Goal: Task Accomplishment & Management: Complete application form

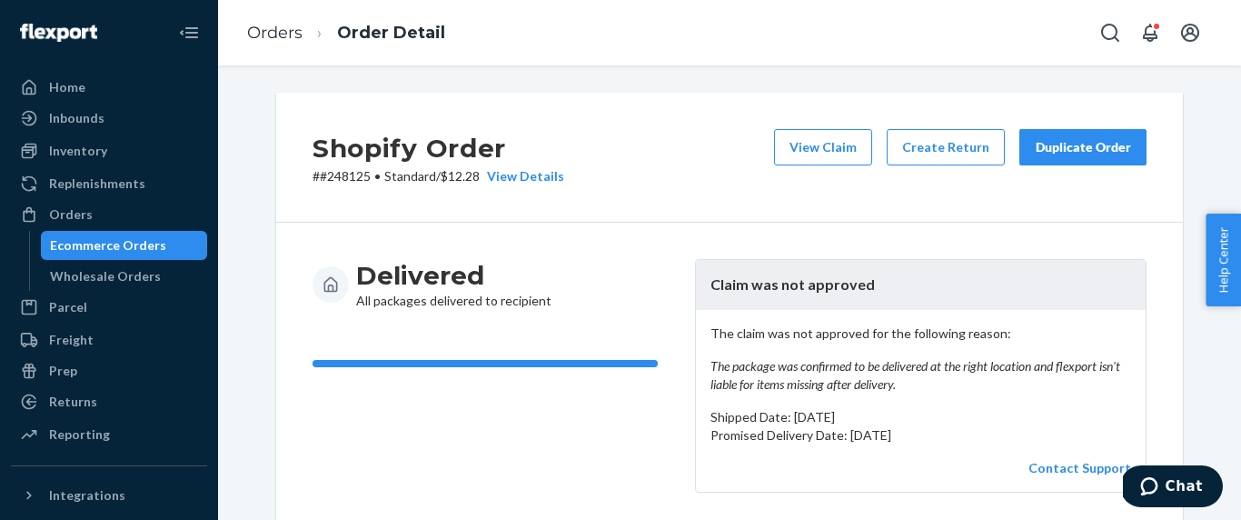
scroll to position [991, 0]
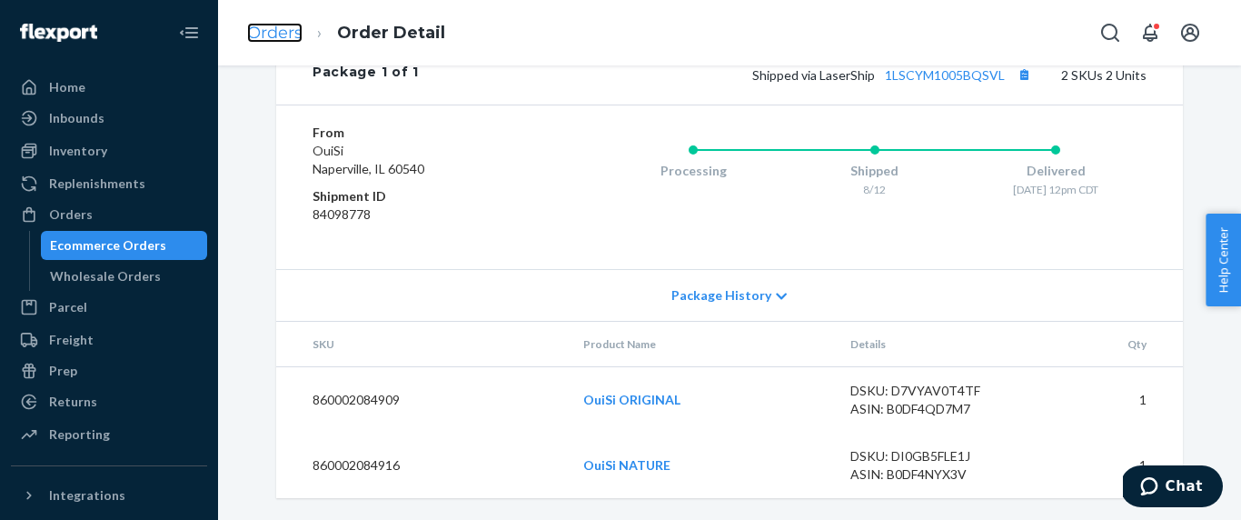
click at [278, 40] on link "Orders" at bounding box center [274, 33] width 55 height 20
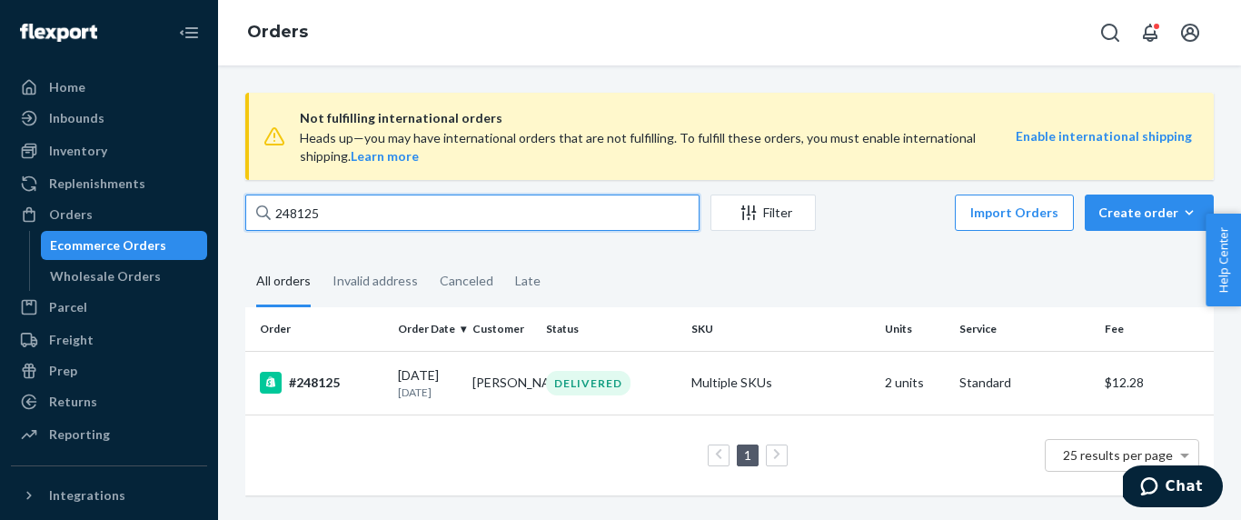
click at [328, 222] on input "248125" at bounding box center [472, 212] width 454 height 36
paste input "[PERSON_NAME]"
type input "[PERSON_NAME]"
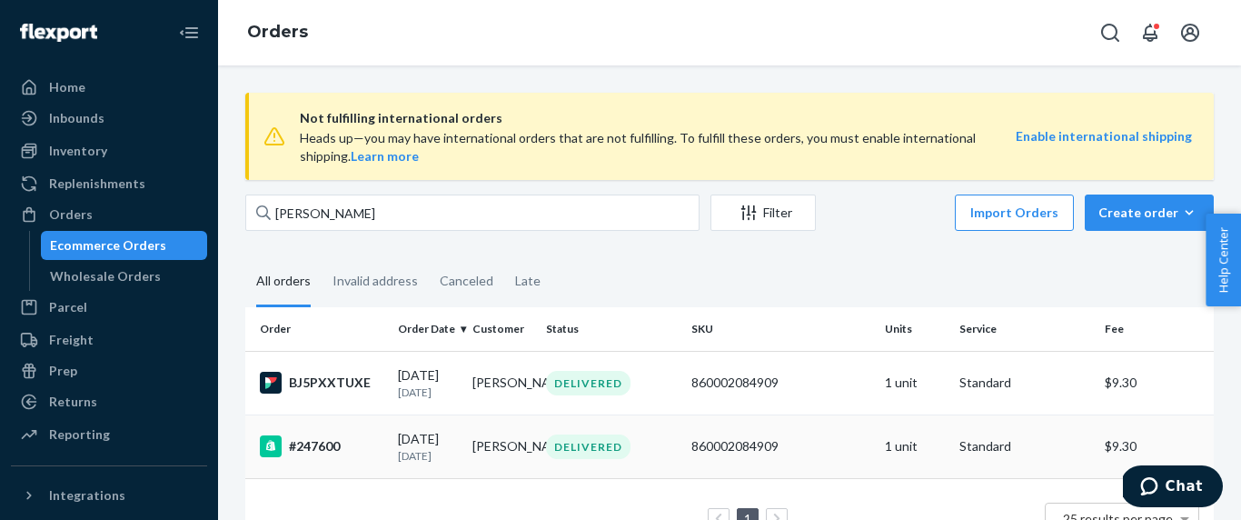
click at [380, 464] on td "#247600" at bounding box center [317, 446] width 145 height 64
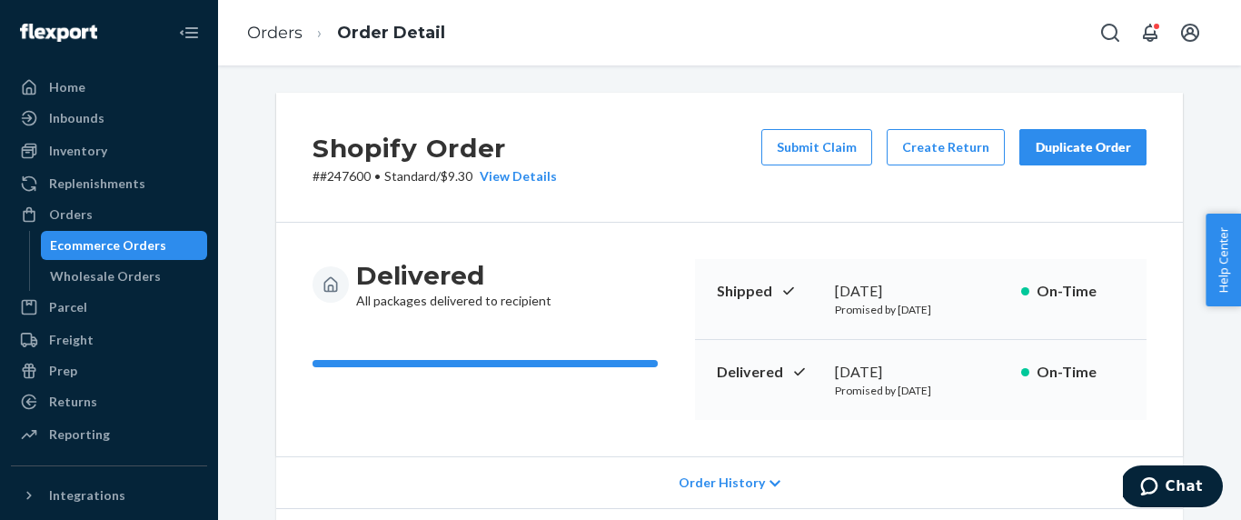
click at [364, 178] on p "# #247600 • Standard / $9.30 View Details" at bounding box center [435, 176] width 244 height 18
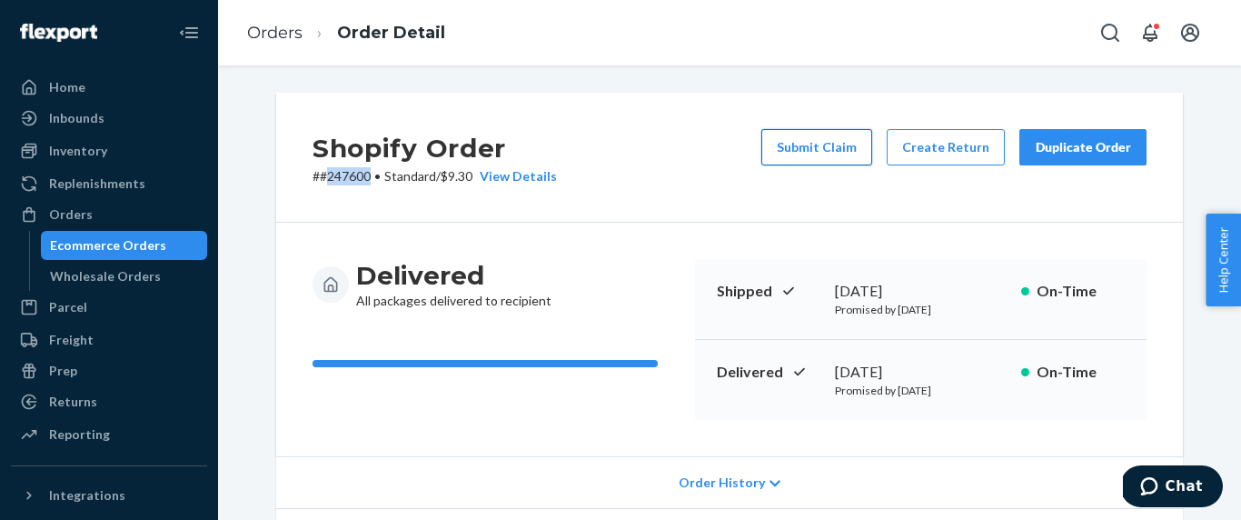
click at [830, 155] on button "Submit Claim" at bounding box center [816, 147] width 111 height 36
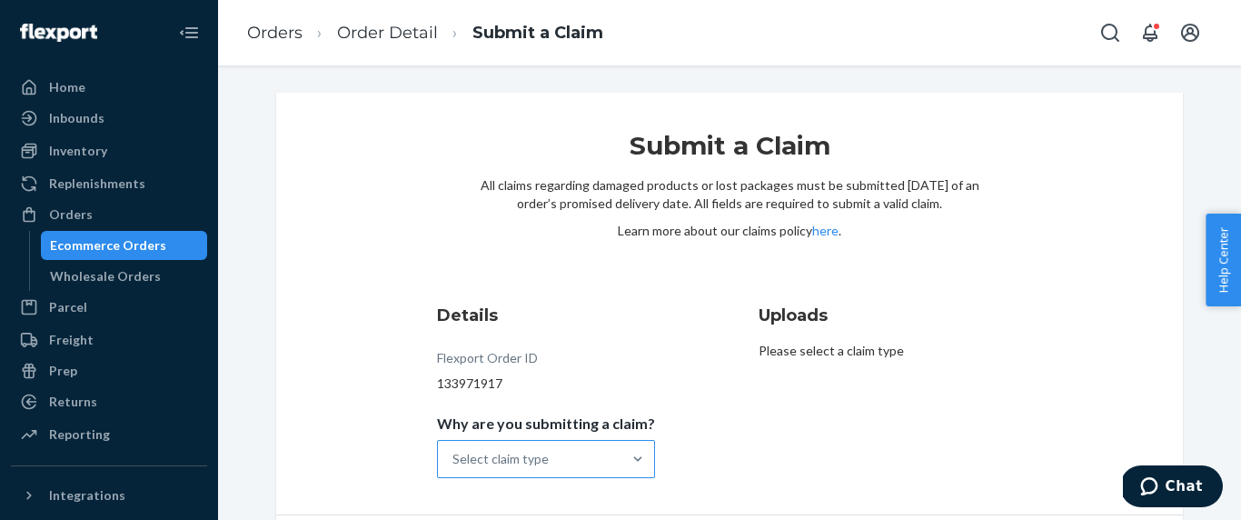
click at [539, 468] on div "Select claim type" at bounding box center [530, 459] width 184 height 36
click at [454, 468] on input "Why are you submitting a claim? Select claim type" at bounding box center [453, 459] width 2 height 18
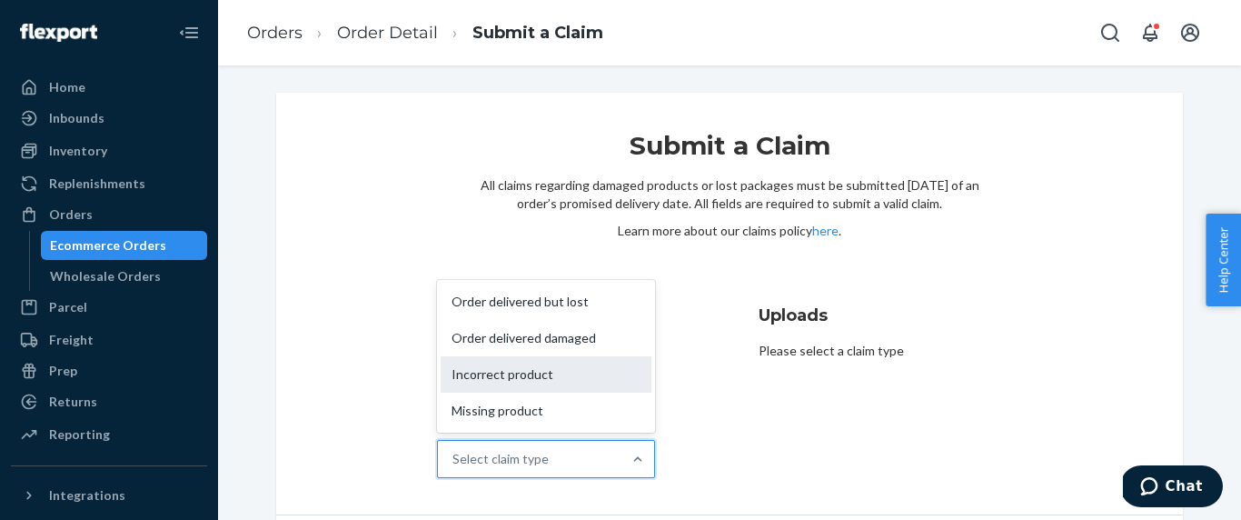
click at [581, 371] on div "Incorrect product" at bounding box center [546, 374] width 211 height 36
click at [454, 450] on input "Why are you submitting a claim? option Incorrect product focused, 3 of 4. 4 res…" at bounding box center [453, 459] width 2 height 18
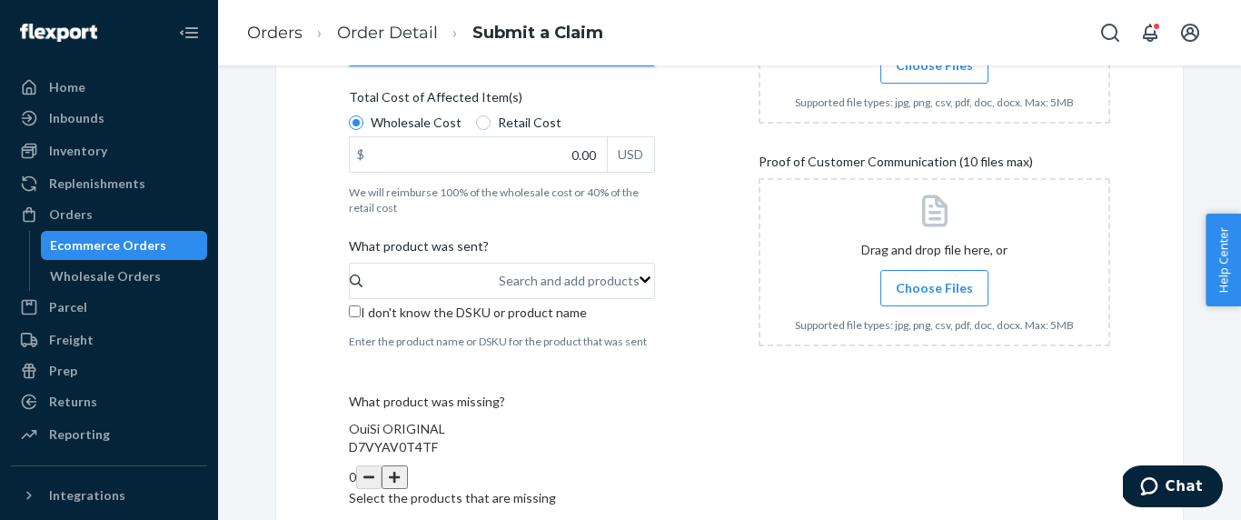
scroll to position [420, 0]
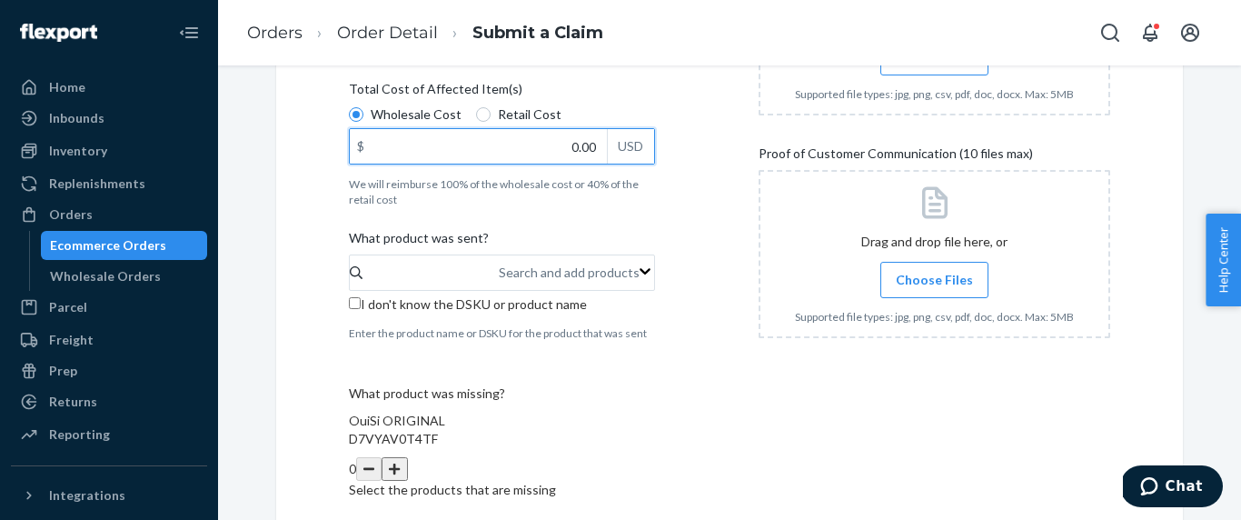
click at [581, 159] on input "0.00" at bounding box center [478, 146] width 257 height 35
type input "14.00"
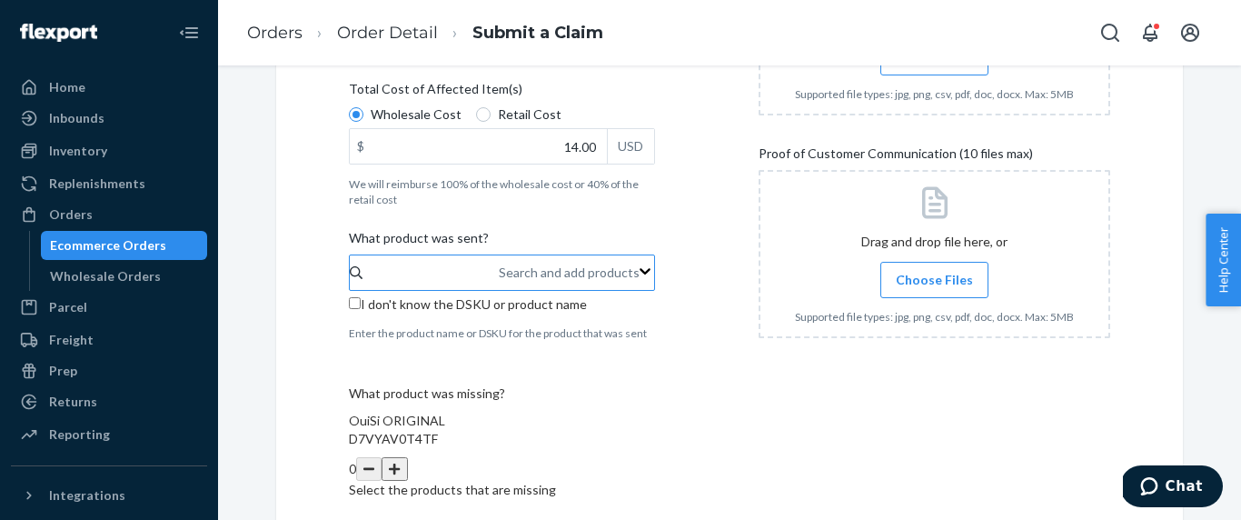
click at [501, 283] on div "Search and add products" at bounding box center [500, 273] width 2 height 22
click at [501, 282] on input "Search and add products" at bounding box center [500, 272] width 2 height 18
type input "na"
click at [507, 282] on input "na" at bounding box center [499, 272] width 15 height 18
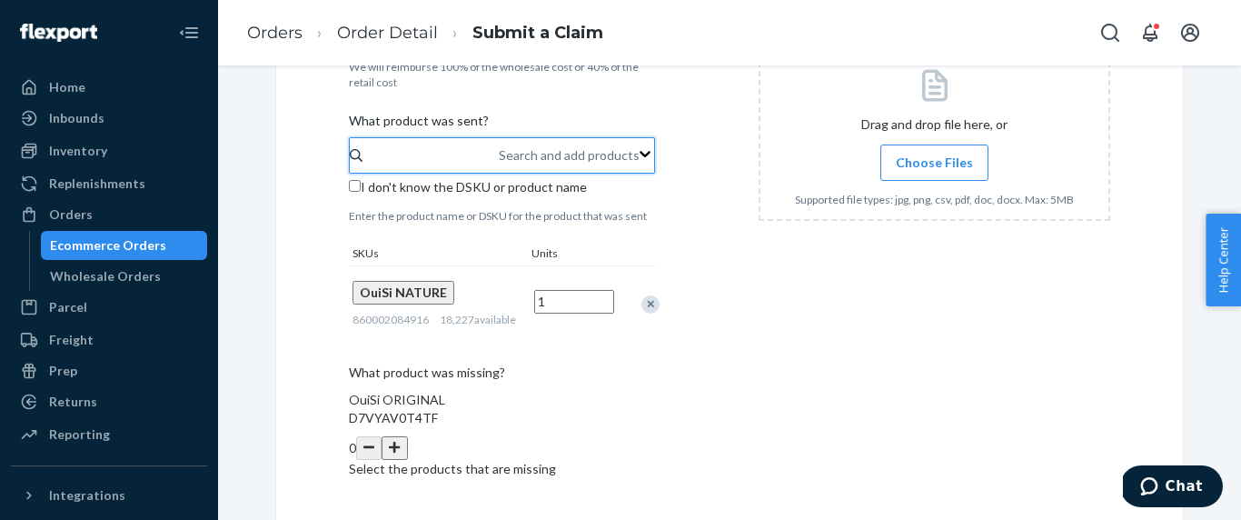
scroll to position [571, 0]
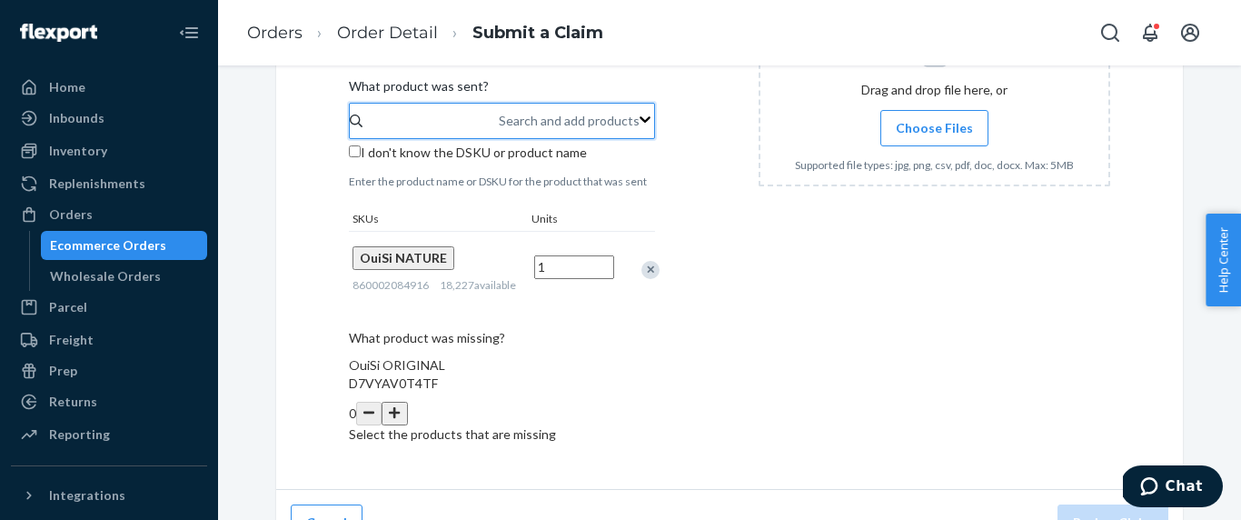
click at [407, 402] on button "button" at bounding box center [394, 414] width 25 height 24
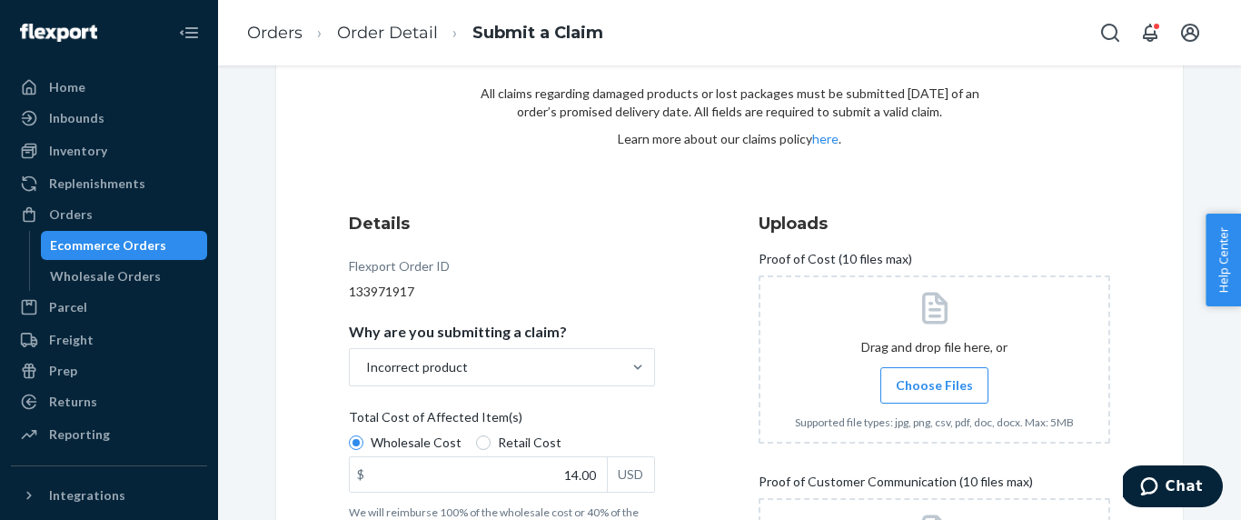
scroll to position [91, 0]
click at [956, 389] on span "Choose Files" at bounding box center [934, 386] width 77 height 18
click at [935, 389] on input "Choose Files" at bounding box center [934, 386] width 1 height 20
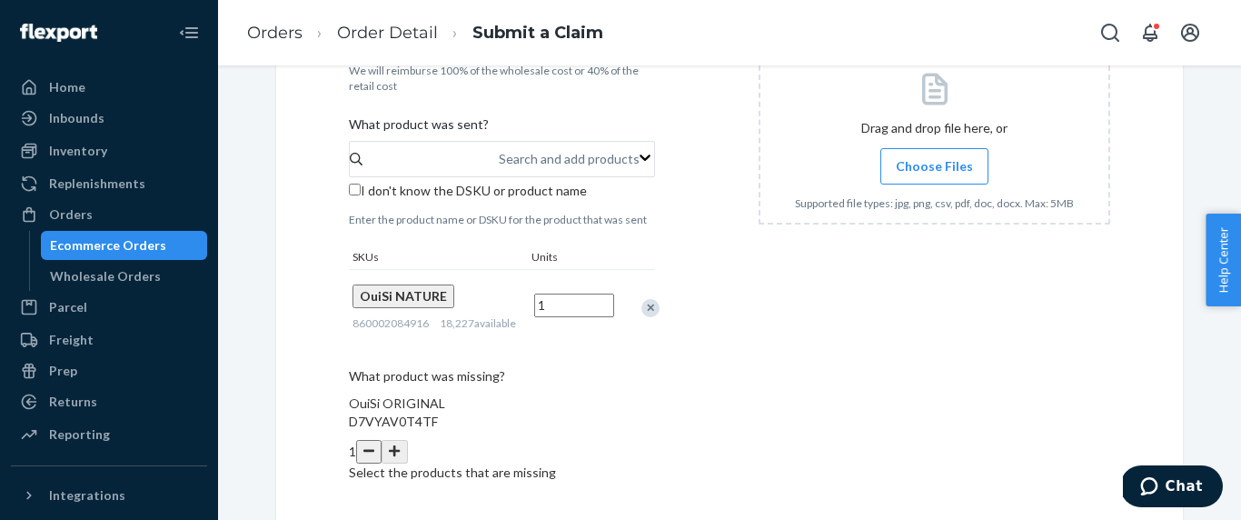
scroll to position [571, 0]
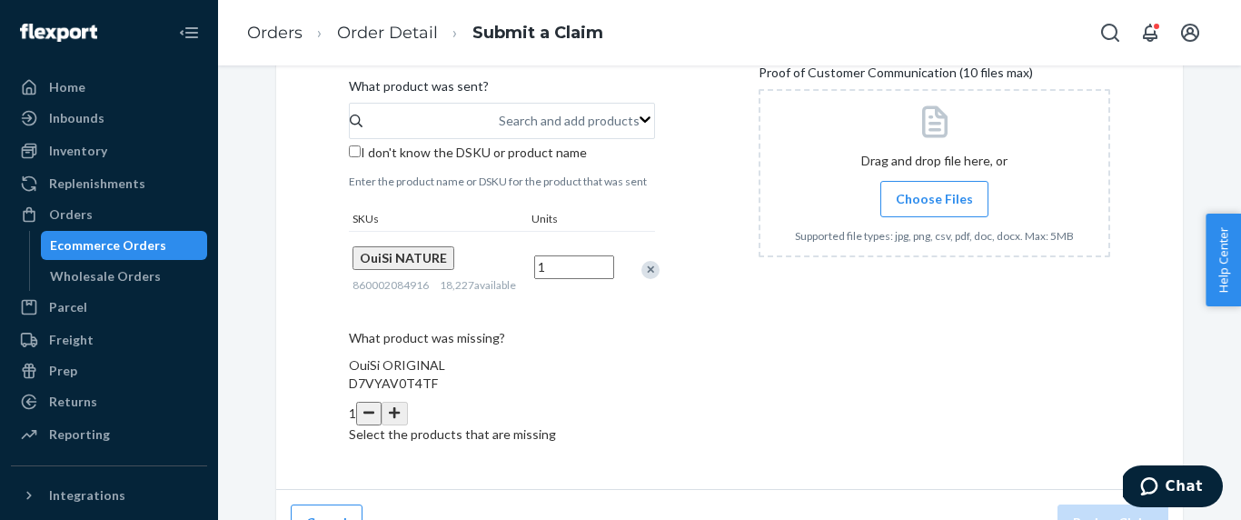
click at [949, 205] on span "Choose Files" at bounding box center [934, 199] width 77 height 18
click at [935, 205] on input "Choose Files" at bounding box center [934, 199] width 1 height 20
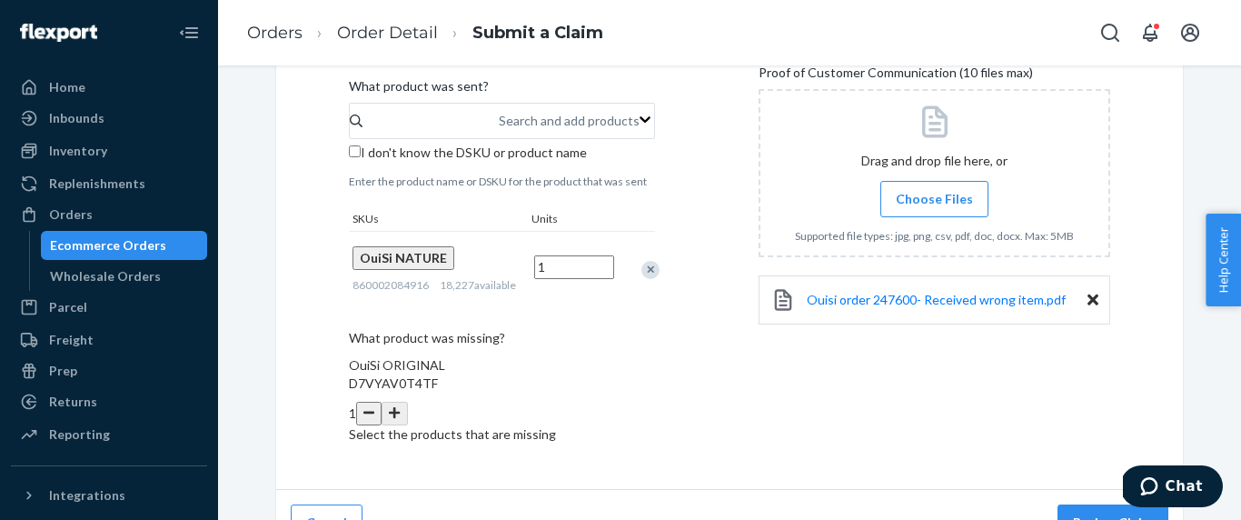
click at [1127, 268] on div "Submit a Claim All claims regarding damaged products or lost packages must be s…" at bounding box center [729, 5] width 907 height 969
click at [1091, 504] on button "Review Claim" at bounding box center [1113, 522] width 111 height 36
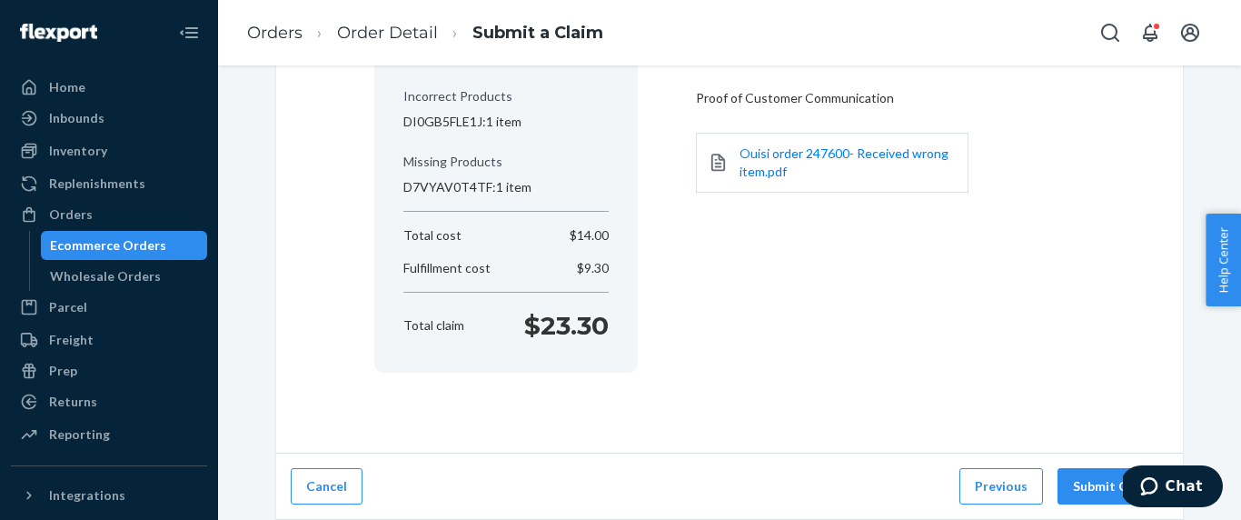
scroll to position [306, 0]
click at [1091, 491] on button "Submit Claim" at bounding box center [1113, 486] width 111 height 36
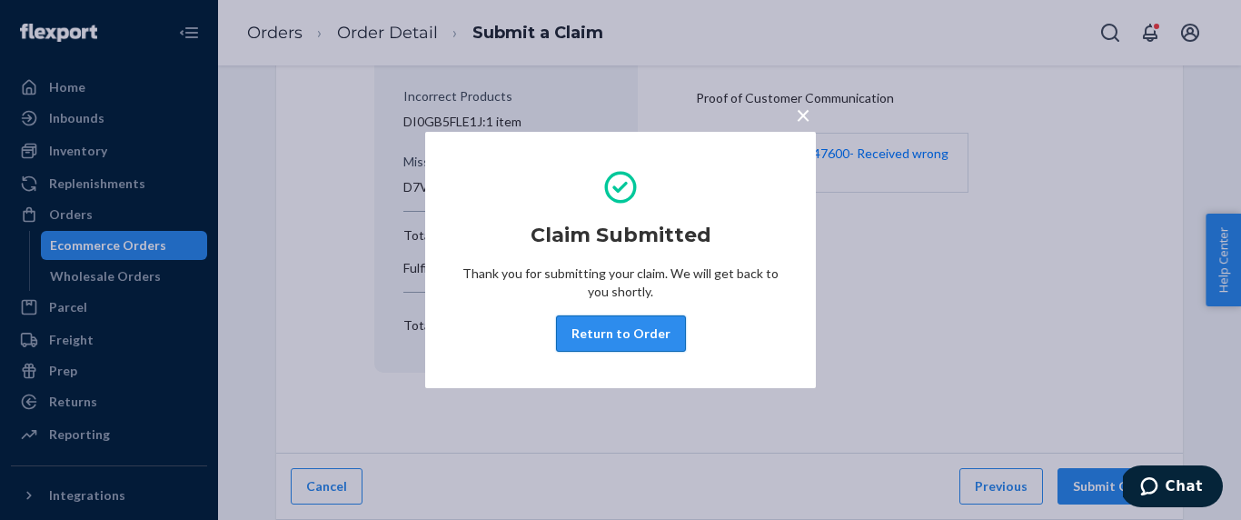
click at [599, 333] on button "Return to Order" at bounding box center [621, 333] width 130 height 36
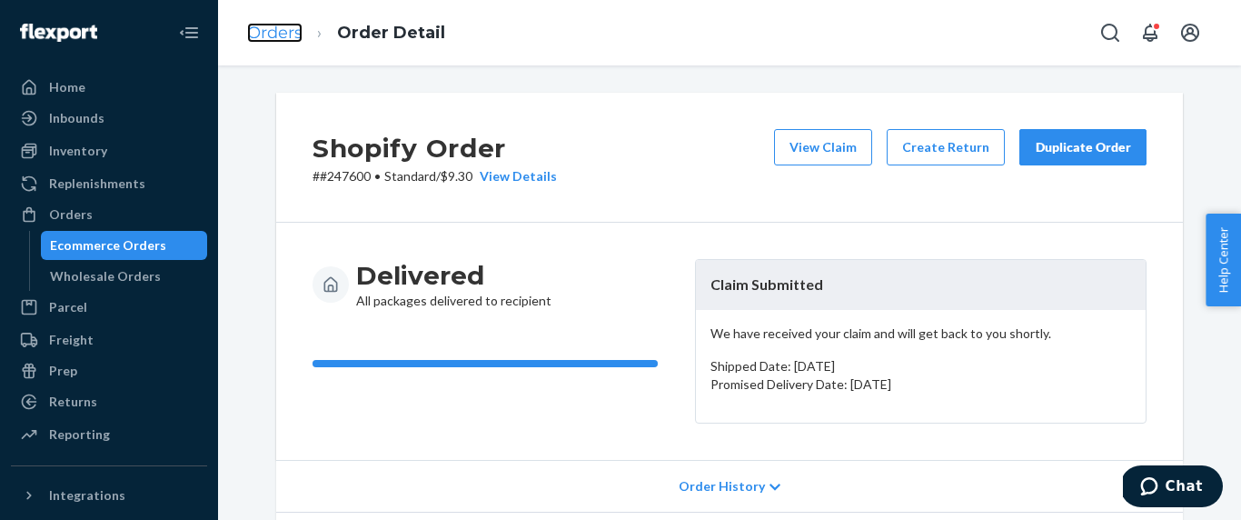
click at [273, 31] on link "Orders" at bounding box center [274, 33] width 55 height 20
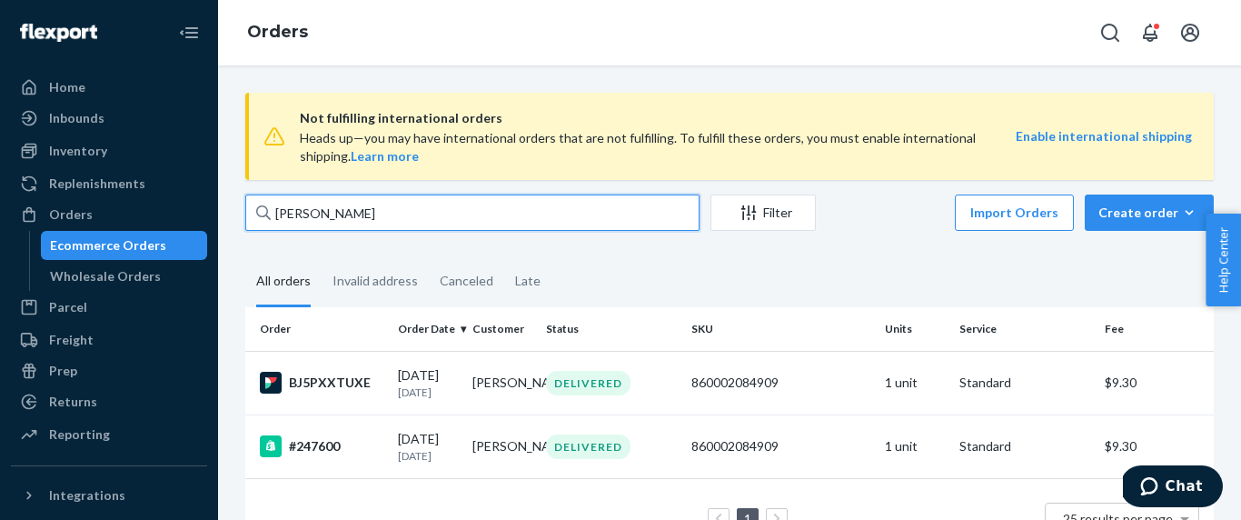
click at [388, 225] on input "[PERSON_NAME]" at bounding box center [472, 212] width 454 height 36
paste input "[PERSON_NAME]"
type input "[PERSON_NAME]"
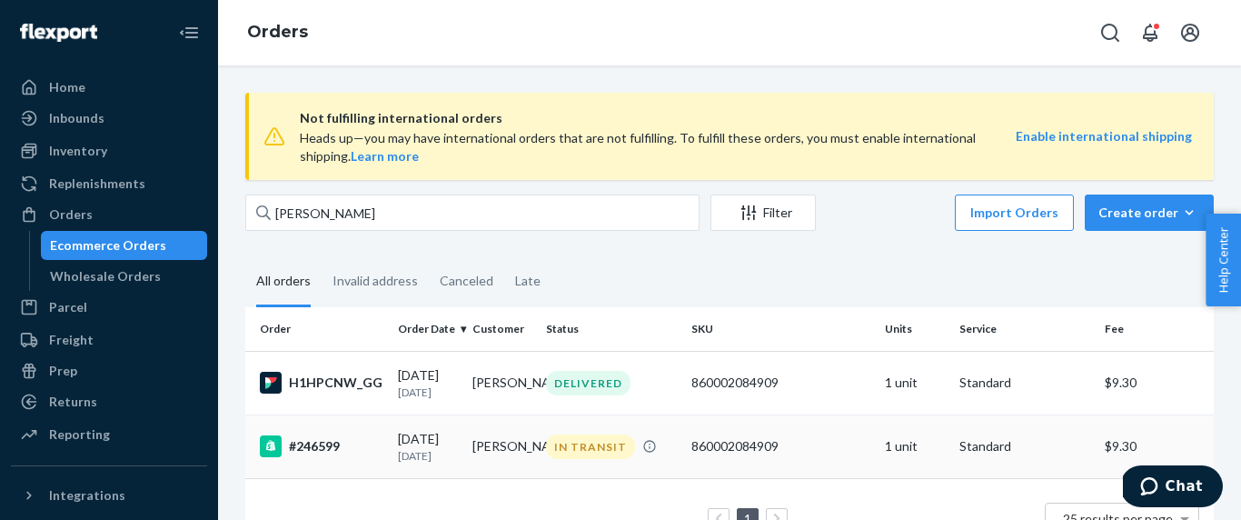
click at [378, 445] on div "#246599" at bounding box center [322, 446] width 124 height 22
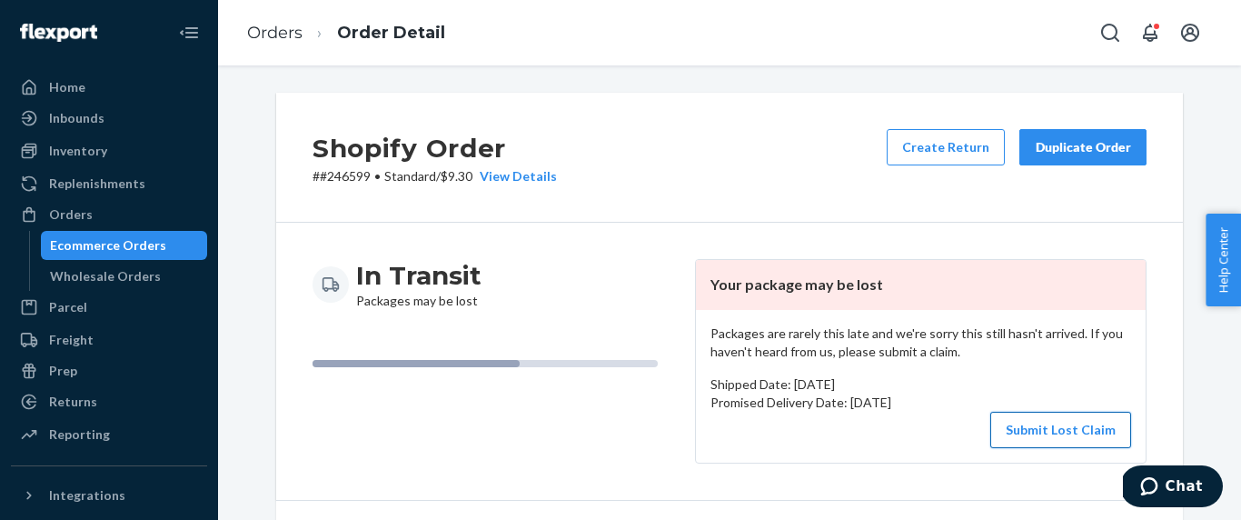
click at [1078, 442] on button "Submit Lost Claim" at bounding box center [1060, 430] width 141 height 36
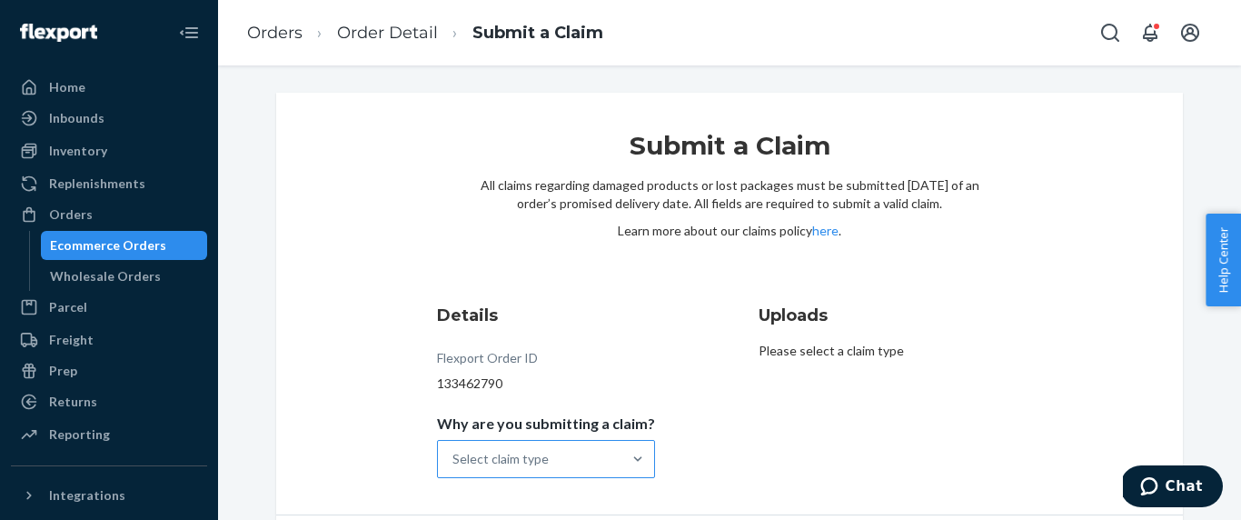
click at [602, 464] on div "Select claim type" at bounding box center [530, 459] width 184 height 36
click at [454, 464] on input "Why are you submitting a claim? Select claim type" at bounding box center [453, 459] width 2 height 18
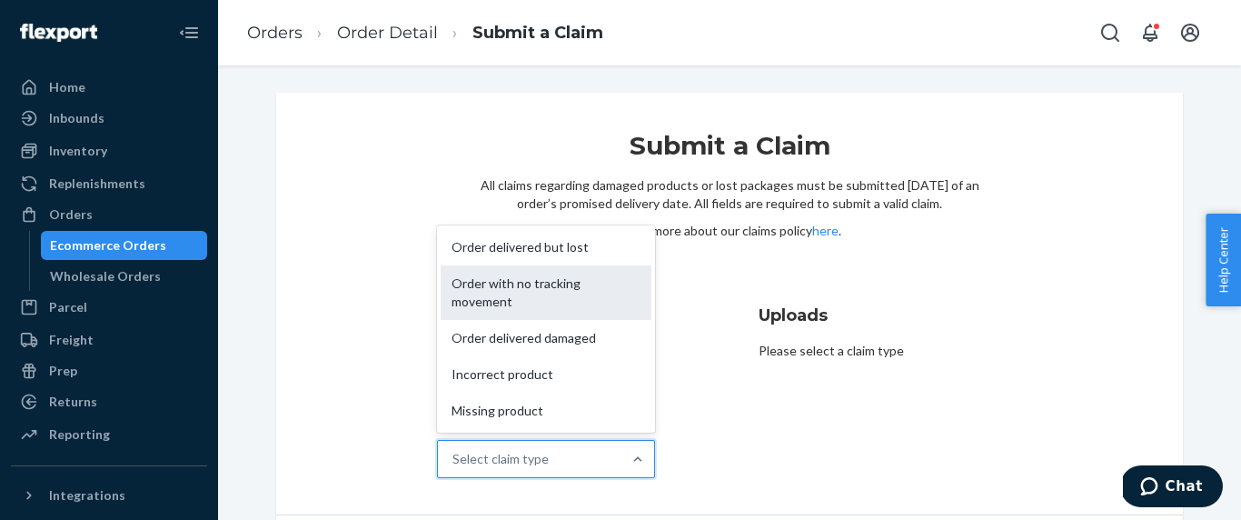
click at [622, 303] on div "Order with no tracking movement" at bounding box center [546, 292] width 211 height 55
click at [454, 450] on input "Why are you submitting a claim? option Order with no tracking movement focused,…" at bounding box center [453, 459] width 2 height 18
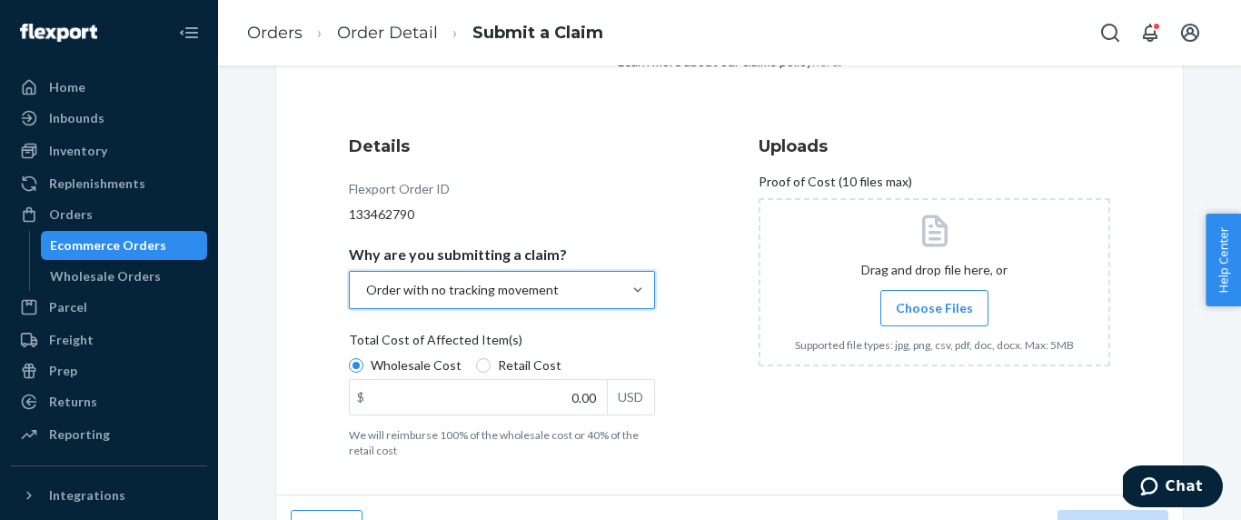
scroll to position [211, 0]
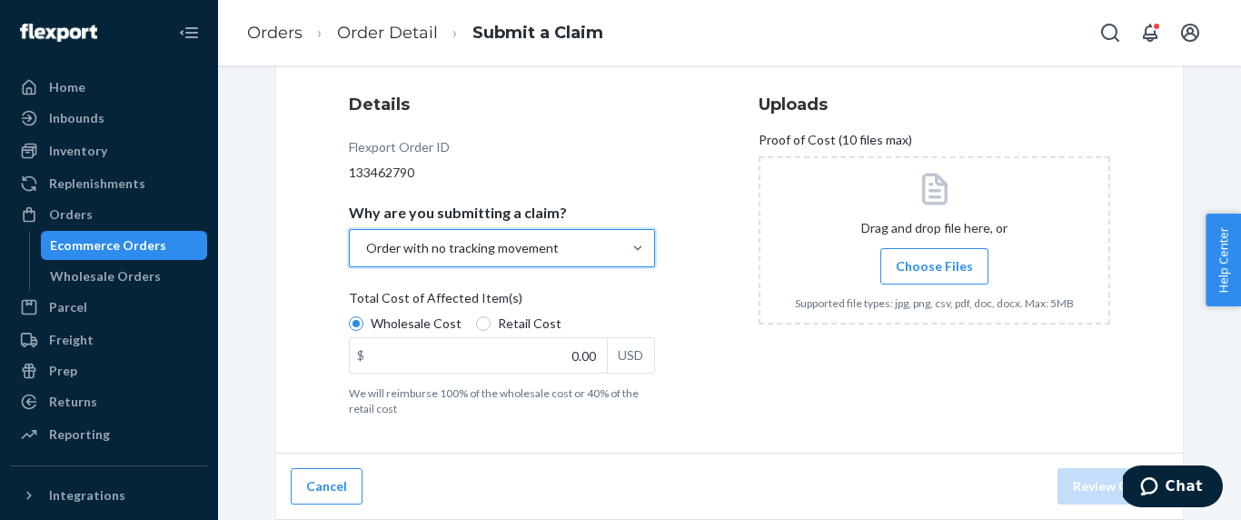
click at [582, 373] on div "$ 0.00 USD" at bounding box center [502, 355] width 306 height 36
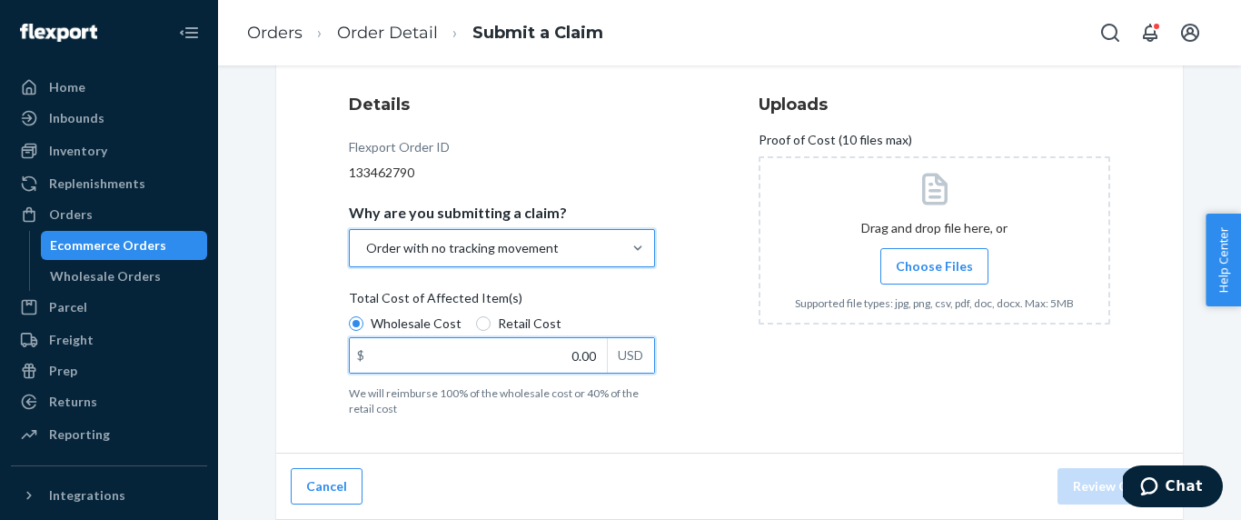
click at [582, 373] on input "0.00" at bounding box center [478, 355] width 257 height 35
type input "14.00"
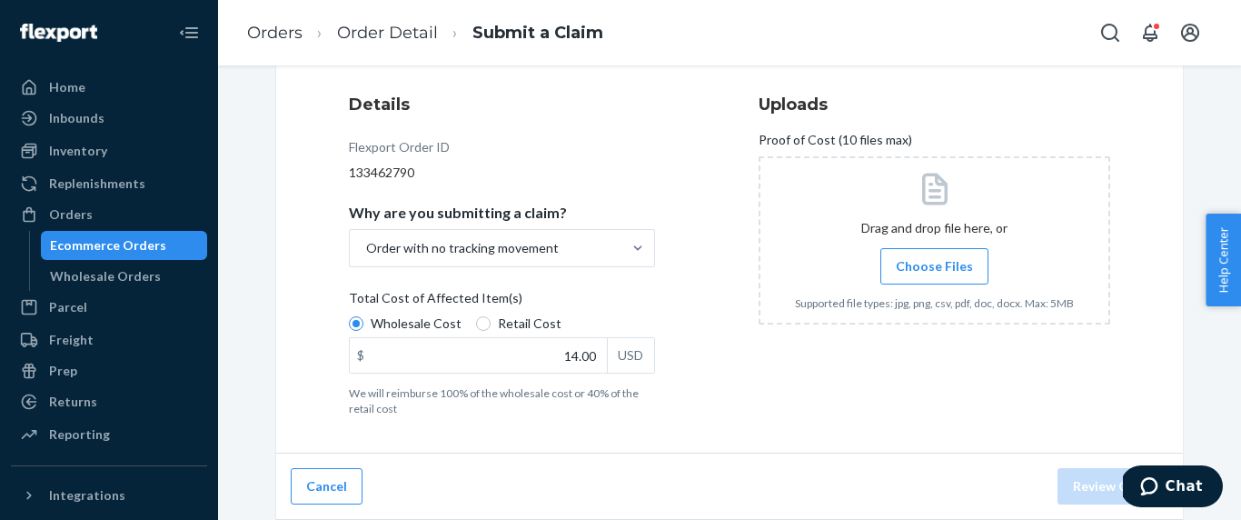
click at [952, 268] on span "Choose Files" at bounding box center [934, 266] width 77 height 18
click at [935, 268] on input "Choose Files" at bounding box center [934, 266] width 1 height 20
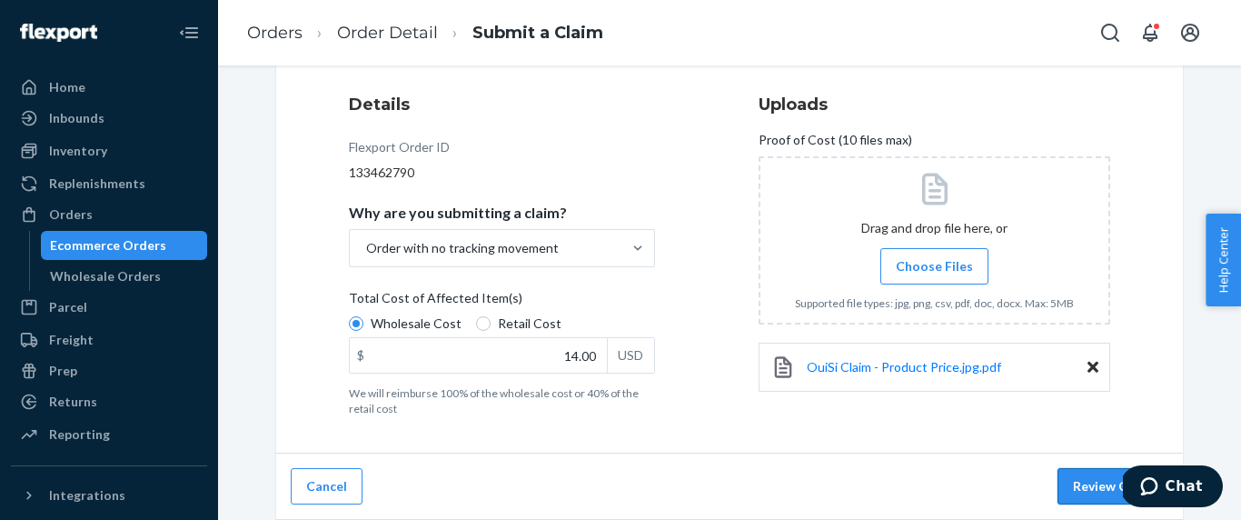
click at [1088, 473] on button "Review Claim" at bounding box center [1113, 486] width 111 height 36
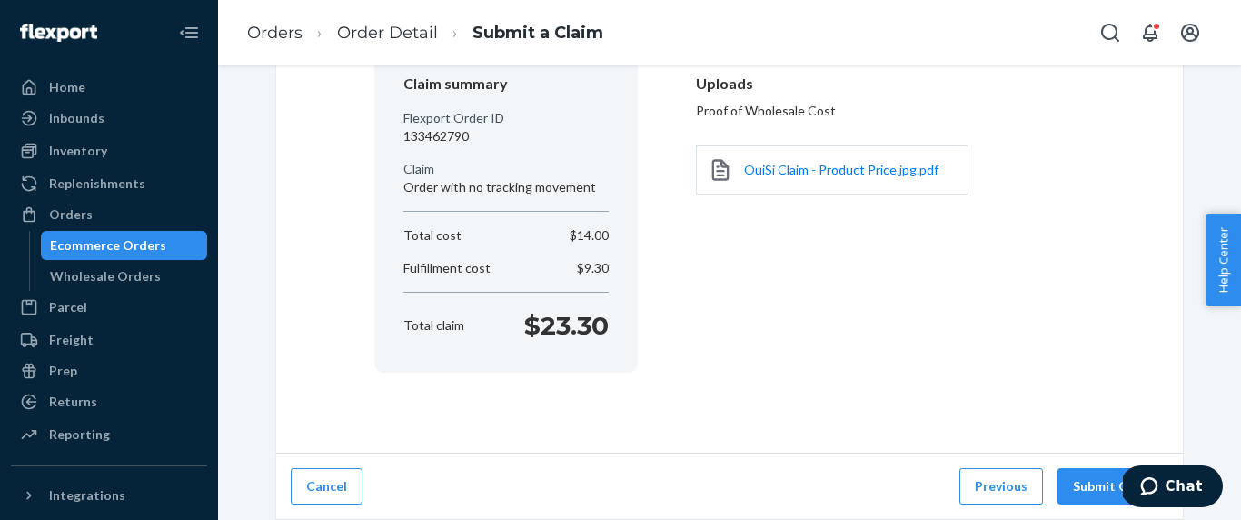
scroll to position [175, 0]
click at [1088, 473] on button "Submit Claim" at bounding box center [1113, 486] width 111 height 36
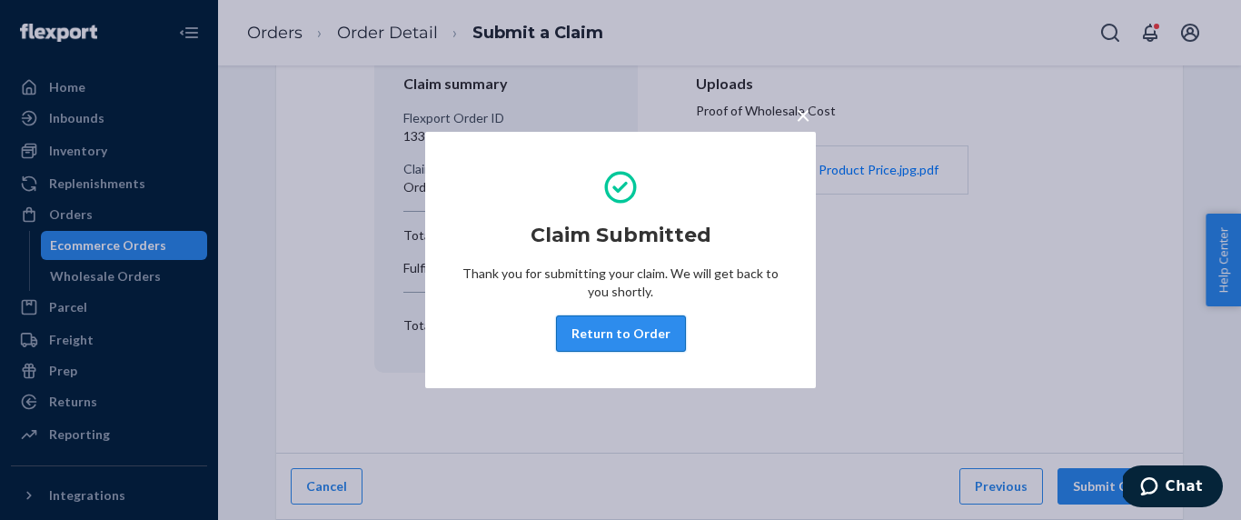
click at [639, 327] on button "Return to Order" at bounding box center [621, 333] width 130 height 36
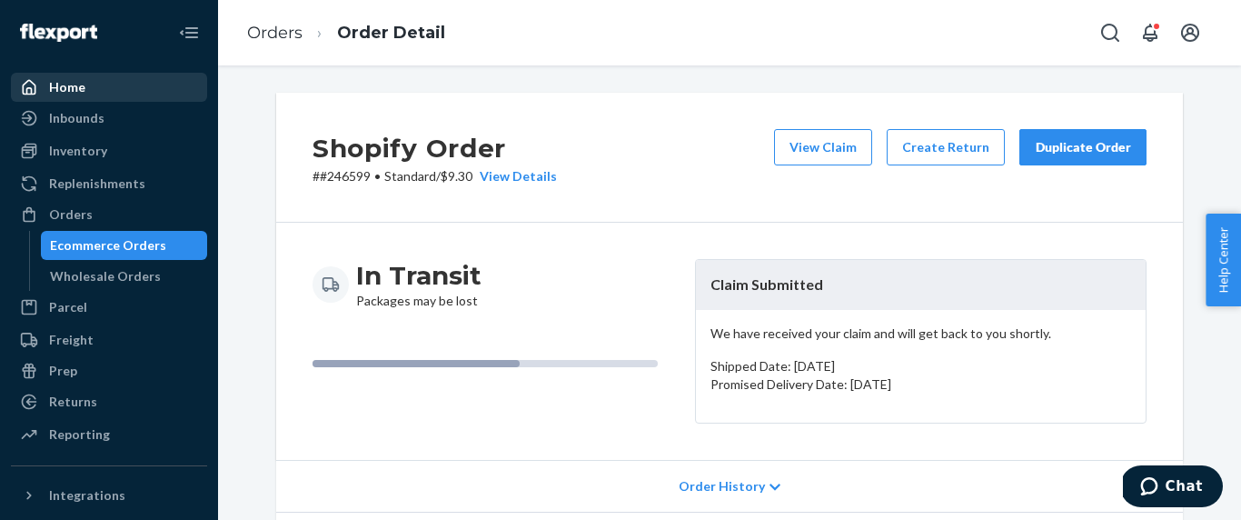
click at [123, 91] on div "Home" at bounding box center [109, 87] width 193 height 25
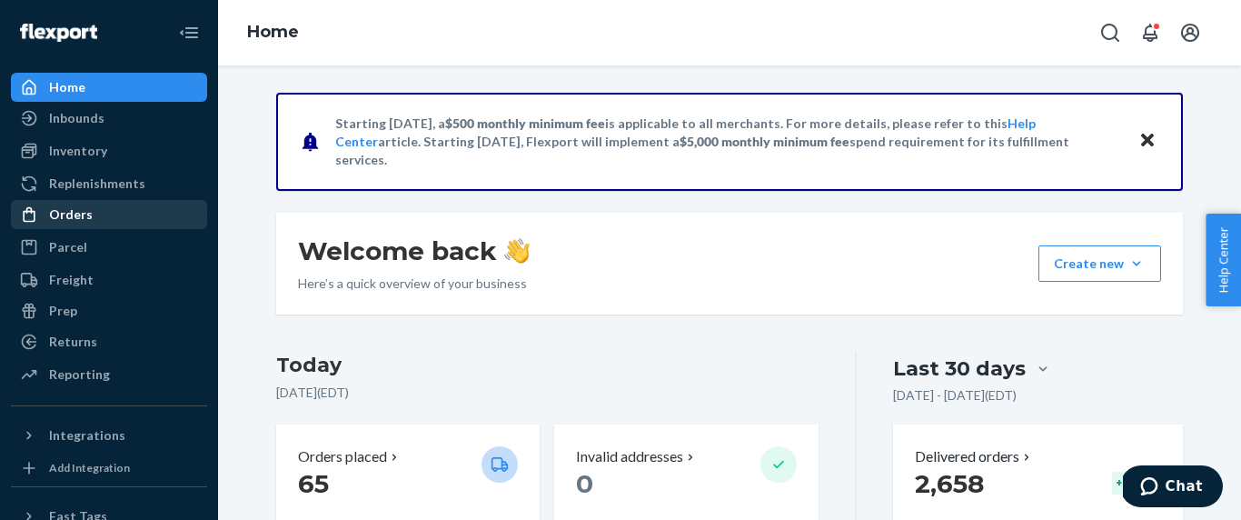
click at [121, 213] on div "Orders" at bounding box center [109, 214] width 193 height 25
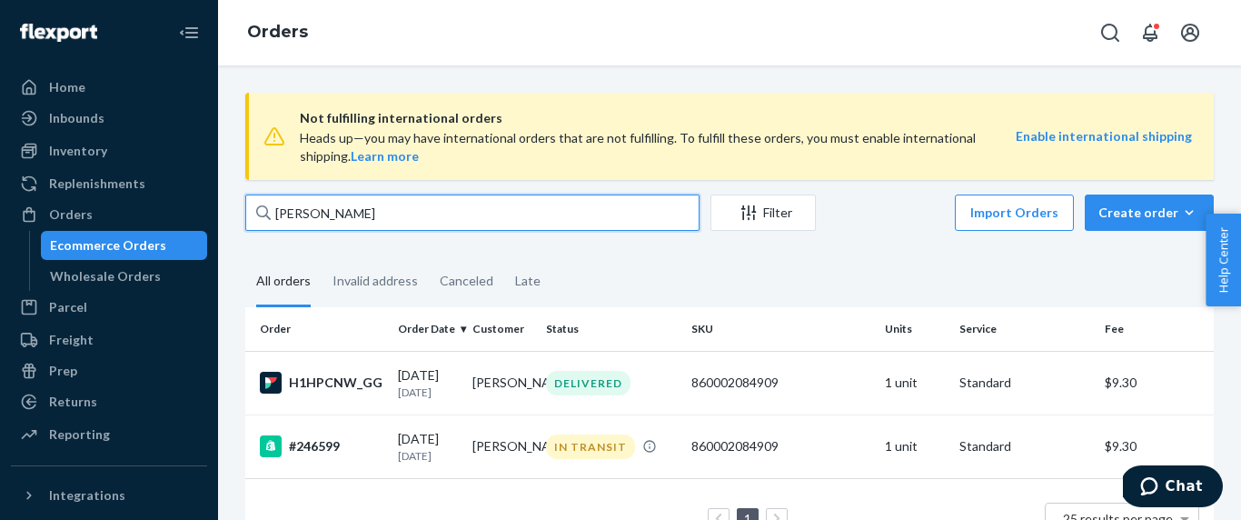
click at [355, 227] on input "[PERSON_NAME]" at bounding box center [472, 212] width 454 height 36
paste input "[PERSON_NAME]"
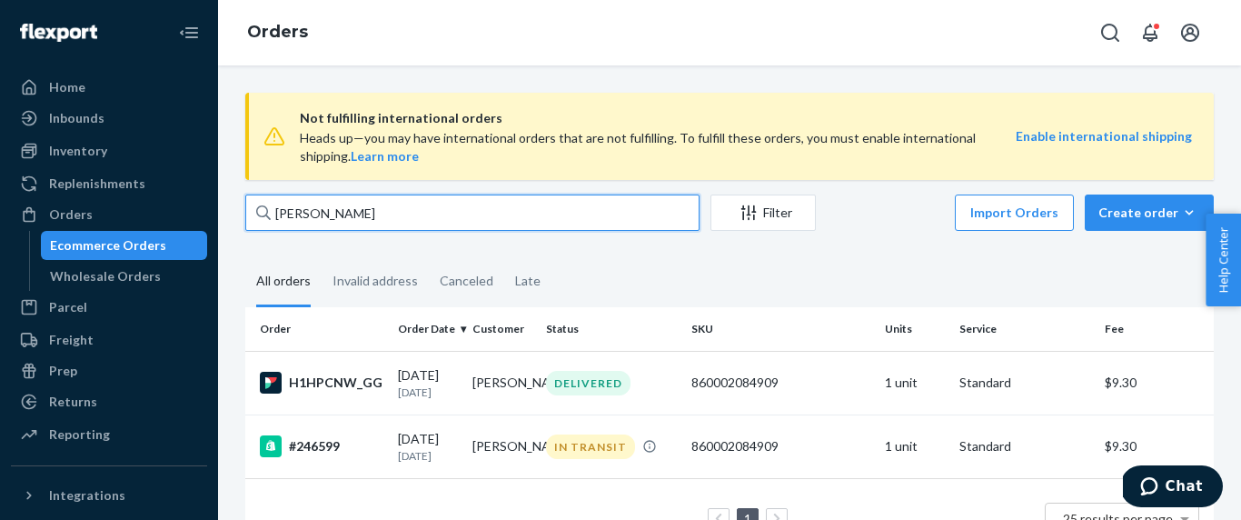
type input "[PERSON_NAME]"
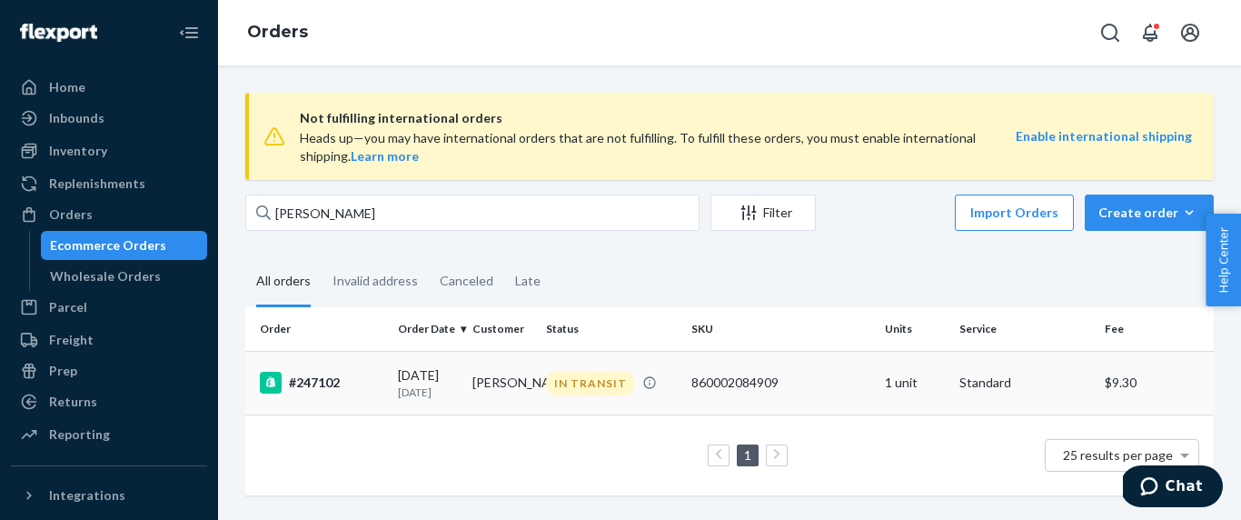
click at [336, 401] on td "#247102" at bounding box center [317, 383] width 145 height 64
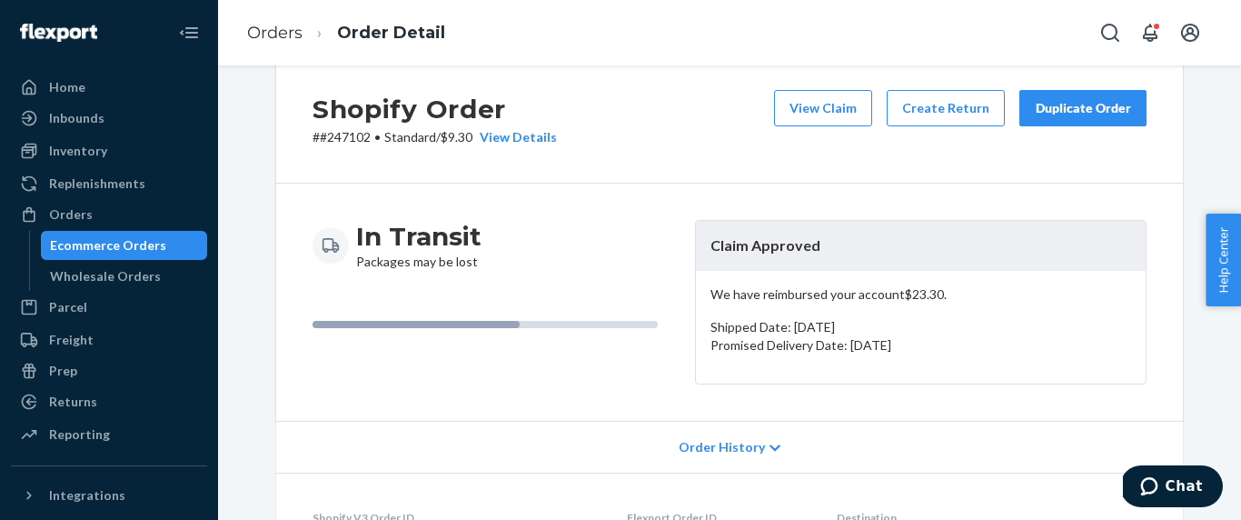
scroll to position [31, 0]
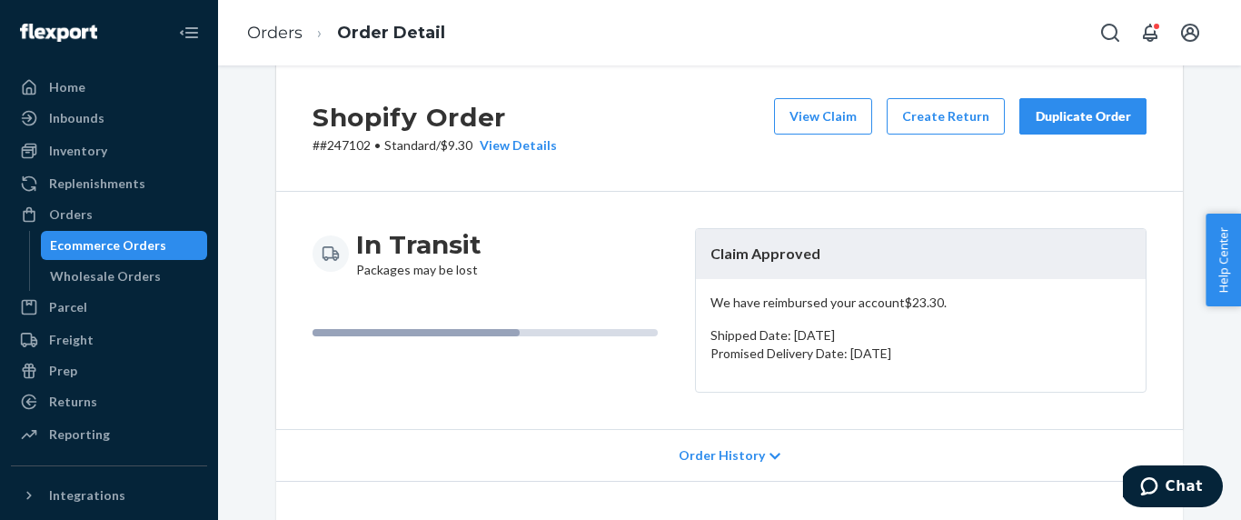
click at [1077, 117] on div "Duplicate Order" at bounding box center [1083, 116] width 96 height 18
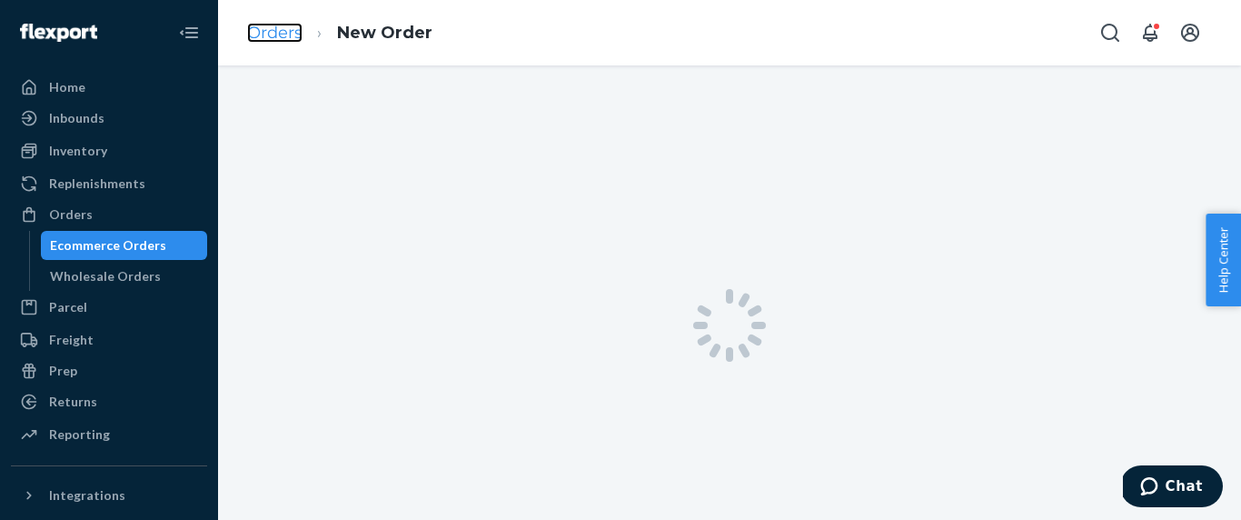
click at [294, 37] on link "Orders" at bounding box center [274, 33] width 55 height 20
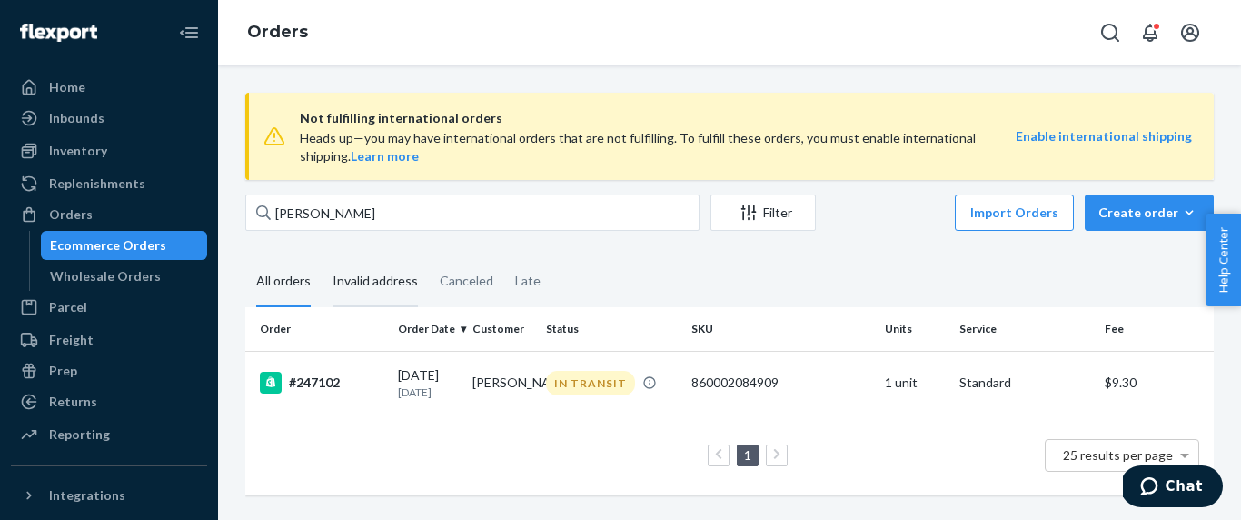
click at [417, 288] on div "Invalid address" at bounding box center [375, 282] width 107 height 50
click at [322, 257] on input "Invalid address" at bounding box center [322, 257] width 0 height 0
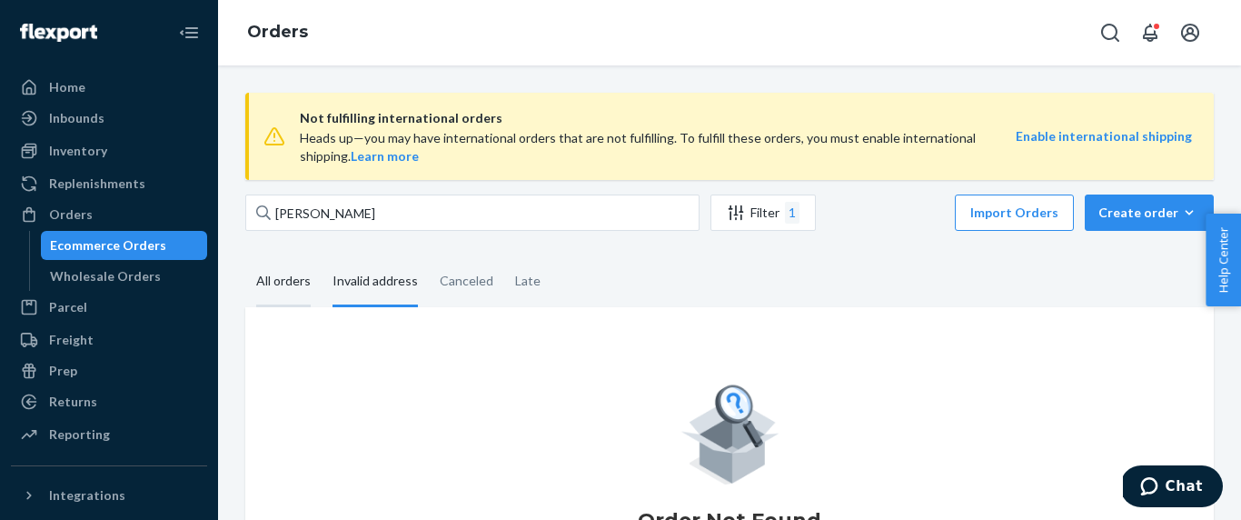
click at [302, 287] on div "All orders" at bounding box center [283, 282] width 55 height 50
click at [245, 257] on input "All orders" at bounding box center [245, 257] width 0 height 0
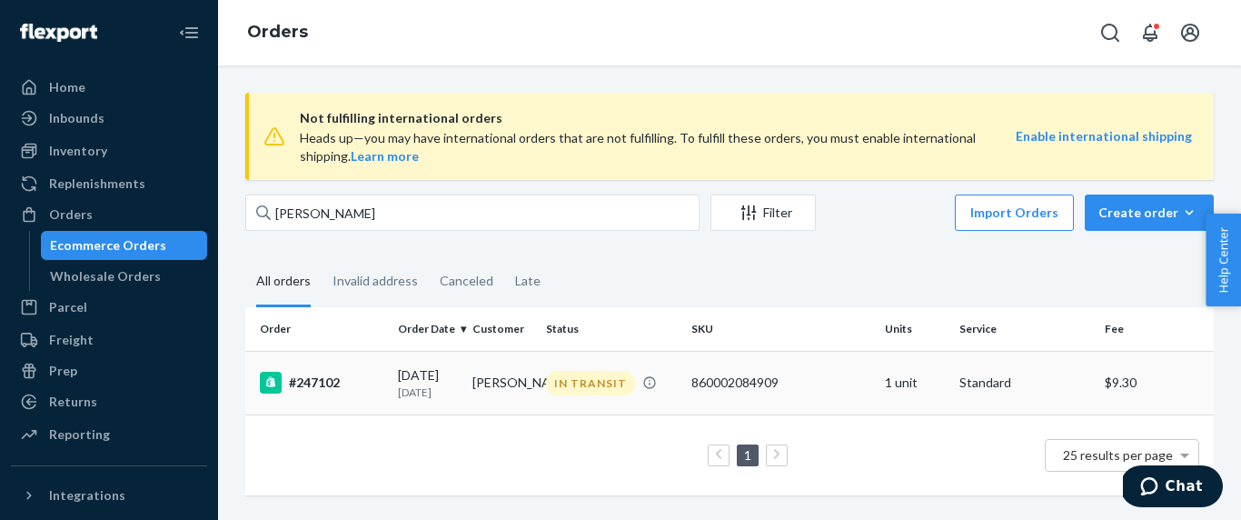
click at [415, 392] on p "[DATE]" at bounding box center [428, 391] width 60 height 15
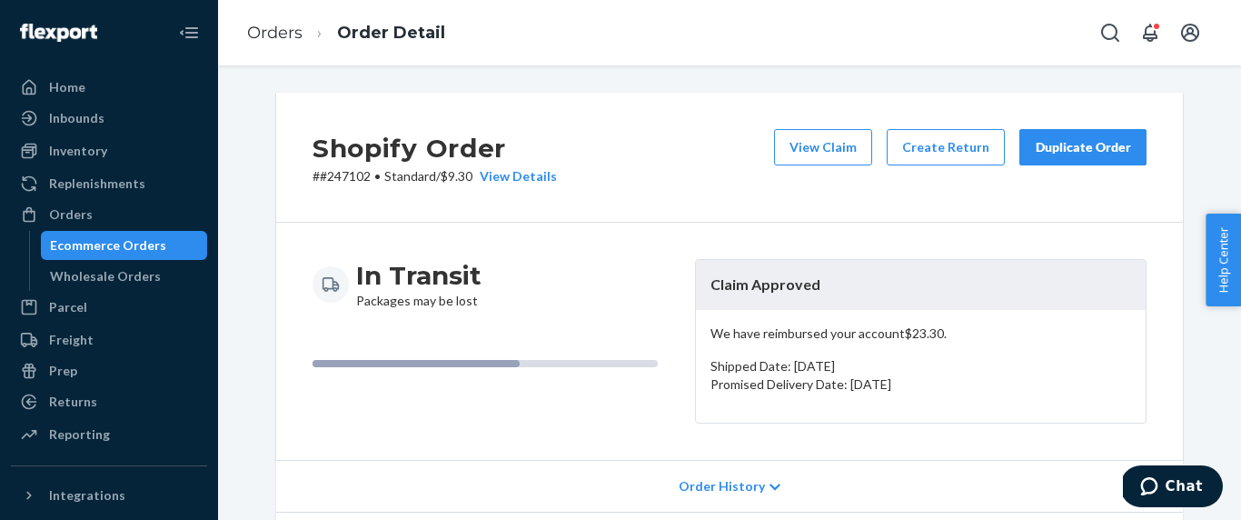
click at [1107, 150] on div "Duplicate Order" at bounding box center [1083, 147] width 96 height 18
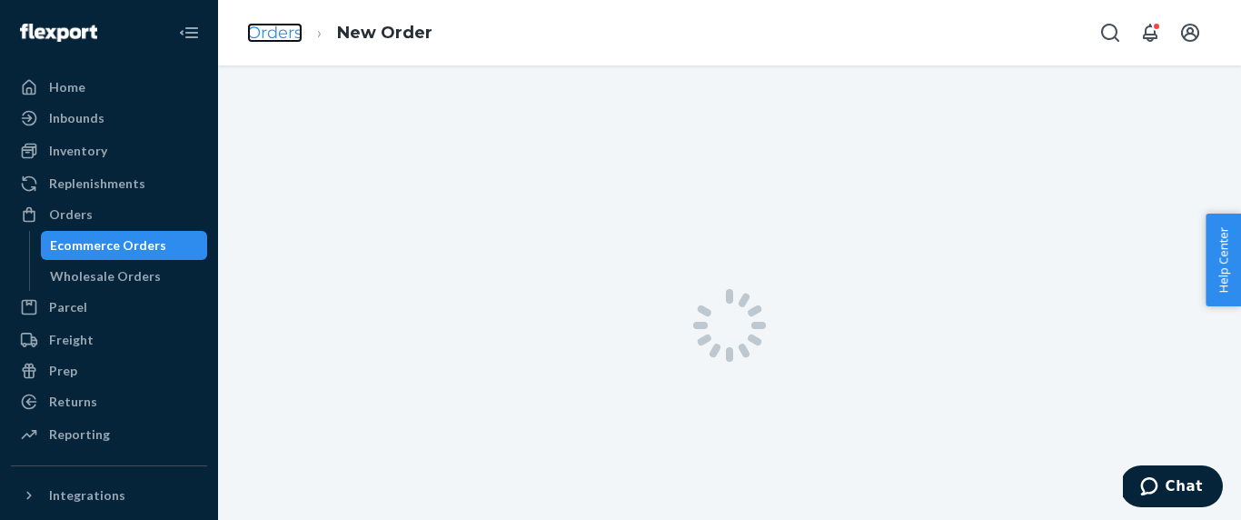
click at [288, 39] on link "Orders" at bounding box center [274, 33] width 55 height 20
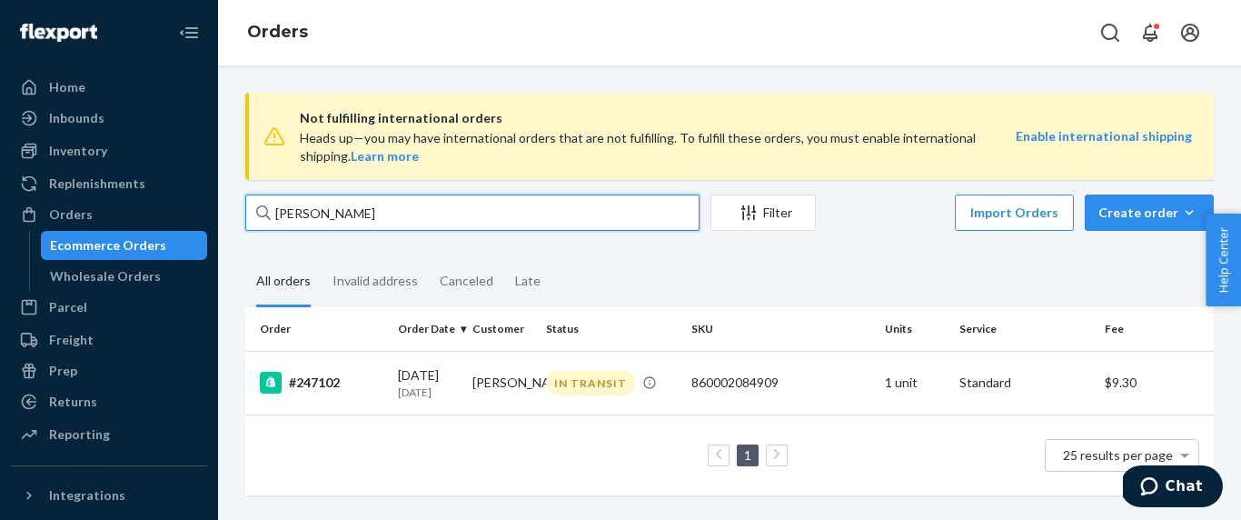
click at [333, 223] on input "[PERSON_NAME]" at bounding box center [472, 212] width 454 height 36
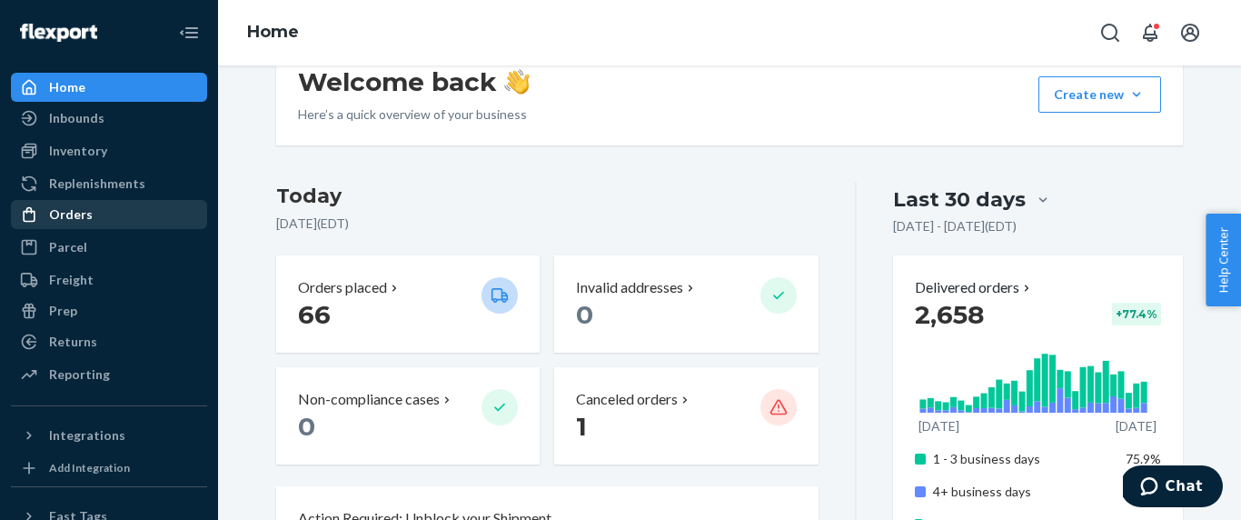
click at [172, 220] on div "Orders" at bounding box center [109, 214] width 193 height 25
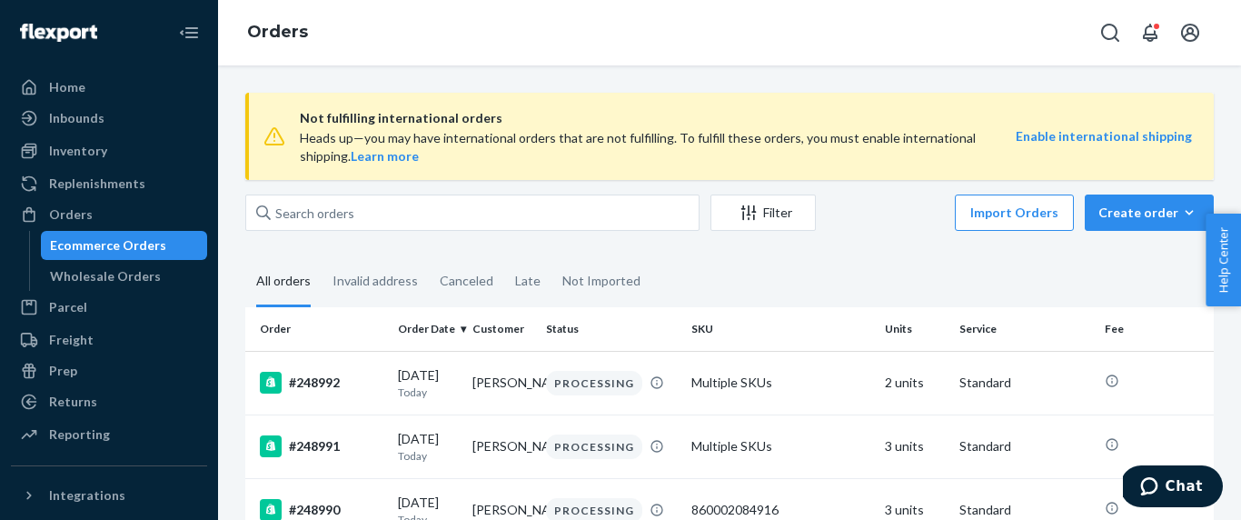
click at [393, 230] on div "Filter Import Orders Create order Ecommerce order Removal order" at bounding box center [729, 214] width 969 height 41
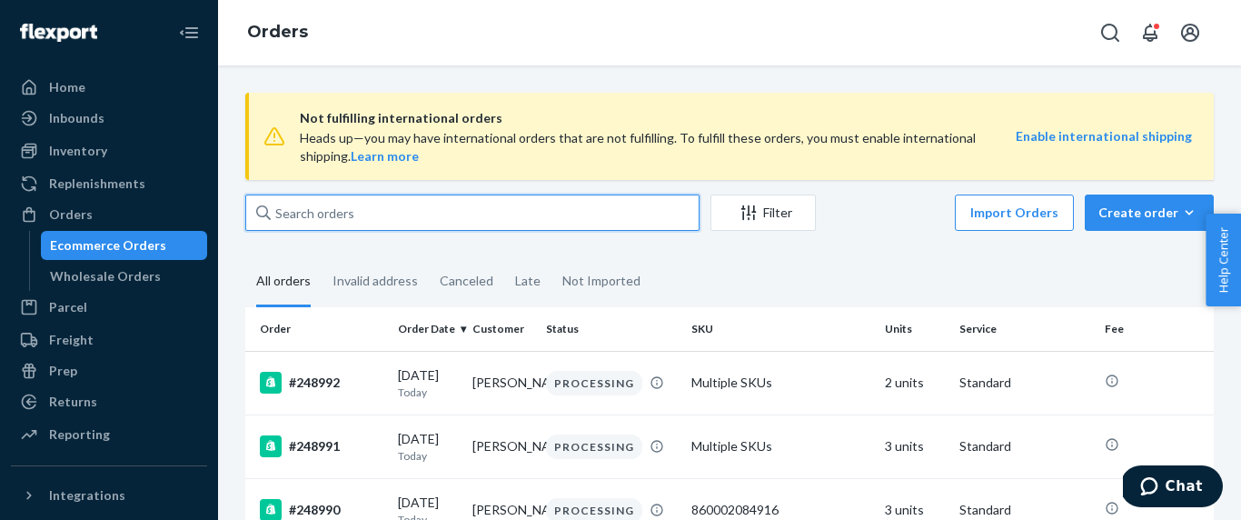
click at [408, 217] on input "text" at bounding box center [472, 212] width 454 height 36
paste input "[PERSON_NAME]"
type input "[PERSON_NAME]"
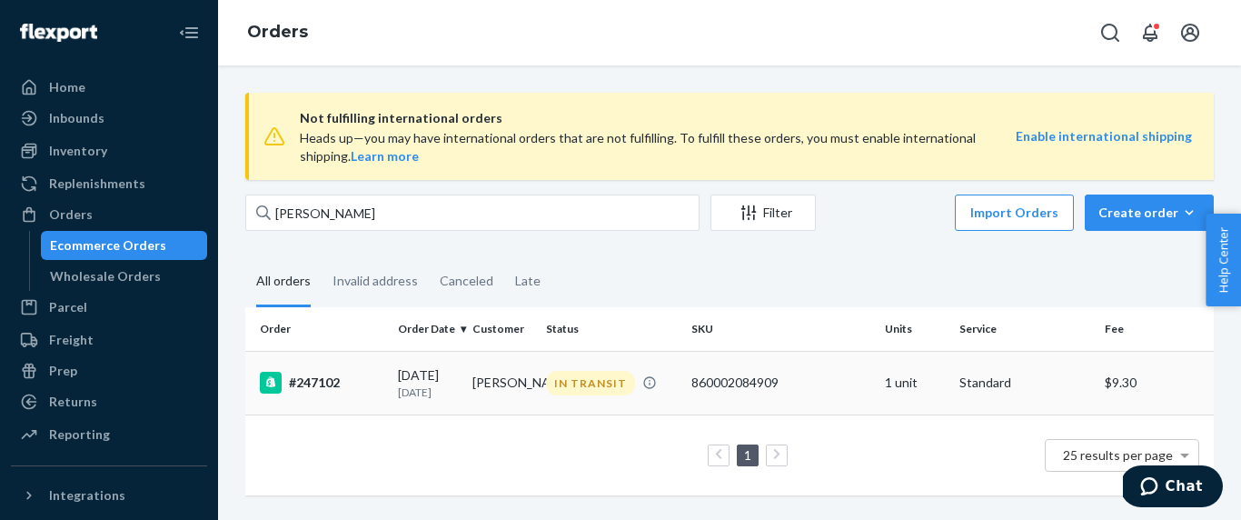
click at [400, 382] on div "08/03/2025 17 days ago" at bounding box center [428, 383] width 60 height 34
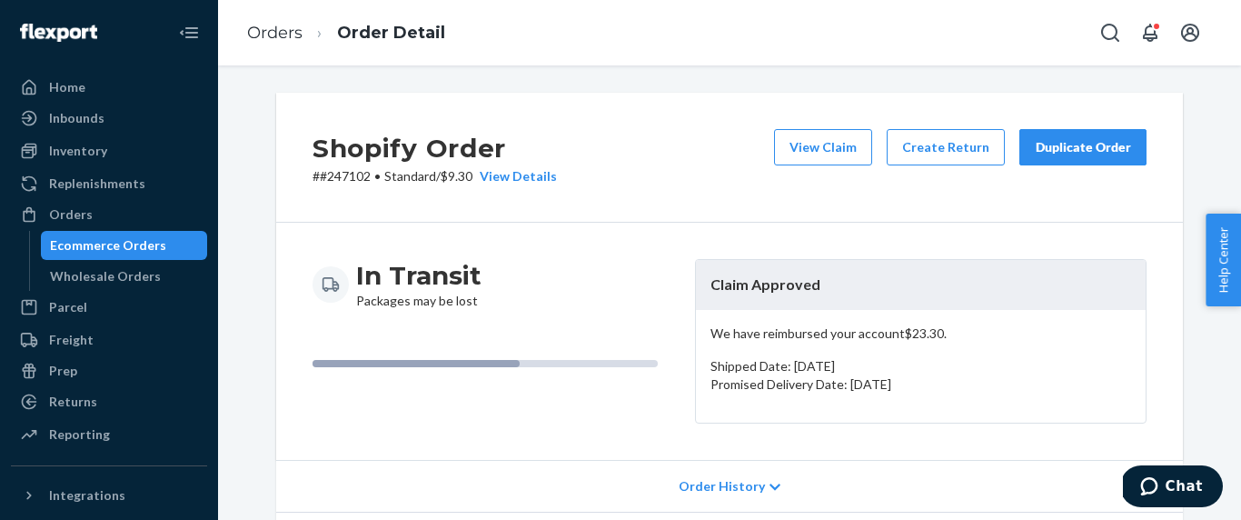
click at [1103, 146] on div "Duplicate Order" at bounding box center [1083, 147] width 96 height 18
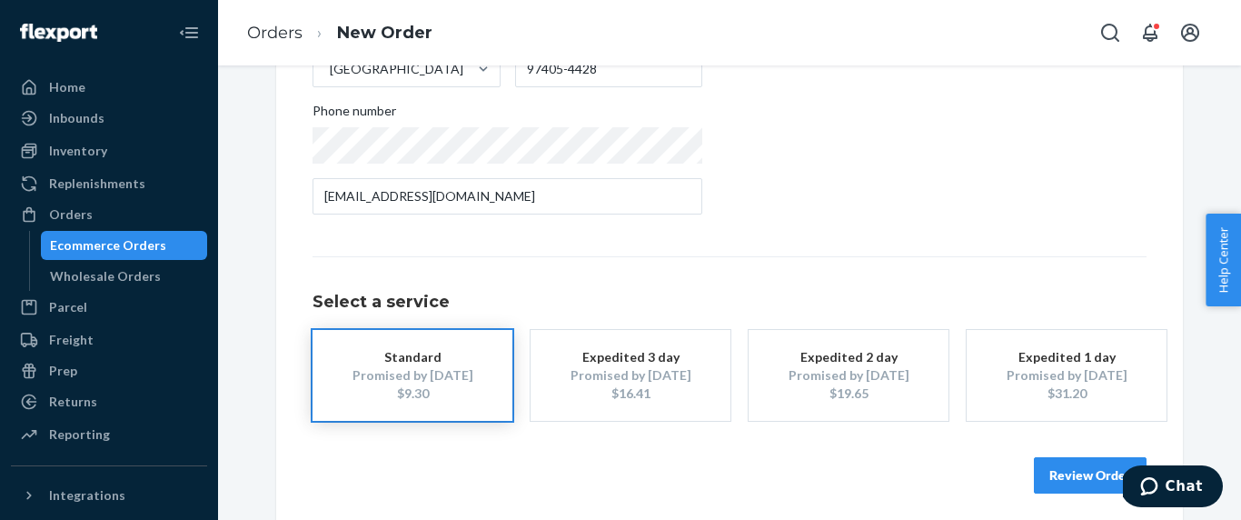
scroll to position [390, 0]
click at [1096, 481] on button "Review Order" at bounding box center [1090, 474] width 113 height 36
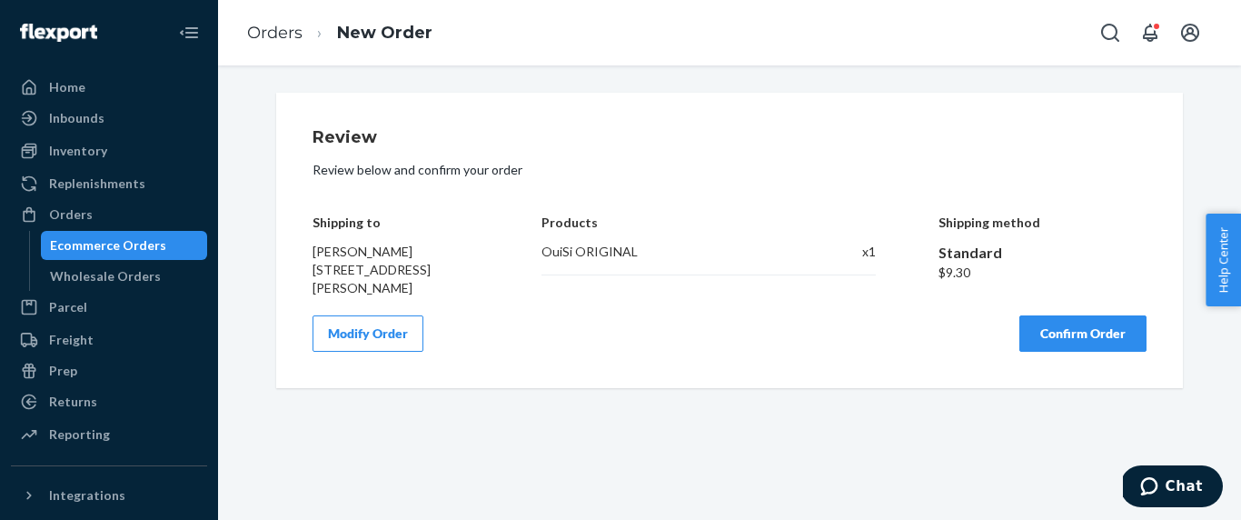
scroll to position [0, 0]
click at [1120, 343] on button "Confirm Order" at bounding box center [1082, 333] width 127 height 36
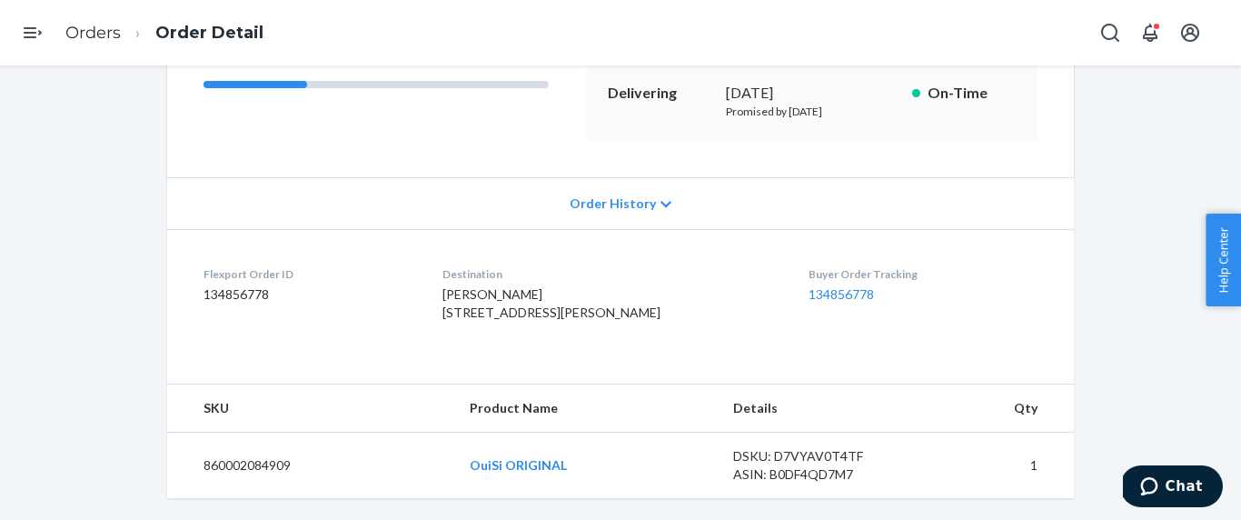
scroll to position [315, 0]
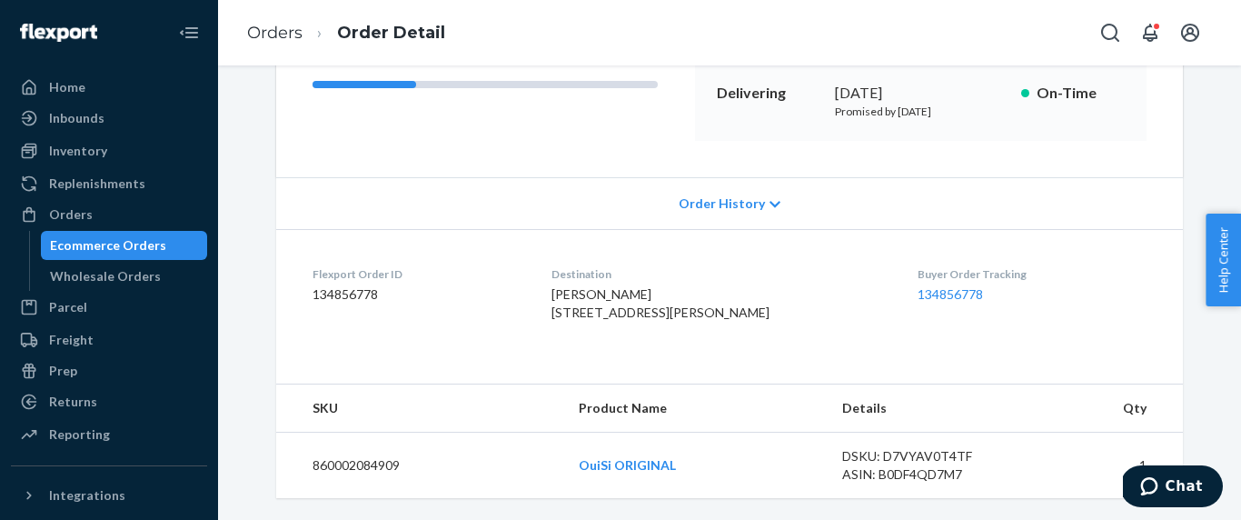
click at [1032, 303] on div "Buyer Order Tracking 134856778" at bounding box center [1032, 297] width 229 height 63
click at [289, 26] on link "Orders" at bounding box center [274, 33] width 55 height 20
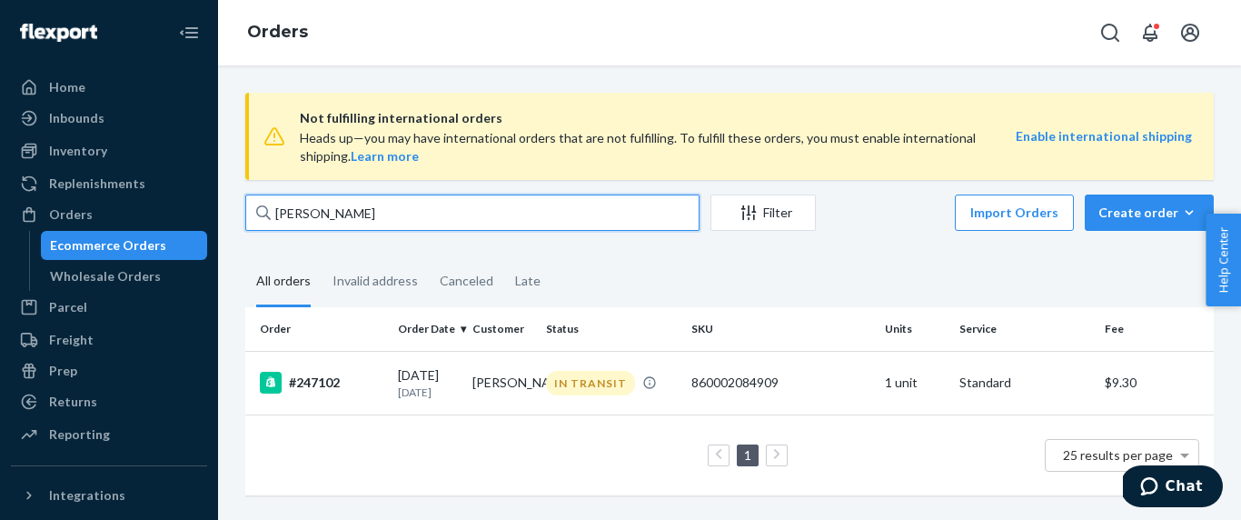
click at [435, 206] on input "[PERSON_NAME]" at bounding box center [472, 212] width 454 height 36
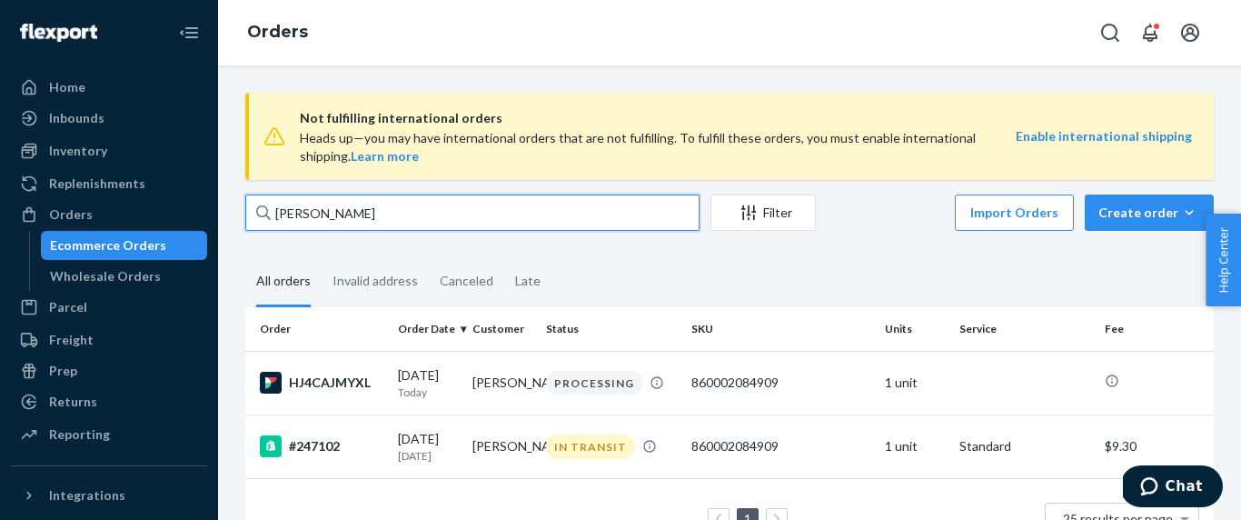
type input "[PERSON_NAME]"
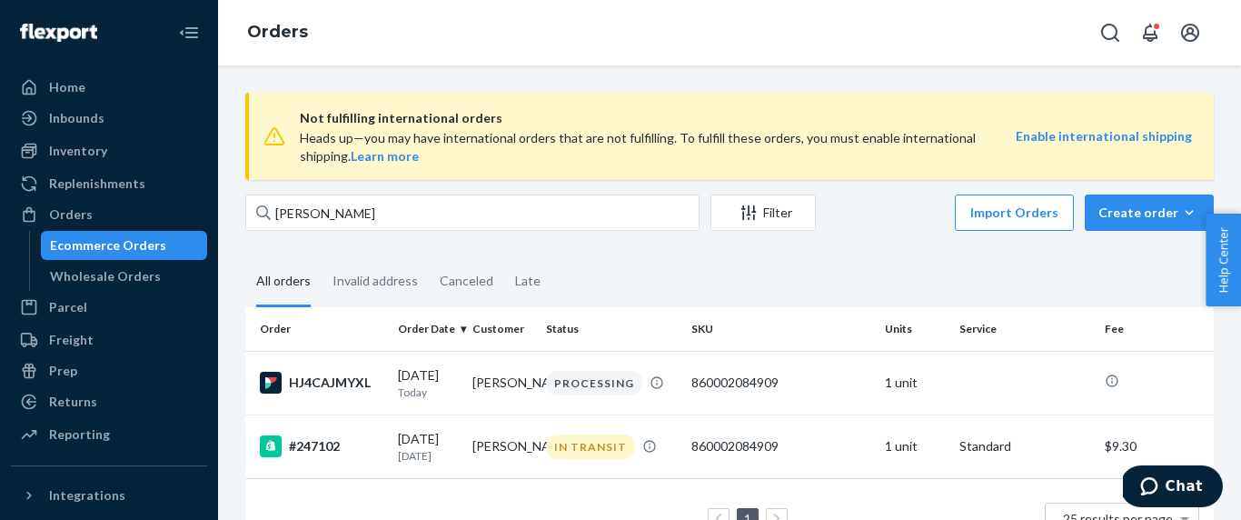
click at [279, 283] on div "All orders" at bounding box center [283, 282] width 55 height 50
click at [245, 257] on input "All orders" at bounding box center [245, 257] width 0 height 0
click at [158, 242] on div "Ecommerce Orders" at bounding box center [108, 245] width 116 height 18
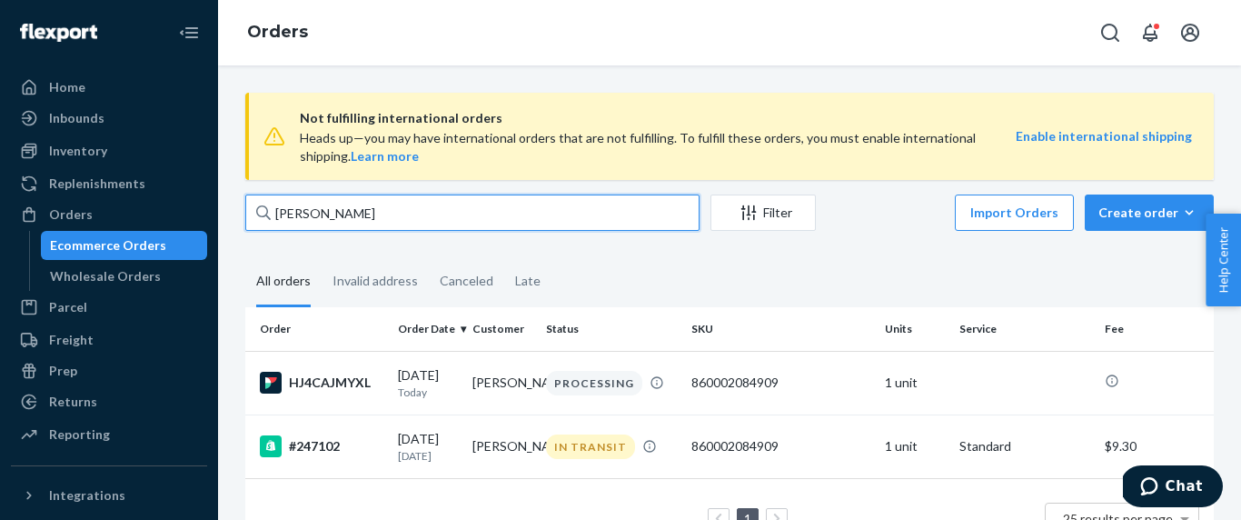
click at [471, 221] on input "[PERSON_NAME]" at bounding box center [472, 212] width 454 height 36
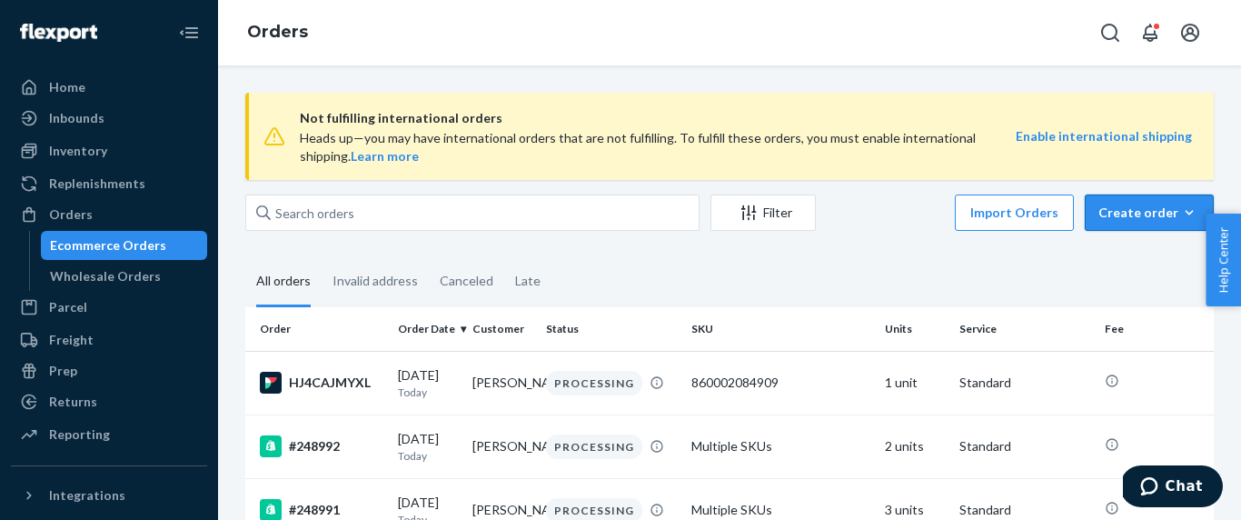
click at [1162, 213] on div "Create order" at bounding box center [1149, 213] width 102 height 18
click at [1161, 266] on button "Ecommerce order" at bounding box center [1176, 256] width 174 height 39
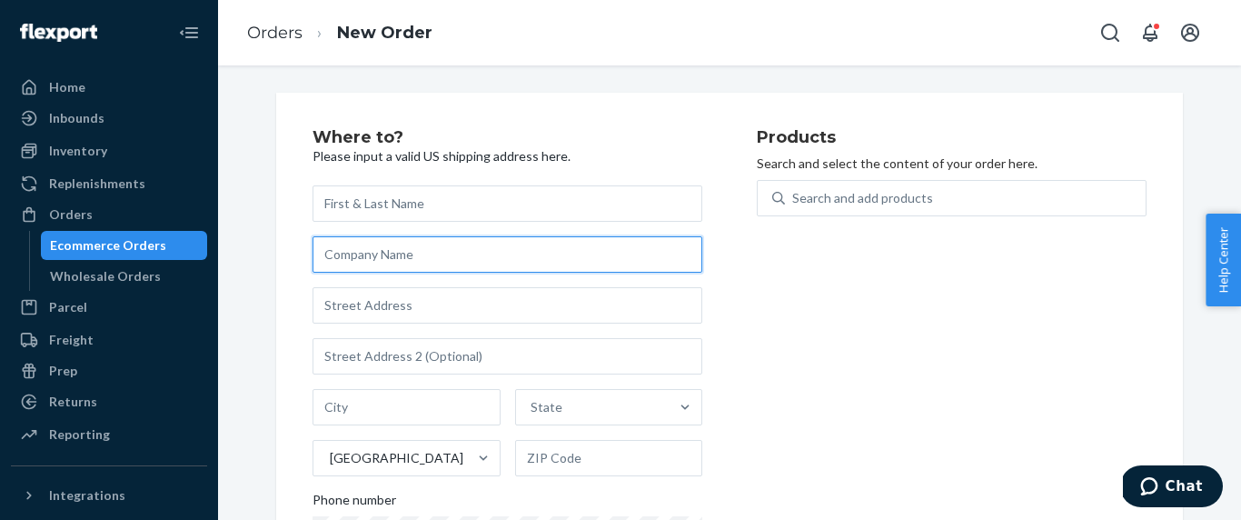
click at [382, 259] on input "text" at bounding box center [508, 254] width 390 height 36
paste input "Little Village Toy & Book Shop LLC"
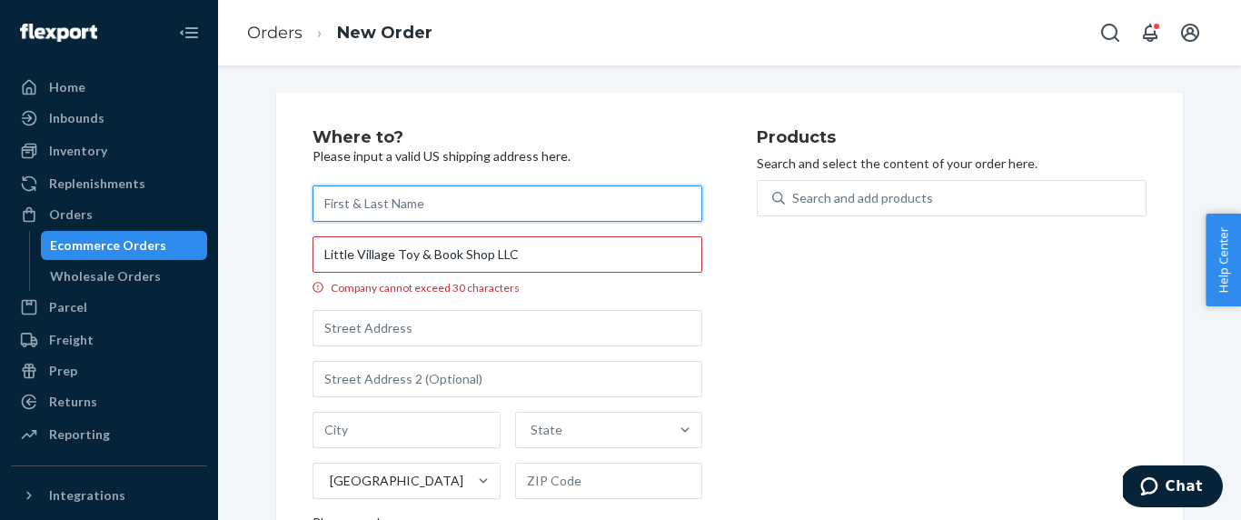
click at [400, 203] on input "text" at bounding box center [508, 203] width 390 height 36
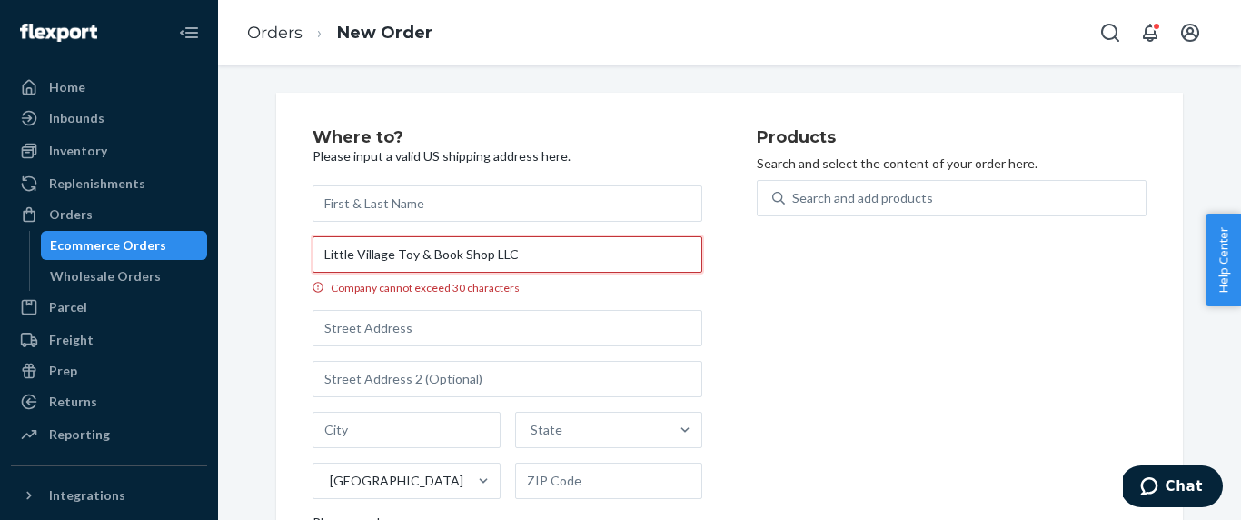
click at [567, 266] on input "Little Village Toy & Book Shop LLC" at bounding box center [508, 254] width 390 height 36
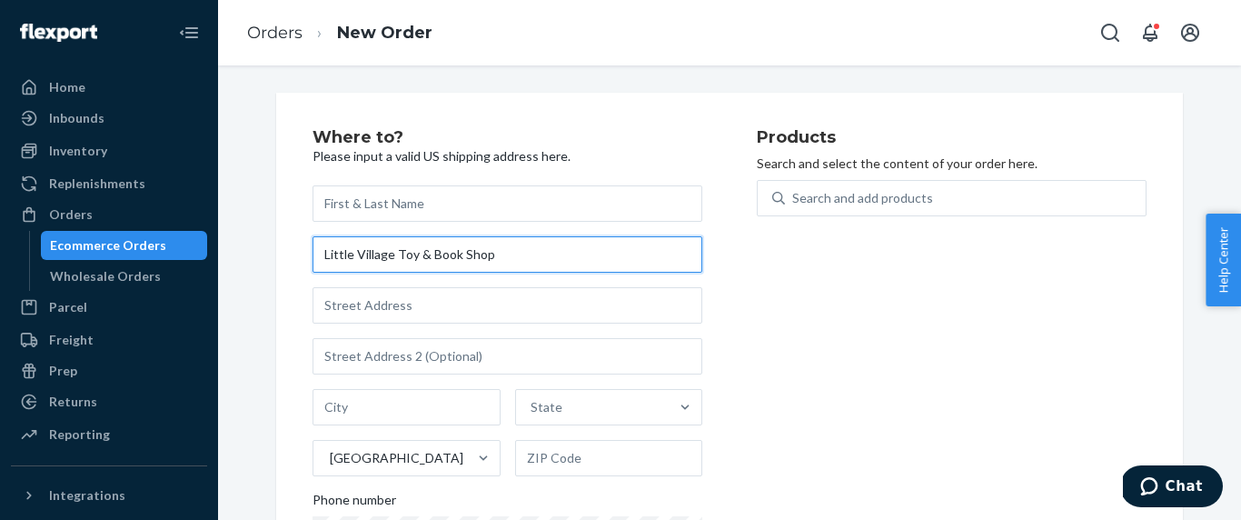
type input "Little Village Toy & Book Shop"
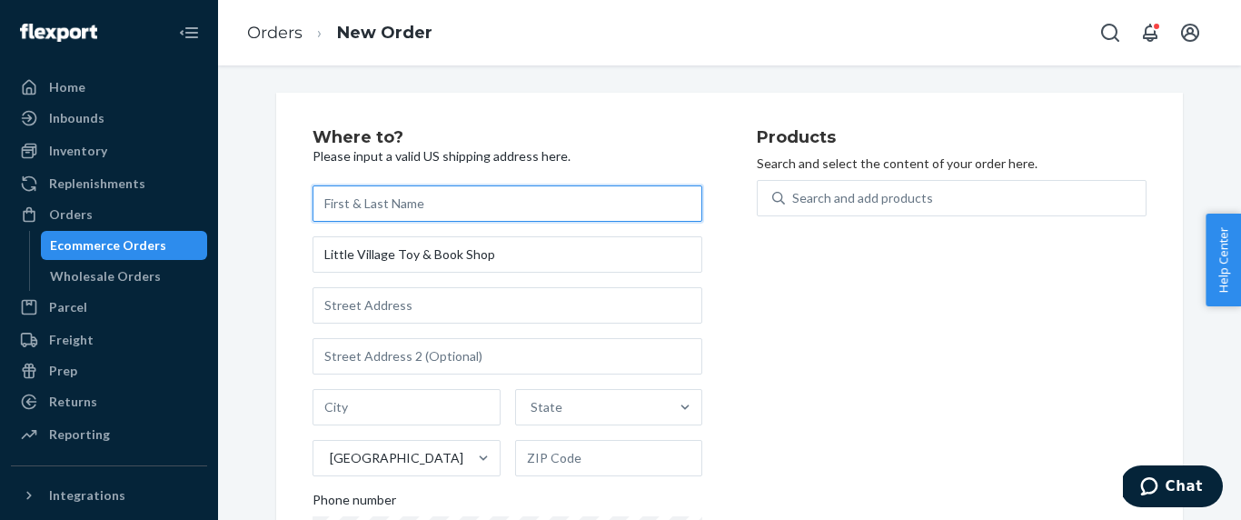
click at [451, 201] on input "text" at bounding box center [508, 203] width 390 height 36
paste input "Clare Brooks"
type input "Clare Brooks"
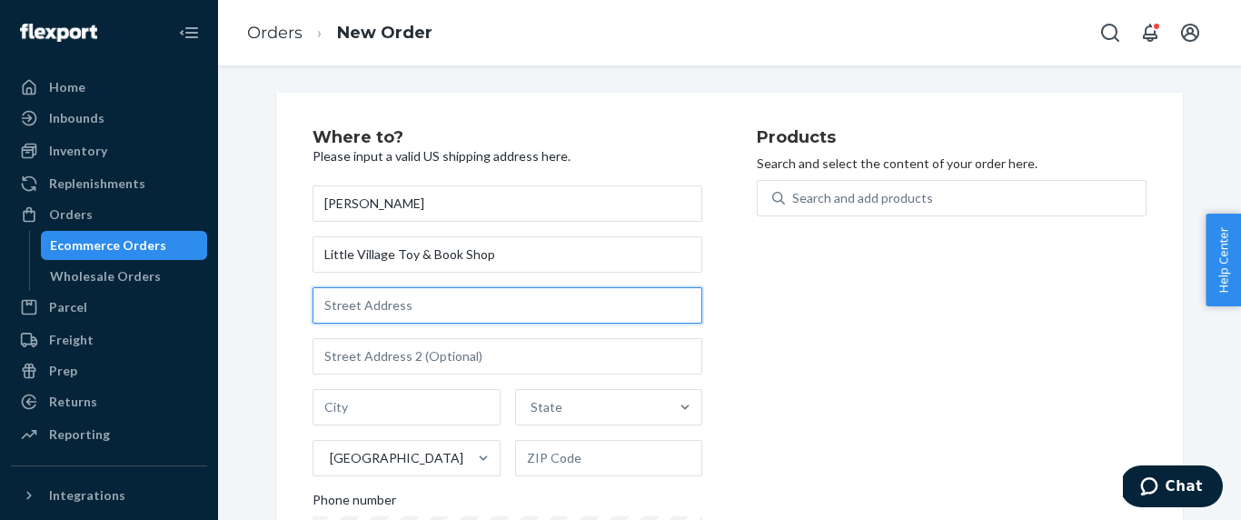
click at [468, 310] on input "text" at bounding box center [508, 305] width 390 height 36
paste input "81 B Main st Littleton NH 03561"
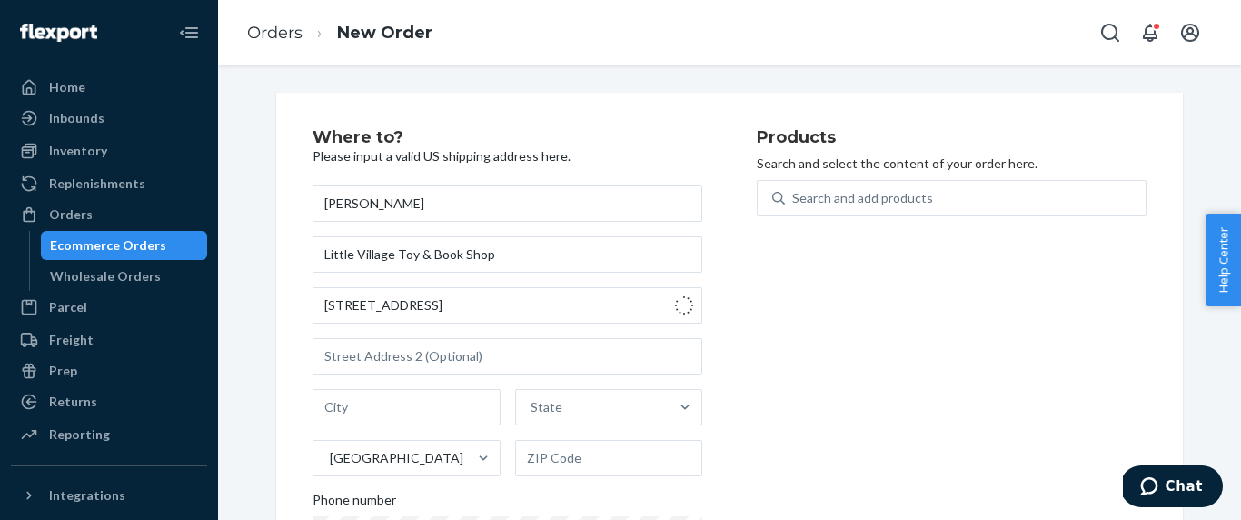
type input "81 Main St"
type input "Littleton"
type input "03561"
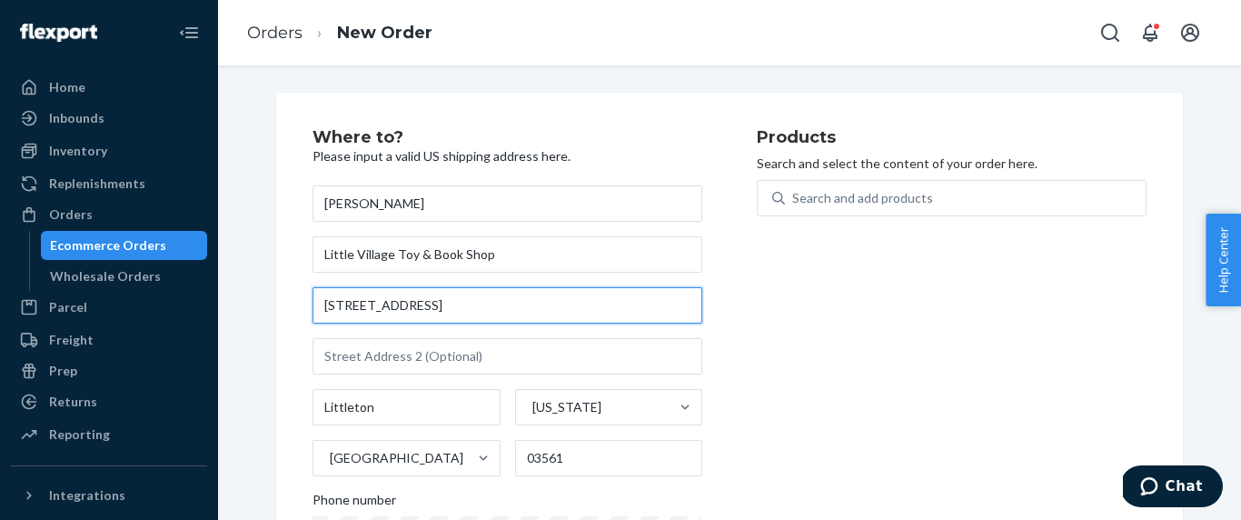
click at [494, 307] on input "81 Main St" at bounding box center [508, 305] width 390 height 36
paste input "B Main st Littleton NH 03561"
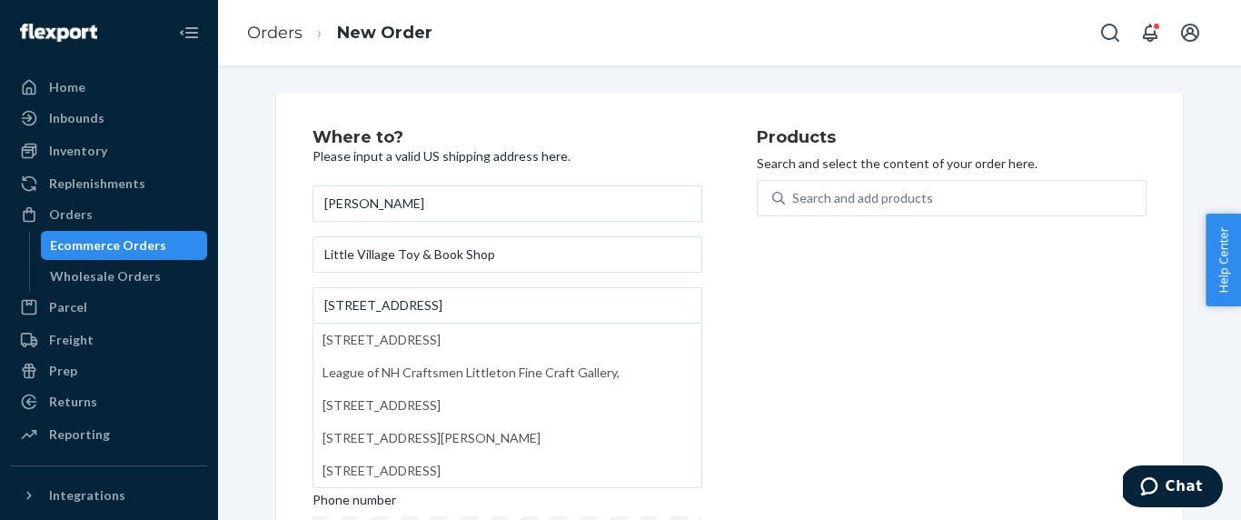
click at [903, 401] on div "Products Search and select the content of your order here. Search and add produ…" at bounding box center [952, 373] width 390 height 489
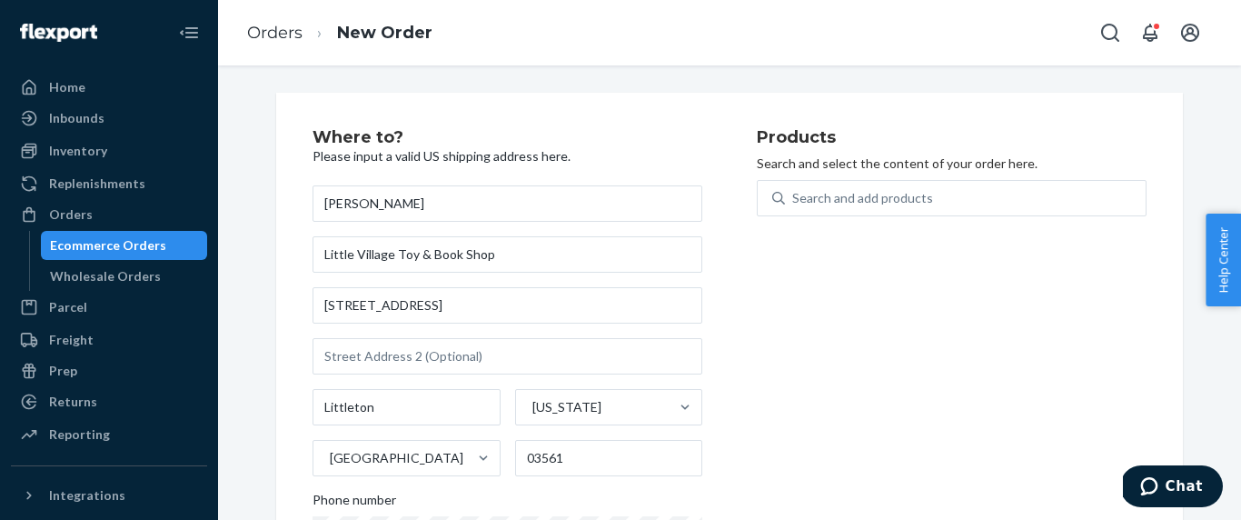
click at [903, 406] on div "Products Search and select the content of your order here. Search and add produ…" at bounding box center [952, 373] width 390 height 489
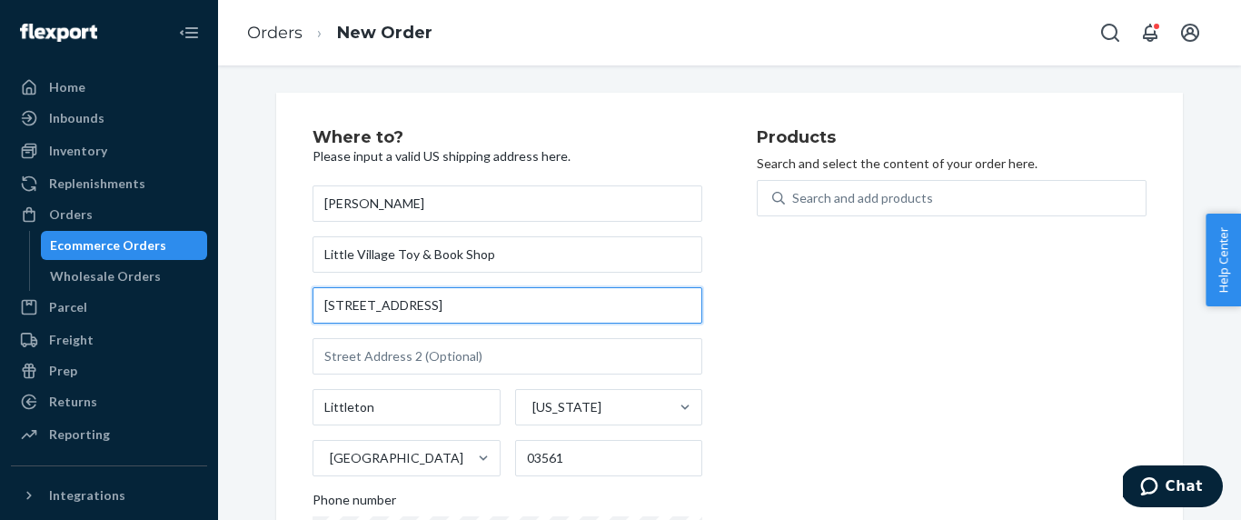
click at [519, 298] on input "81 B Main st Littleton NH" at bounding box center [508, 305] width 390 height 36
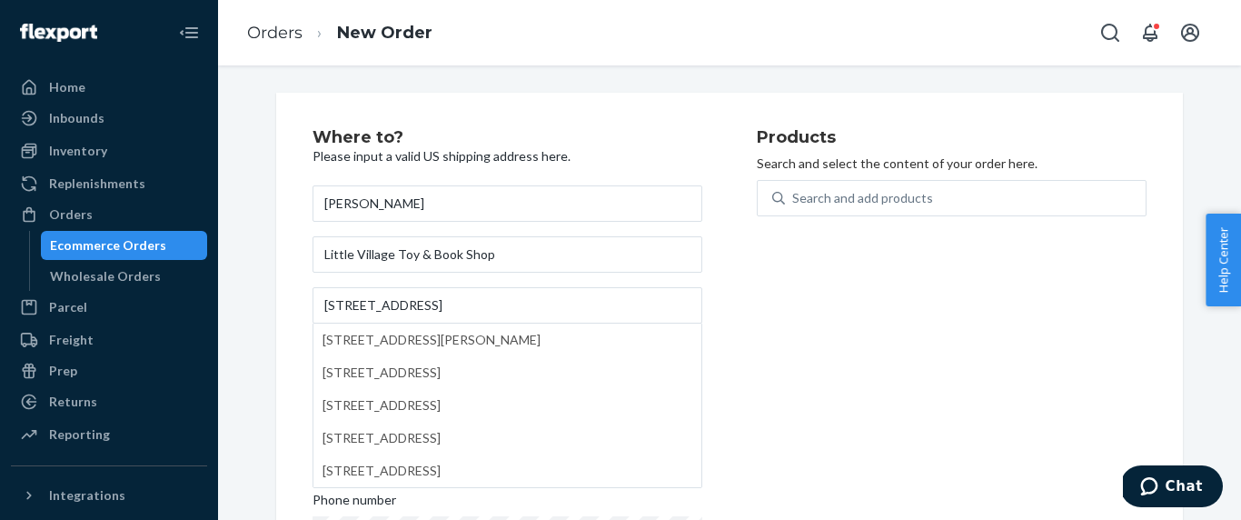
click at [794, 361] on div "Products Search and select the content of your order here. Search and add produ…" at bounding box center [952, 373] width 390 height 489
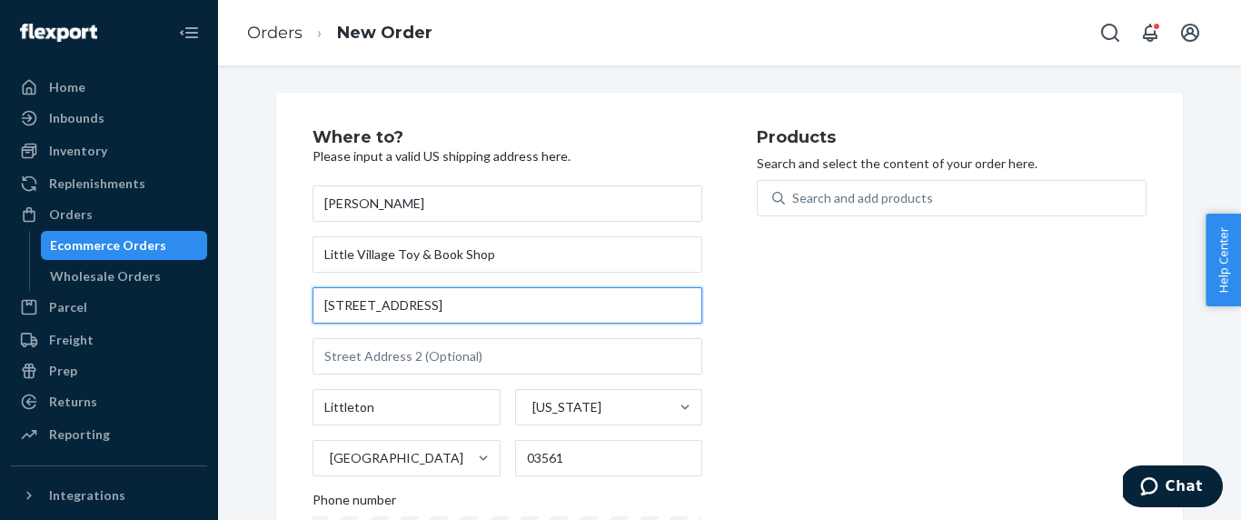
click at [343, 307] on input "81 B Main St" at bounding box center [508, 305] width 390 height 36
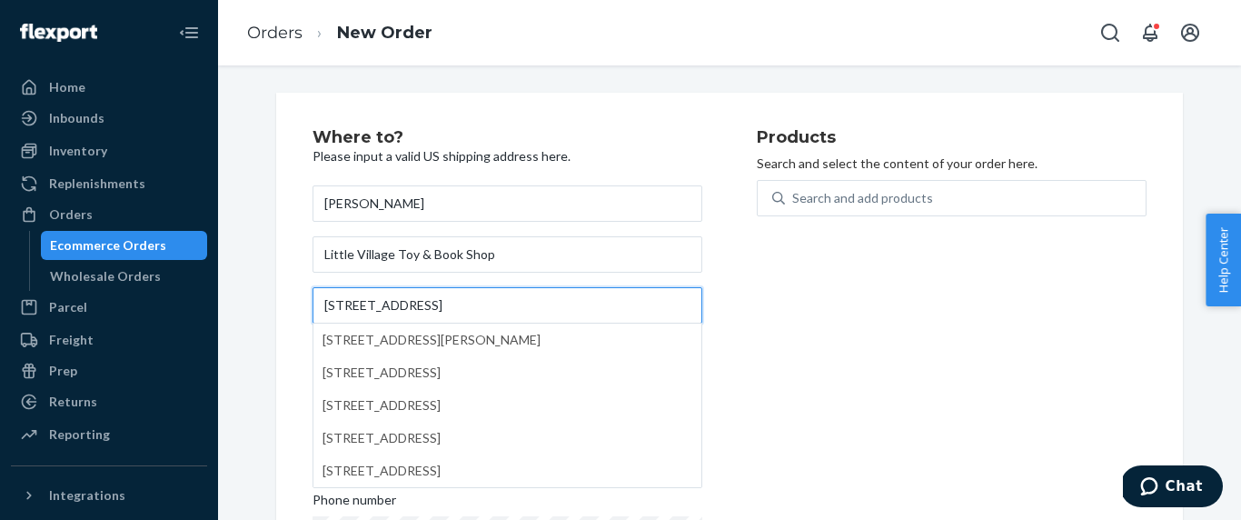
type input "81B Main St"
drag, startPoint x: 962, startPoint y: 367, endPoint x: 969, endPoint y: 398, distance: 31.5
click at [969, 398] on div "Products Search and select the content of your order here. Search and add produ…" at bounding box center [952, 373] width 390 height 489
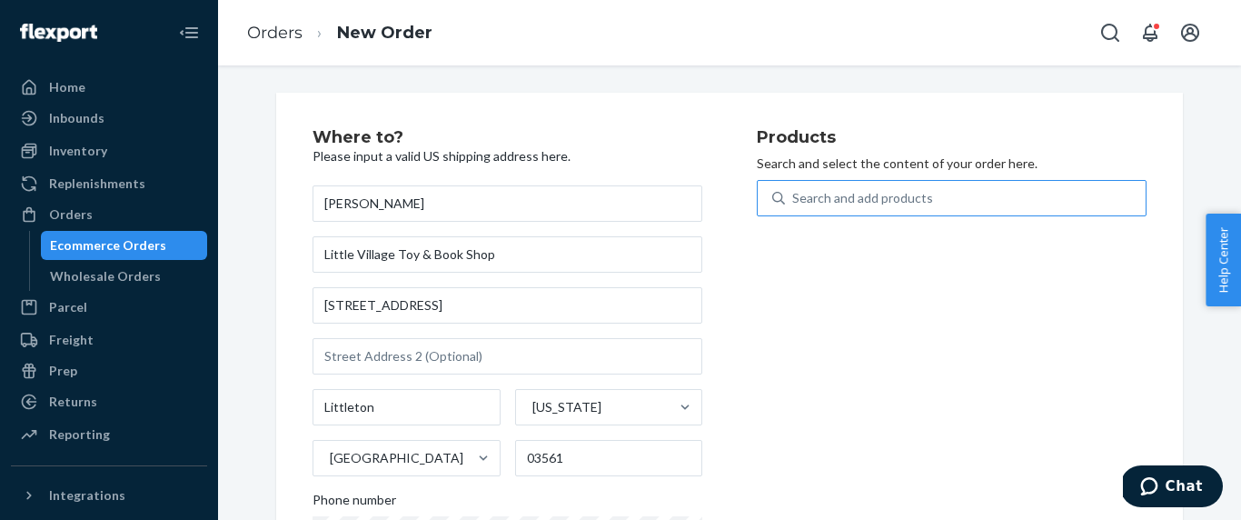
click at [851, 200] on div "Search and add products" at bounding box center [862, 198] width 141 height 18
click at [794, 200] on input "Search and add products" at bounding box center [793, 198] width 2 height 18
type input "or"
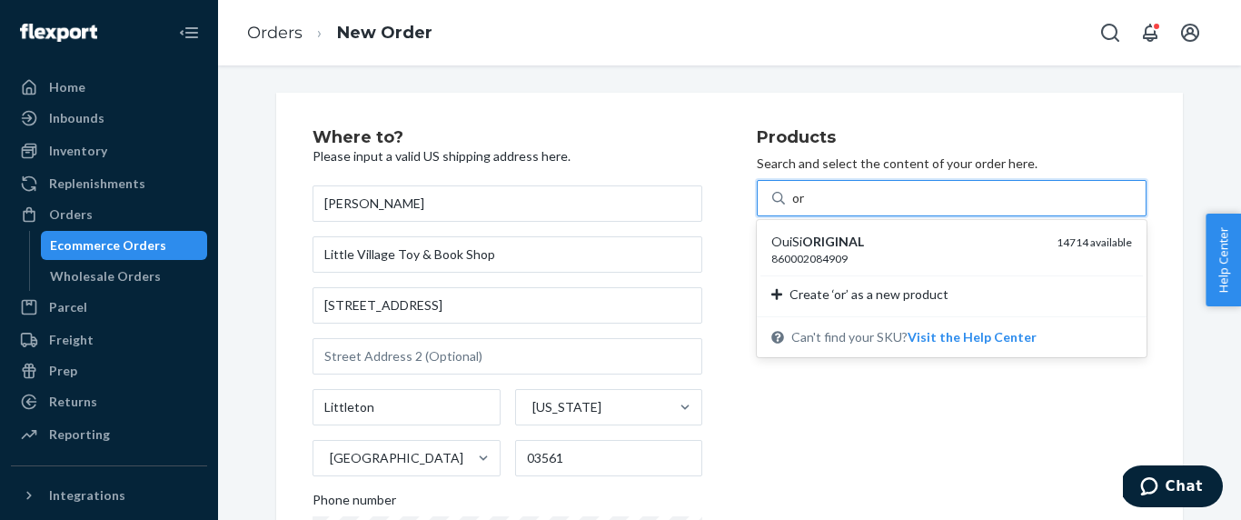
click at [850, 256] on div "860002084909" at bounding box center [906, 258] width 271 height 15
click at [806, 207] on input "or" at bounding box center [799, 198] width 14 height 18
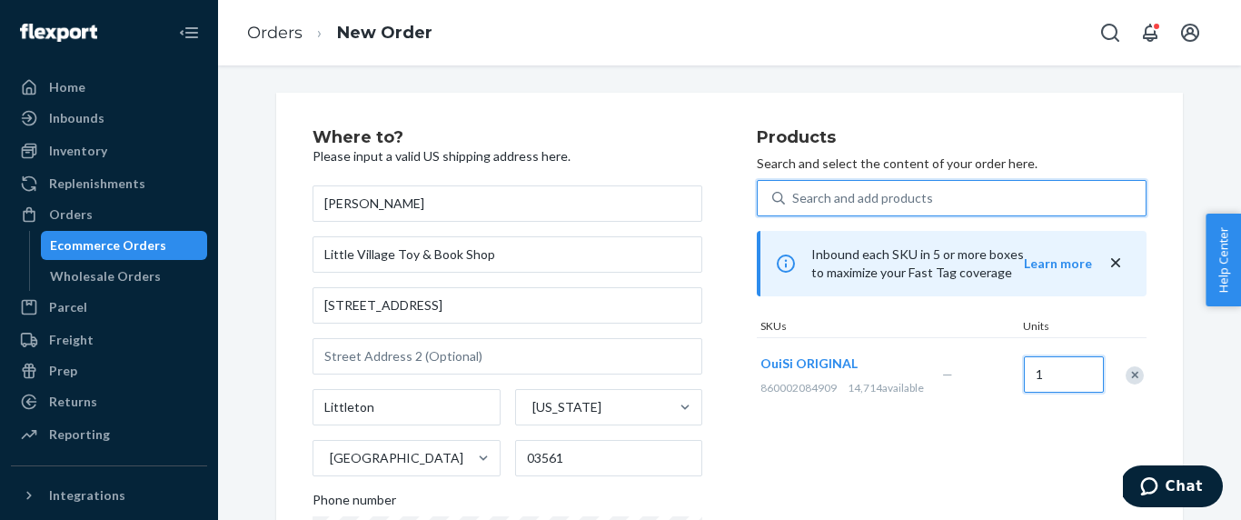
click at [1068, 393] on input "1" at bounding box center [1064, 374] width 80 height 36
type input "2"
click at [1043, 472] on div "Products Search and select the content of your order here. Search and add produ…" at bounding box center [952, 373] width 390 height 489
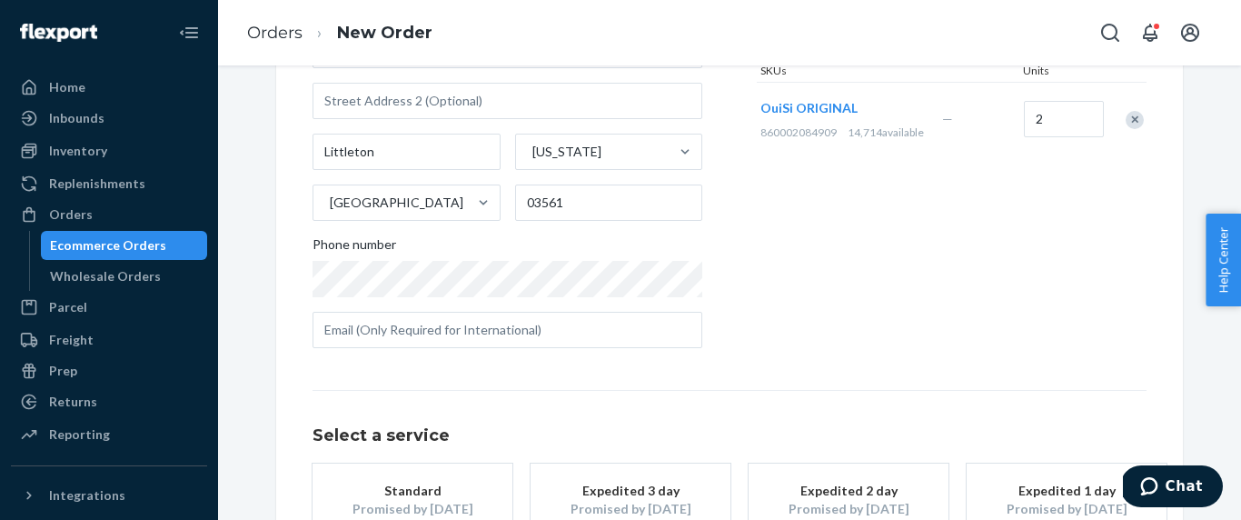
scroll to position [399, 0]
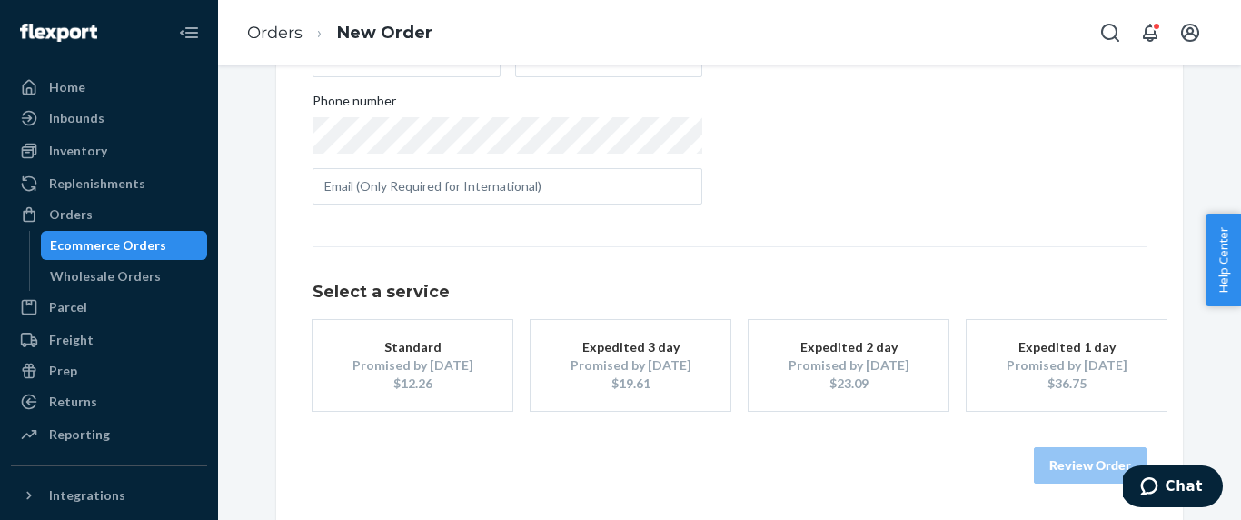
click at [401, 385] on div "$12.26" at bounding box center [412, 383] width 145 height 18
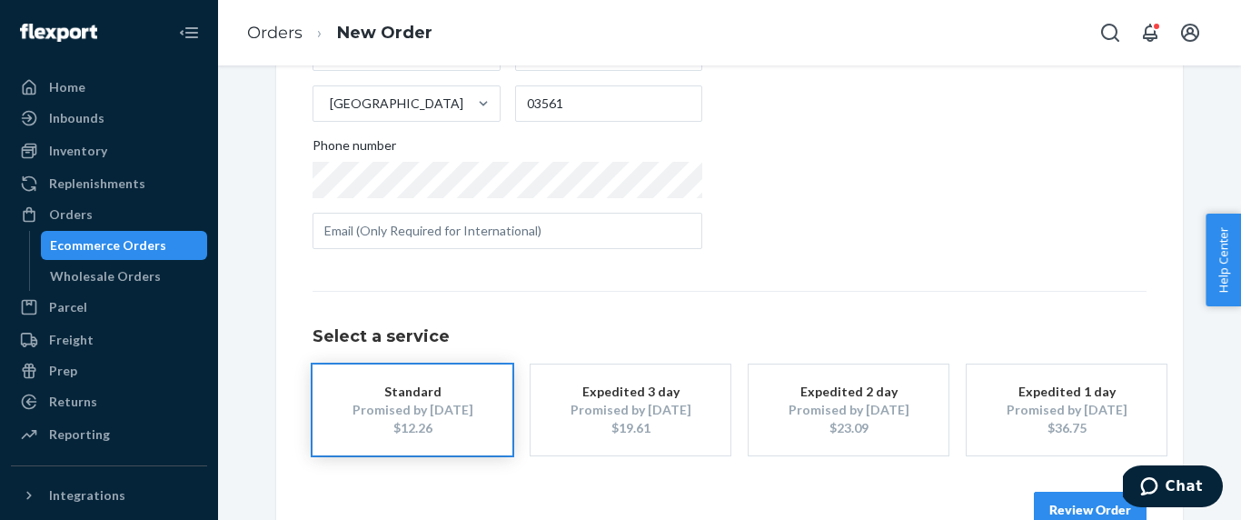
scroll to position [364, 0]
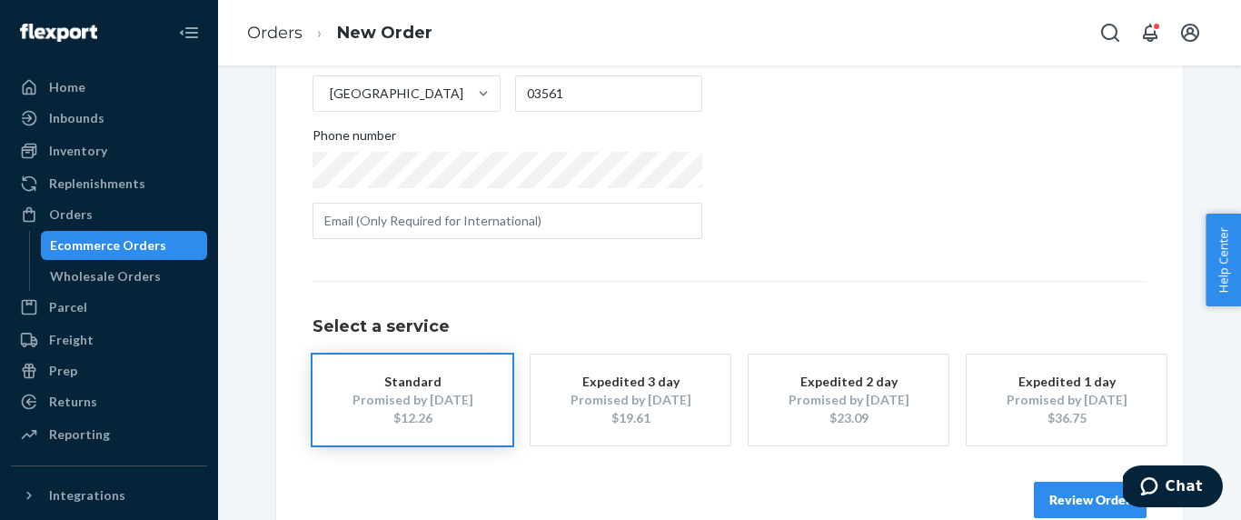
click at [1069, 505] on button "Review Order" at bounding box center [1090, 500] width 113 height 36
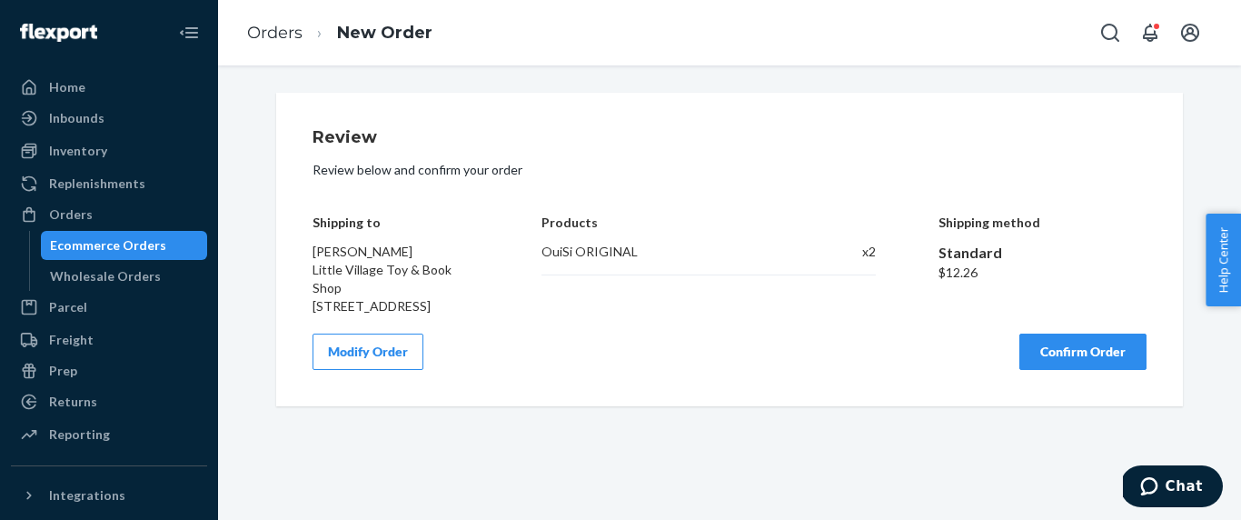
click at [1083, 353] on button "Confirm Order" at bounding box center [1082, 351] width 127 height 36
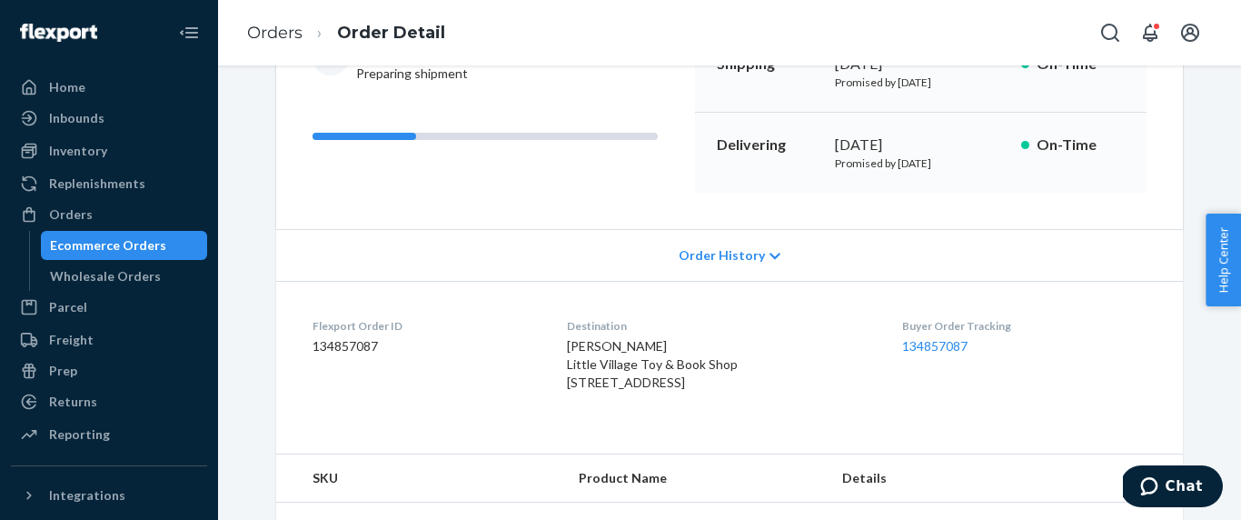
scroll to position [333, 0]
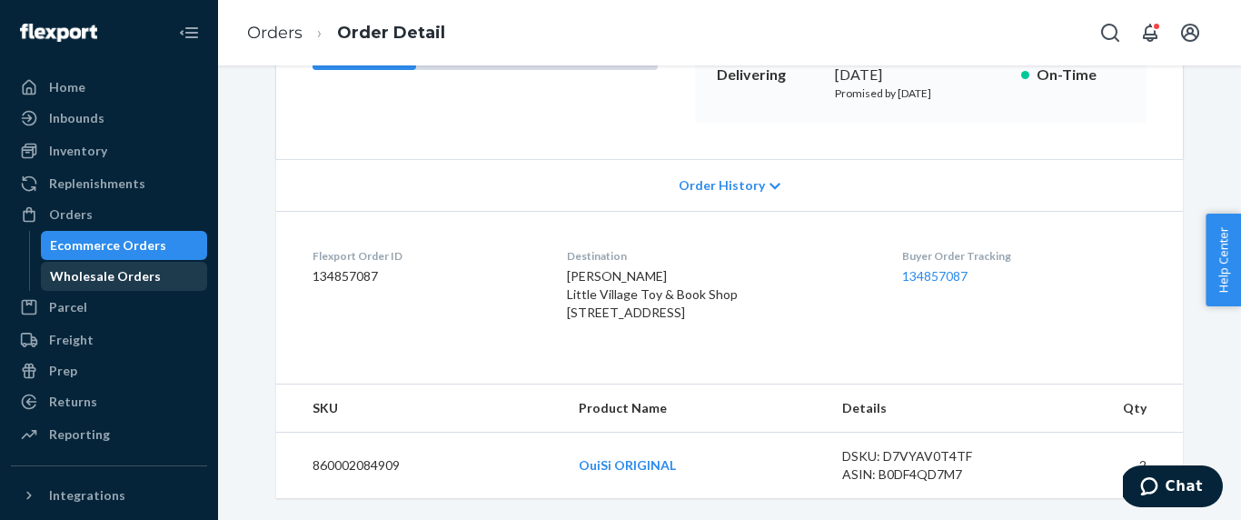
click at [163, 271] on div "Wholesale Orders" at bounding box center [125, 275] width 164 height 25
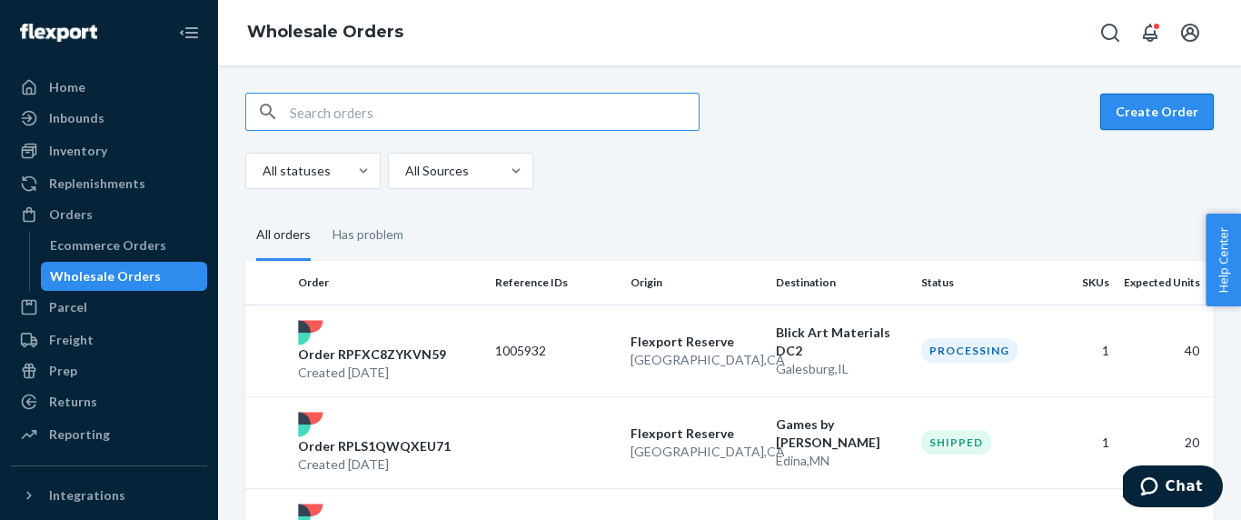
click at [1195, 108] on button "Create Order" at bounding box center [1157, 112] width 114 height 36
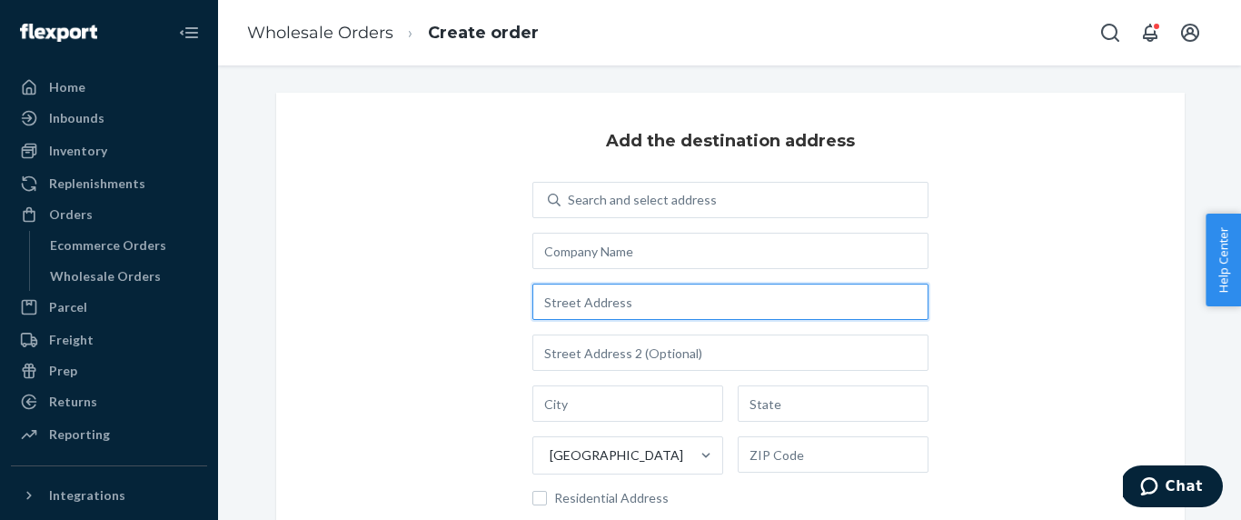
click at [646, 314] on input "text" at bounding box center [730, 301] width 396 height 36
paste input "81 B Main st Littleton NH 03561"
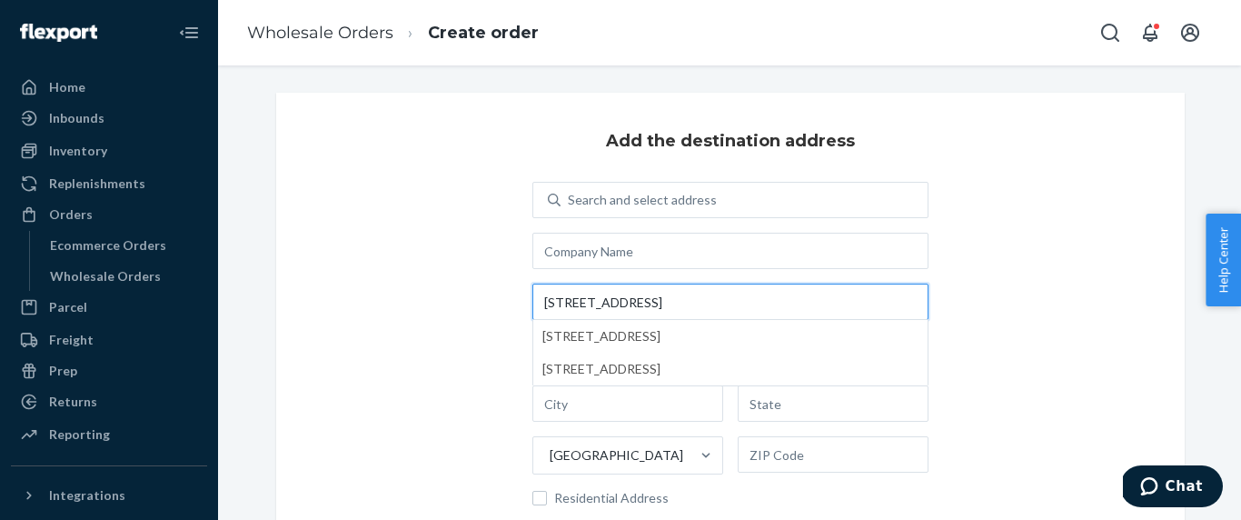
click at [569, 303] on input "81 B Main st Littleton NH 03561" at bounding box center [730, 301] width 396 height 36
type input "81 Main St"
type input "Littleton"
type input "NH"
type input "03561"
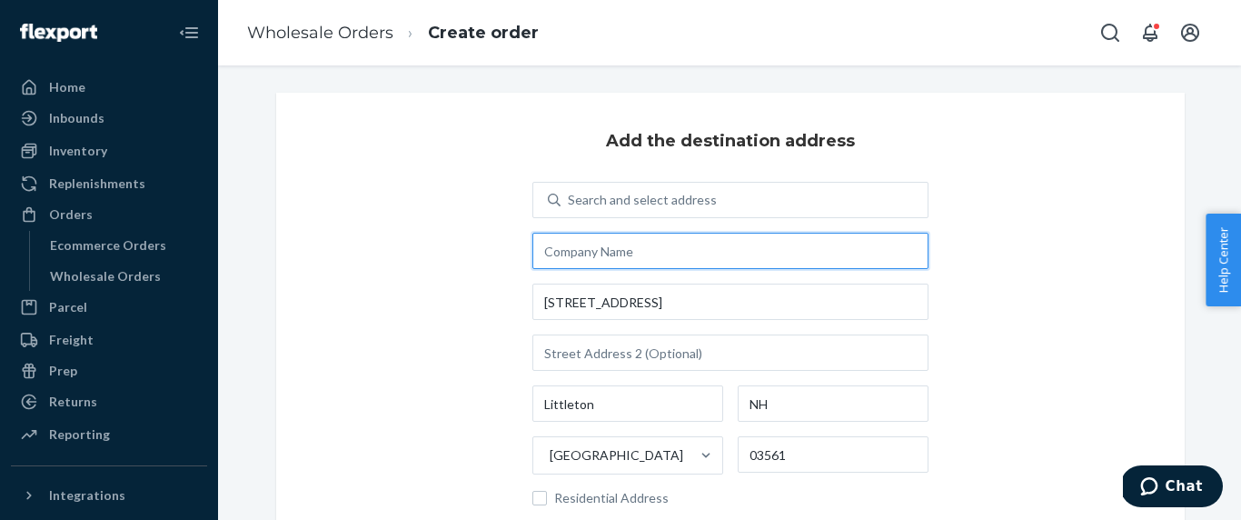
click at [664, 259] on input "text" at bounding box center [730, 251] width 396 height 36
paste input "Little Village Toy & Book Shop"
type input "Little Village Toy & Book Shop"
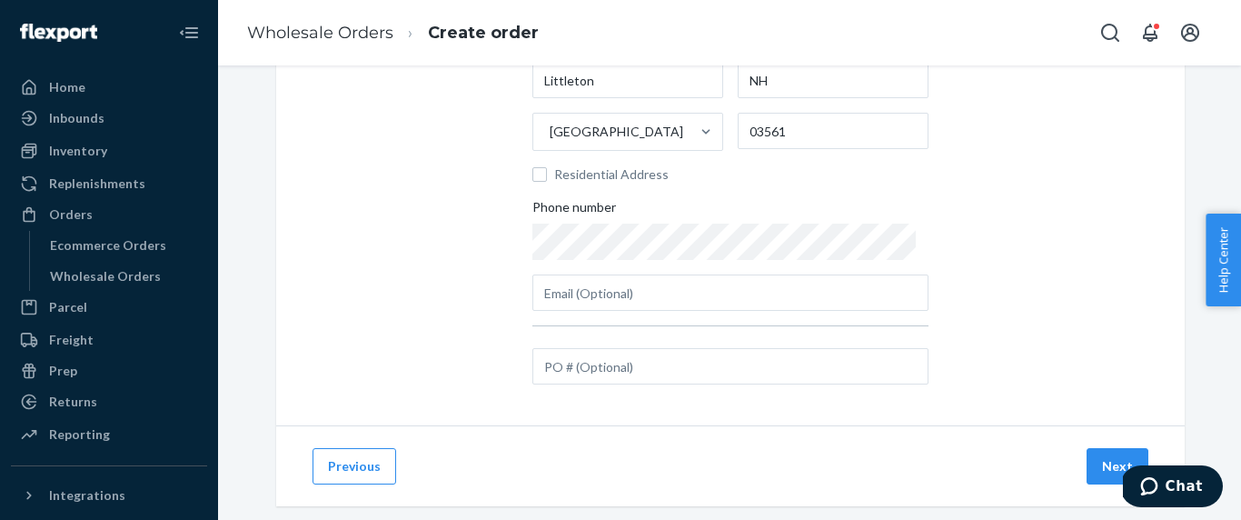
scroll to position [353, 0]
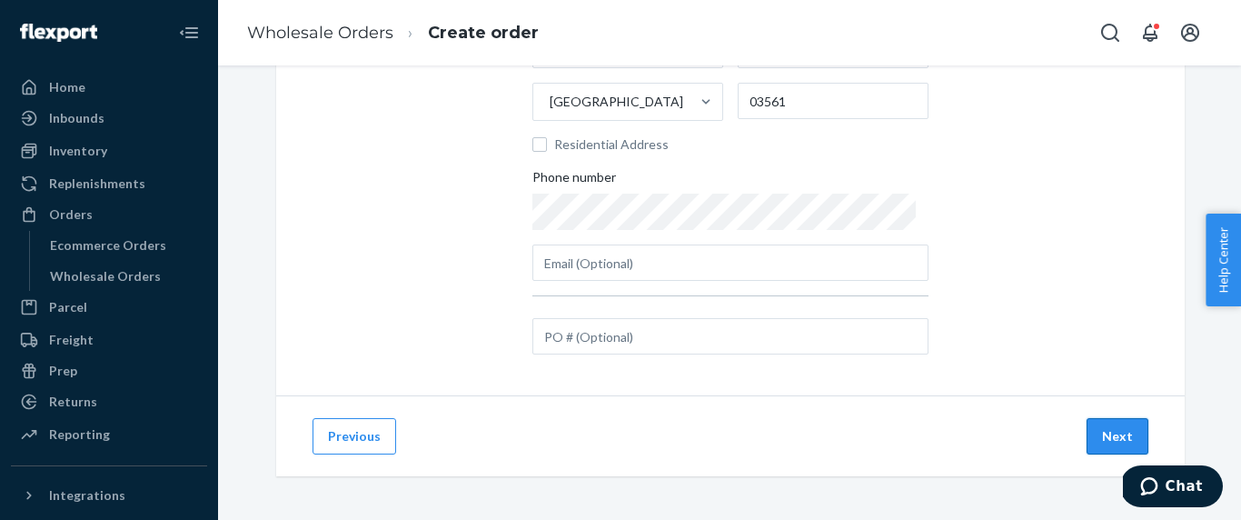
click at [1122, 436] on button "Next" at bounding box center [1118, 436] width 62 height 36
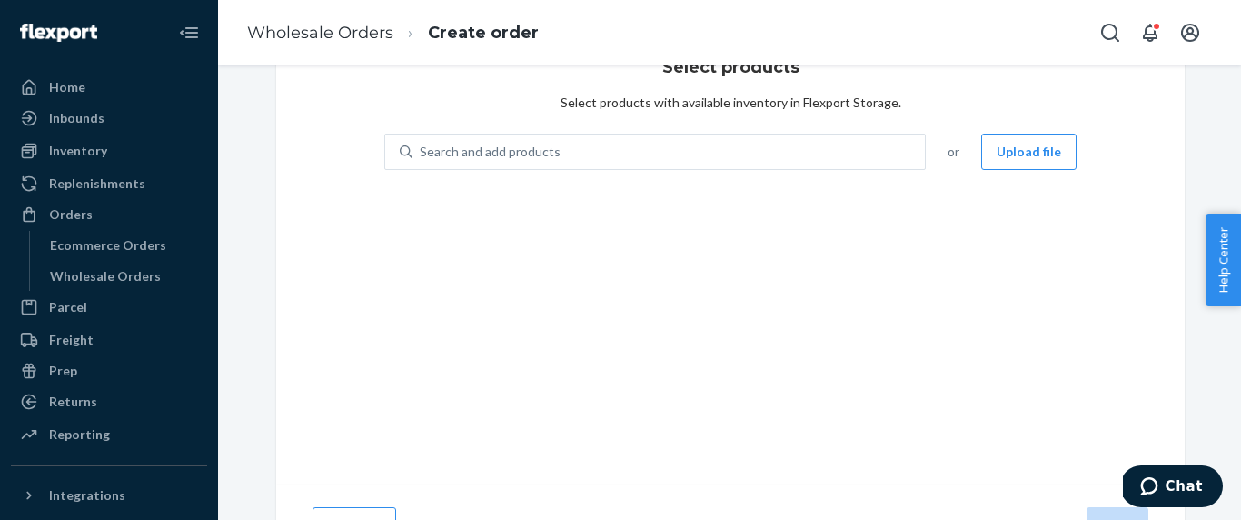
scroll to position [0, 0]
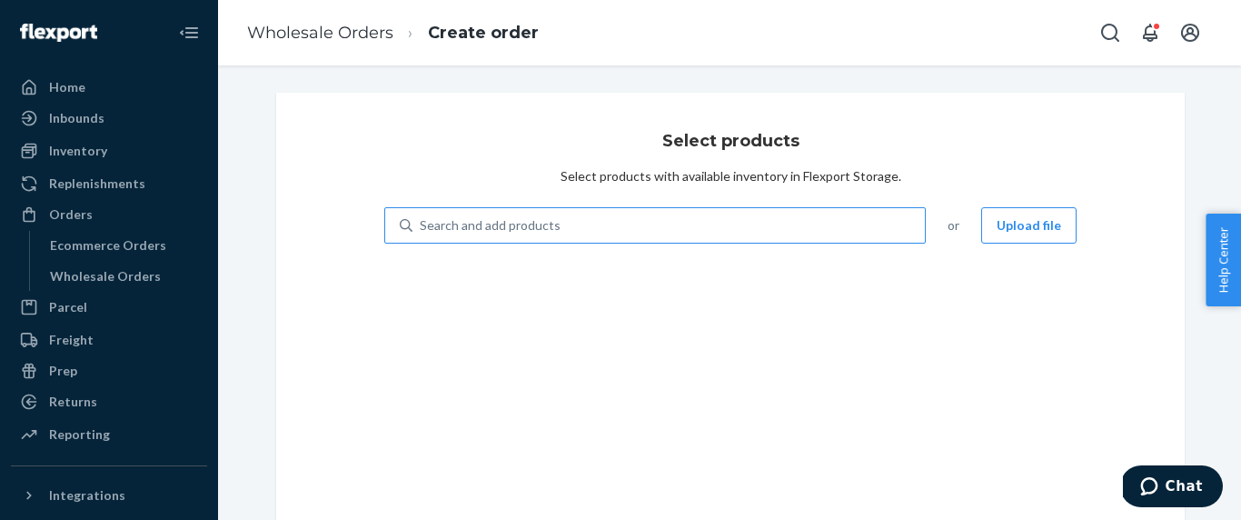
click at [682, 224] on div "Search and add products" at bounding box center [668, 225] width 512 height 33
click at [422, 224] on input "Search and add products" at bounding box center [421, 225] width 2 height 18
type input "or"
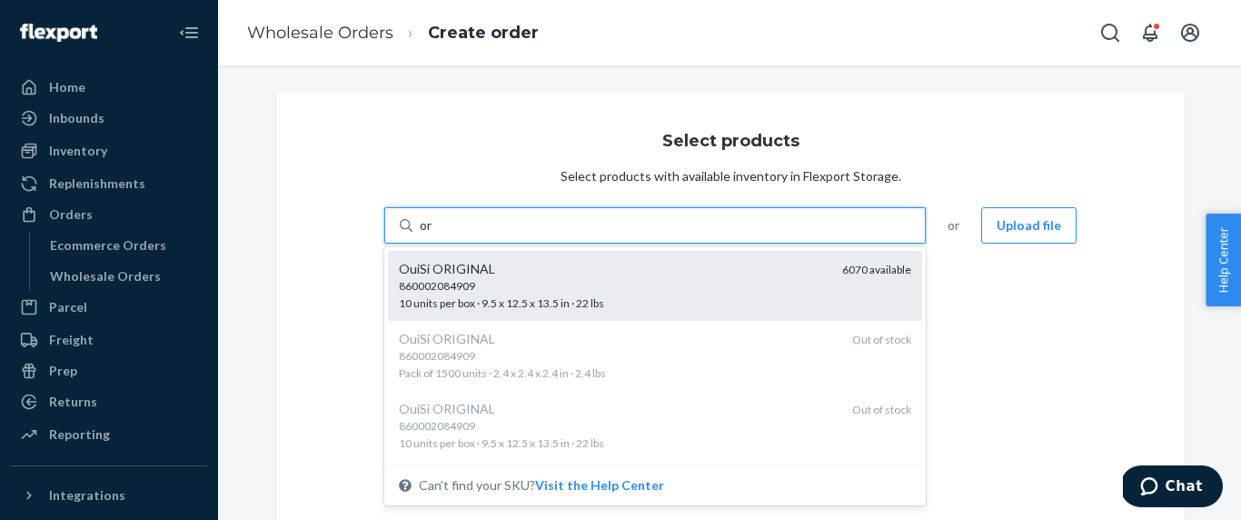
click at [620, 281] on div "860002084909" at bounding box center [613, 285] width 429 height 15
click at [433, 234] on input "or" at bounding box center [427, 225] width 14 height 18
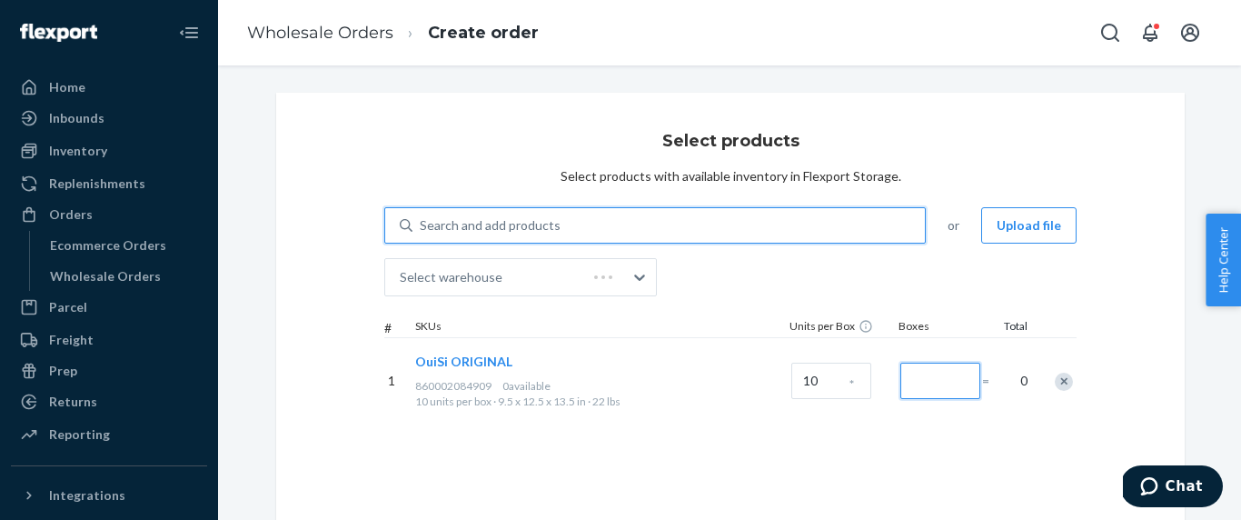
click at [957, 393] on input "Number of boxes" at bounding box center [940, 381] width 80 height 36
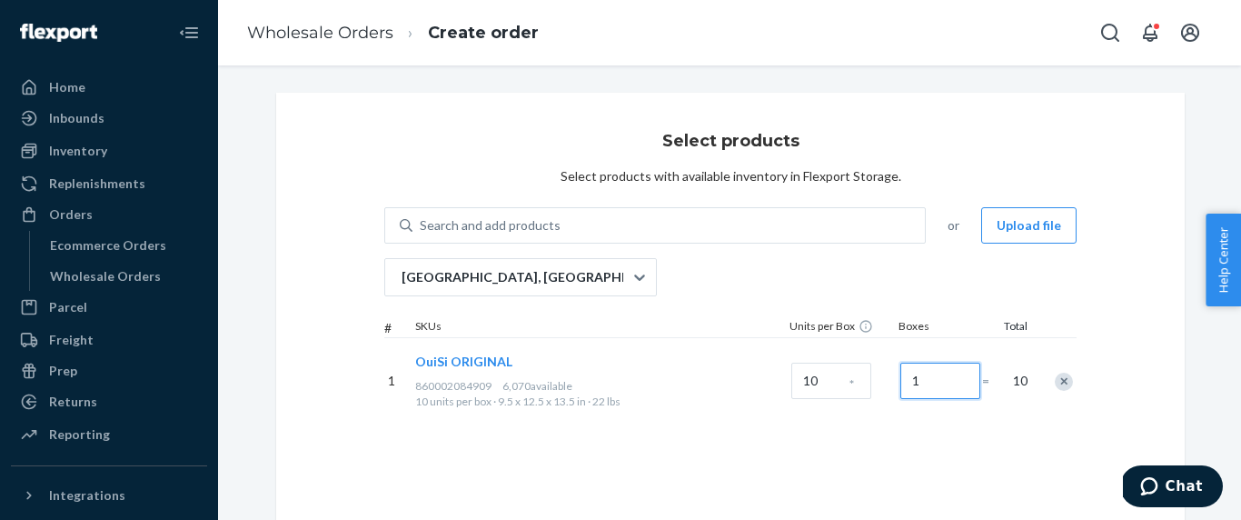
type input "1"
click at [950, 452] on div "Select products Select products with available inventory in Flexport Storage. S…" at bounding box center [730, 325] width 909 height 465
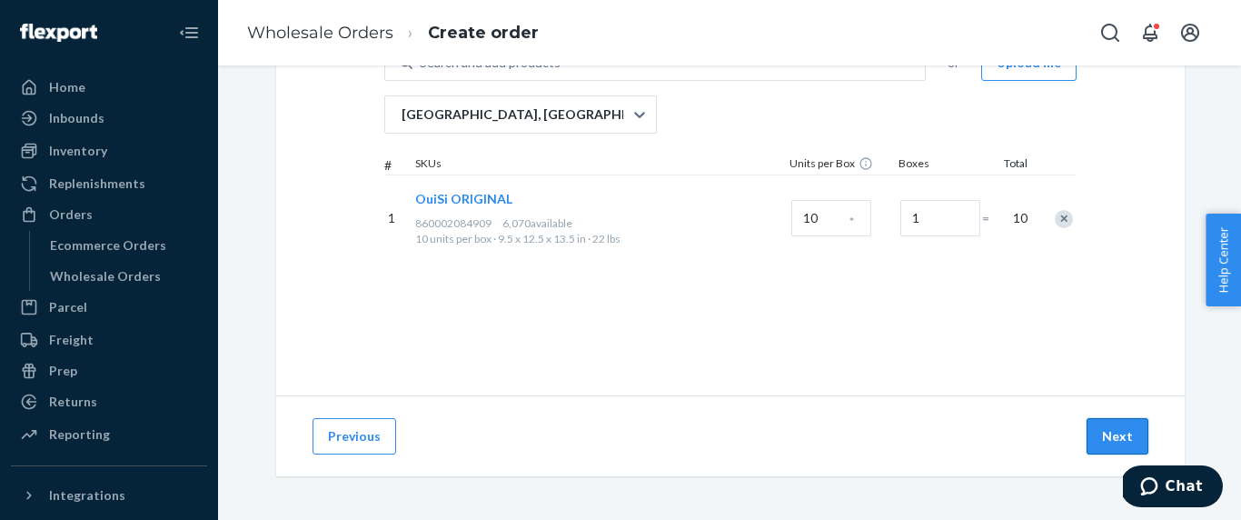
click at [1125, 452] on button "Next" at bounding box center [1118, 436] width 62 height 36
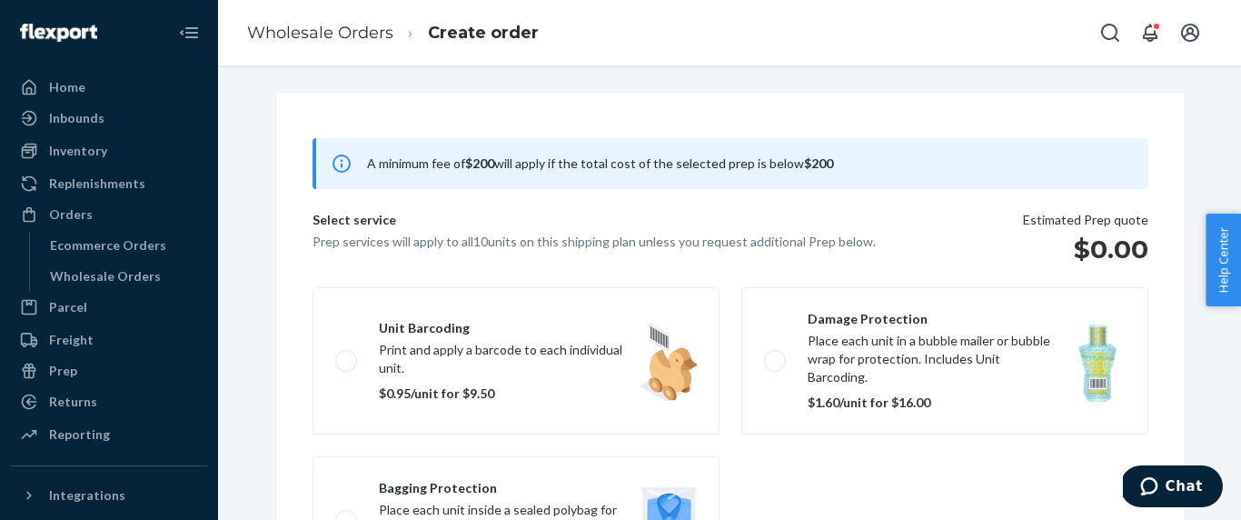
scroll to position [118, 0]
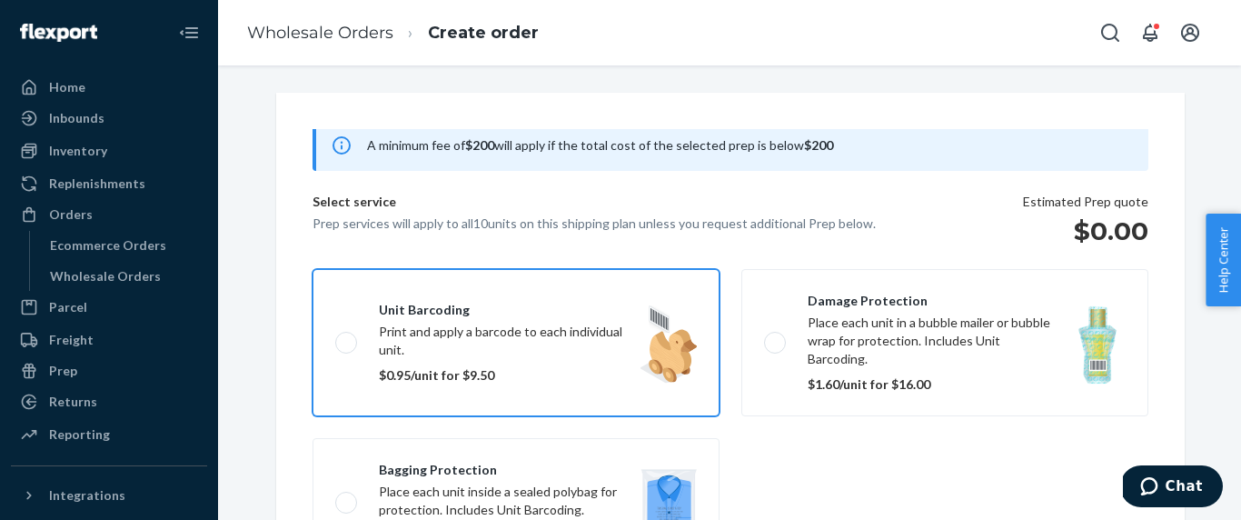
click at [555, 321] on label "Unit barcoding Print and apply a barcode to each individual unit. $0.95/unit fo…" at bounding box center [516, 342] width 407 height 147
click at [347, 336] on input "Unit barcoding Print and apply a barcode to each individual unit. $0.95/unit fo…" at bounding box center [341, 342] width 12 height 12
checkbox input "true"
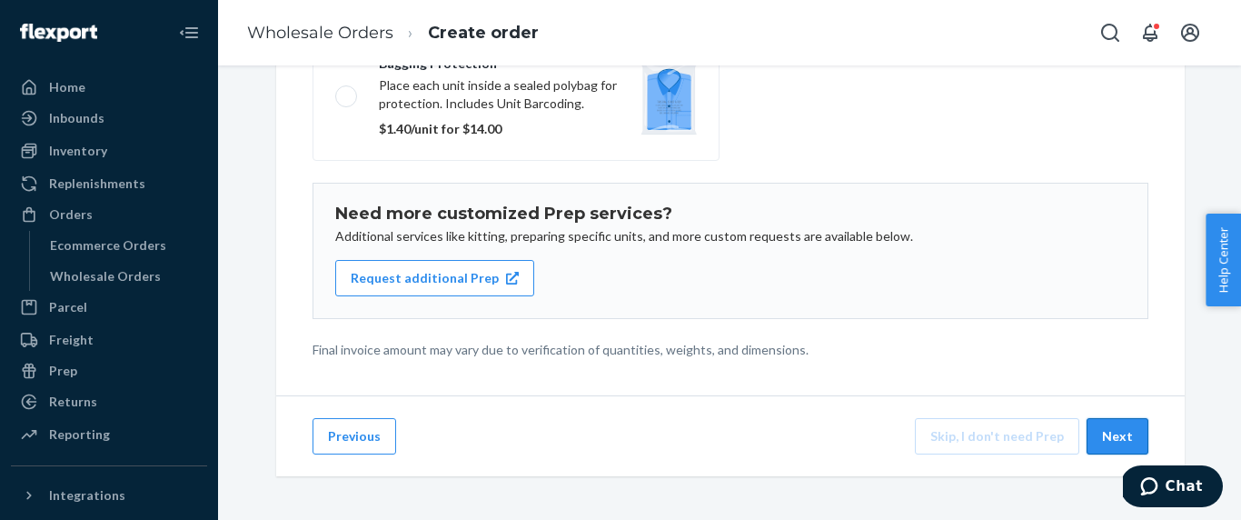
click at [1130, 453] on button "Next" at bounding box center [1118, 436] width 62 height 36
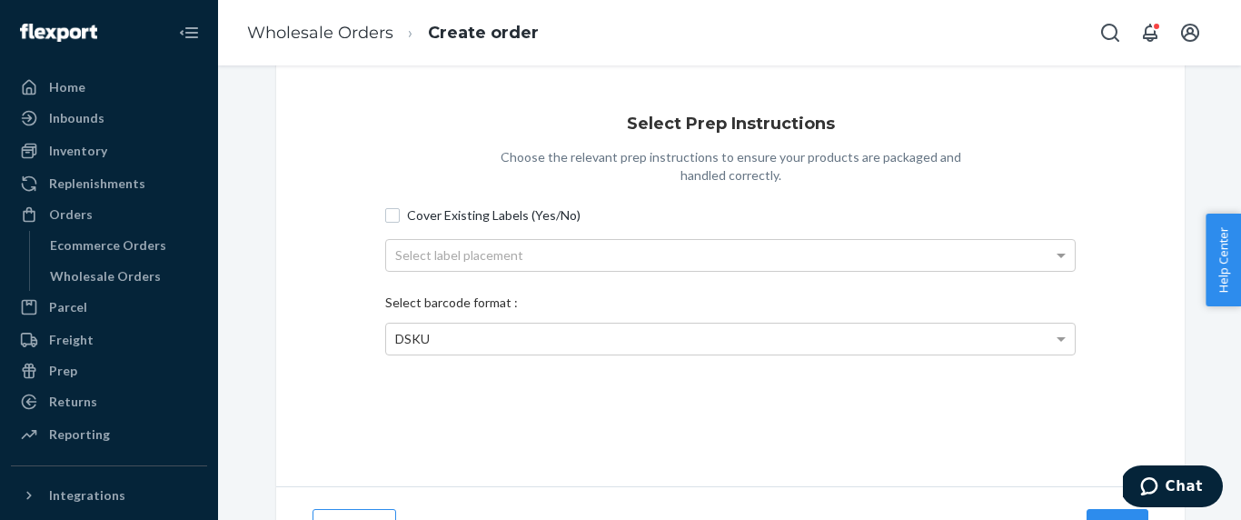
scroll to position [163, 0]
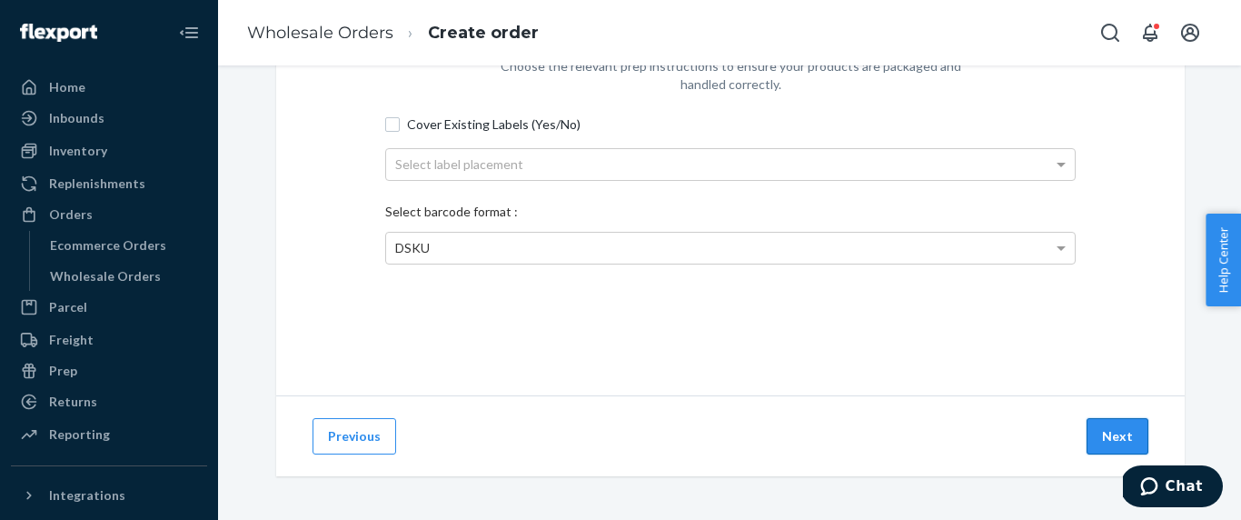
click at [1123, 431] on button "Next" at bounding box center [1118, 436] width 62 height 36
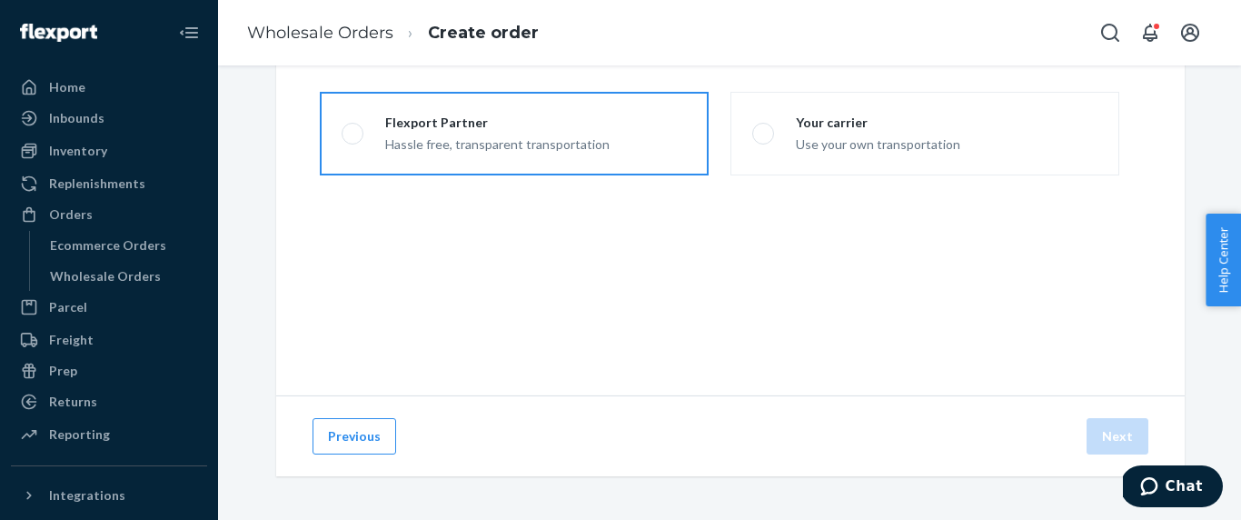
click at [518, 123] on div "Flexport Partner" at bounding box center [497, 123] width 224 height 18
click at [353, 128] on input "Flexport Partner Hassle free, transparent transportation" at bounding box center [348, 134] width 12 height 12
radio input "true"
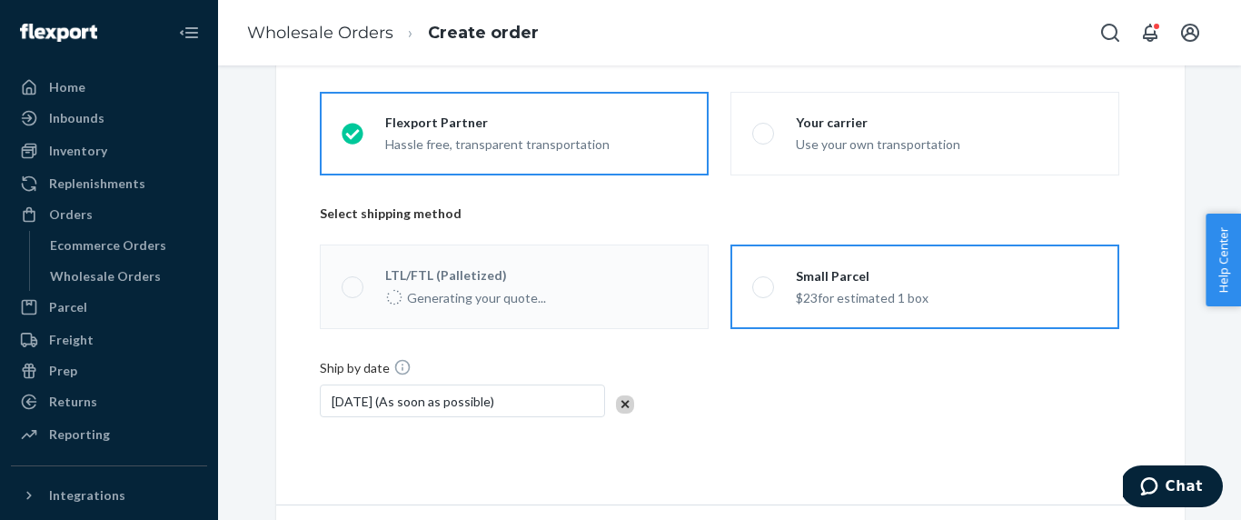
click at [1055, 315] on label "Small Parcel $23 for estimated 1 box" at bounding box center [925, 286] width 389 height 84
click at [764, 293] on input "Small Parcel $23 for estimated 1 box" at bounding box center [758, 287] width 12 height 12
radio input "true"
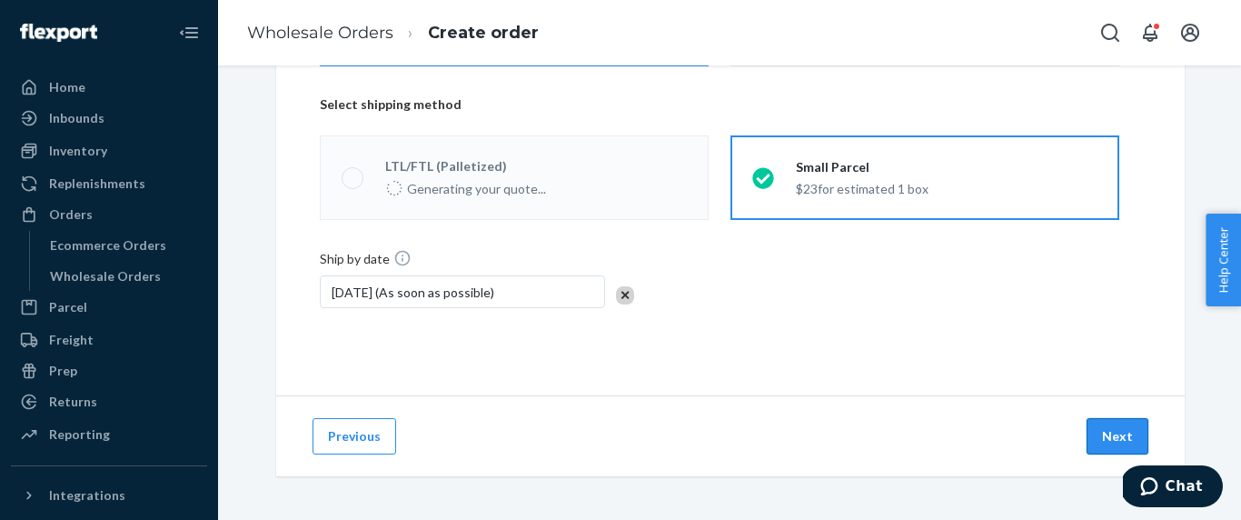
click at [1118, 443] on button "Next" at bounding box center [1118, 436] width 62 height 36
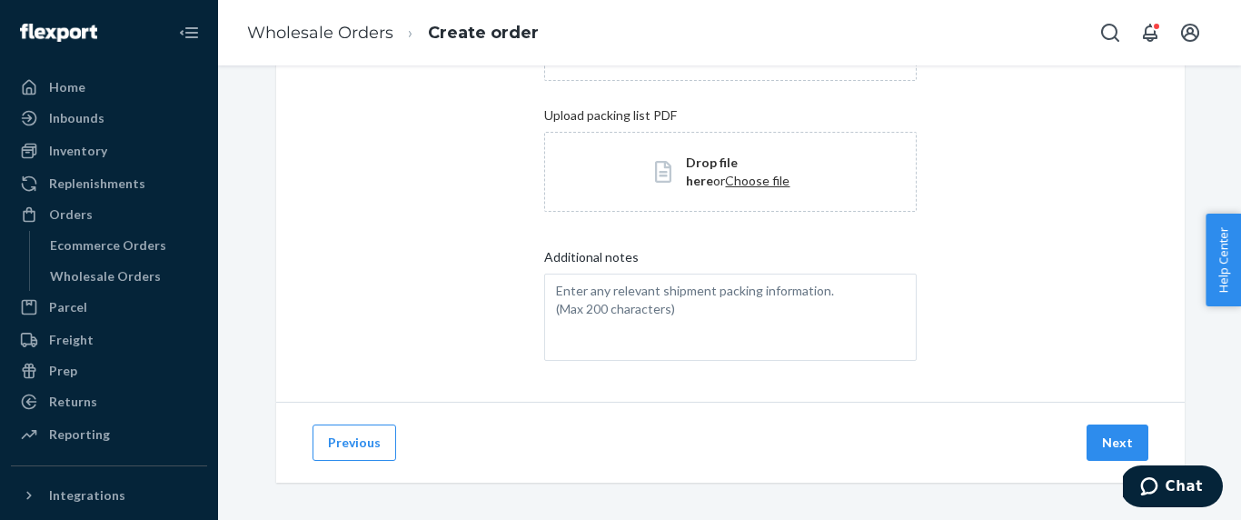
click at [1118, 443] on button "Next" at bounding box center [1118, 442] width 62 height 36
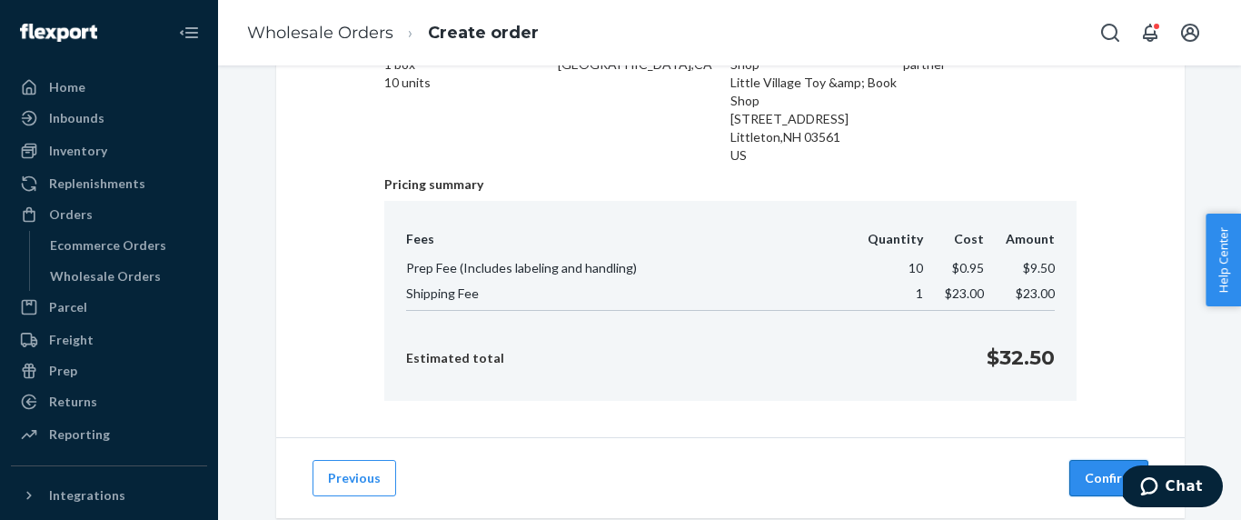
scroll to position [204, 0]
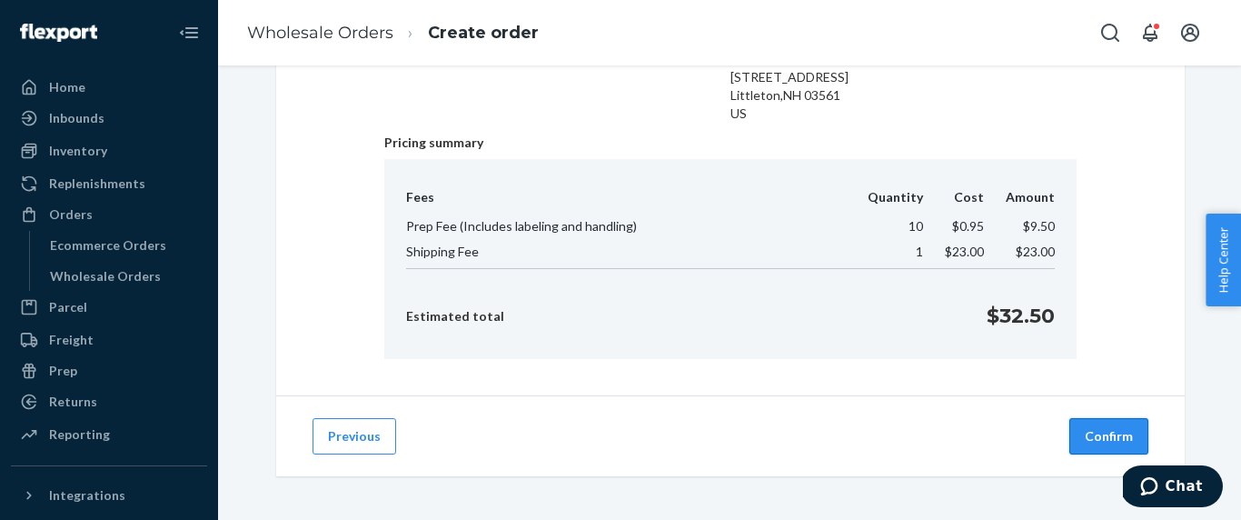
click at [1129, 420] on button "Confirm" at bounding box center [1108, 436] width 79 height 36
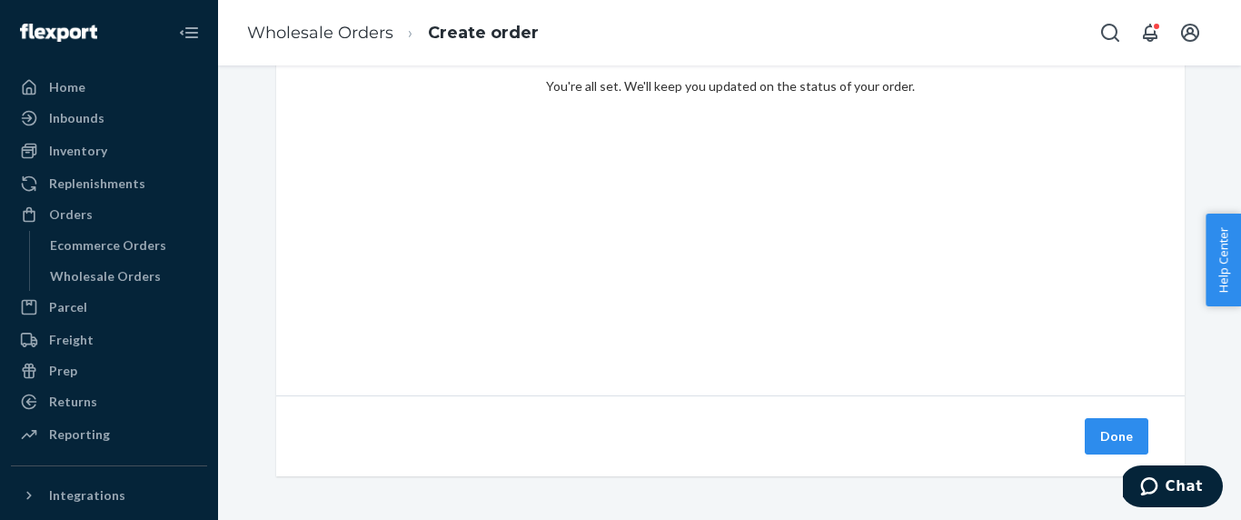
scroll to position [0, 0]
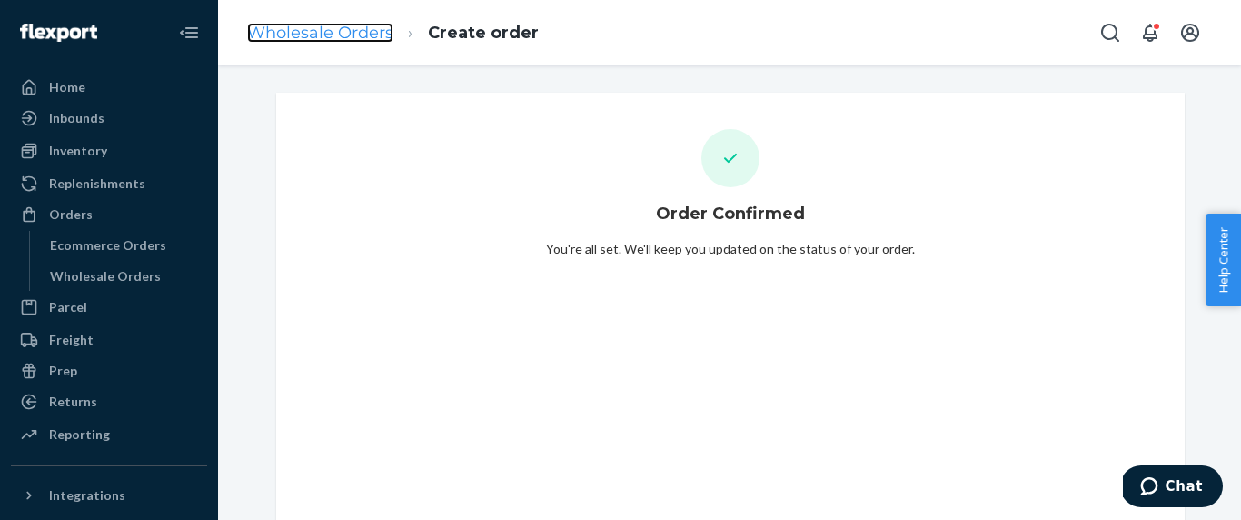
click at [346, 36] on link "Wholesale Orders" at bounding box center [320, 33] width 146 height 20
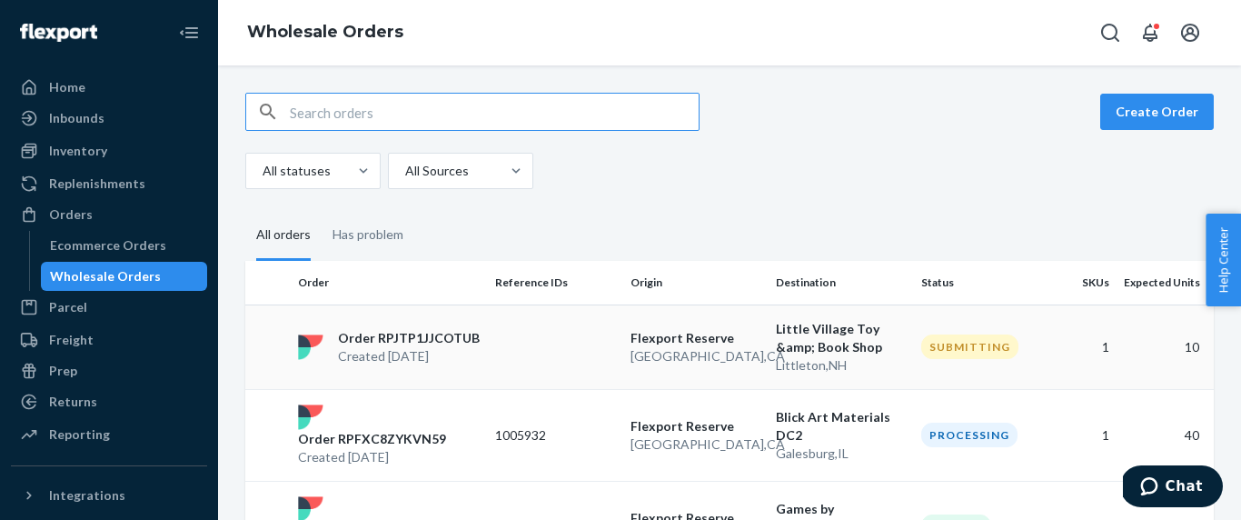
click at [628, 369] on td "Flexport Reserve San Bernardino , CA" at bounding box center [695, 346] width 145 height 84
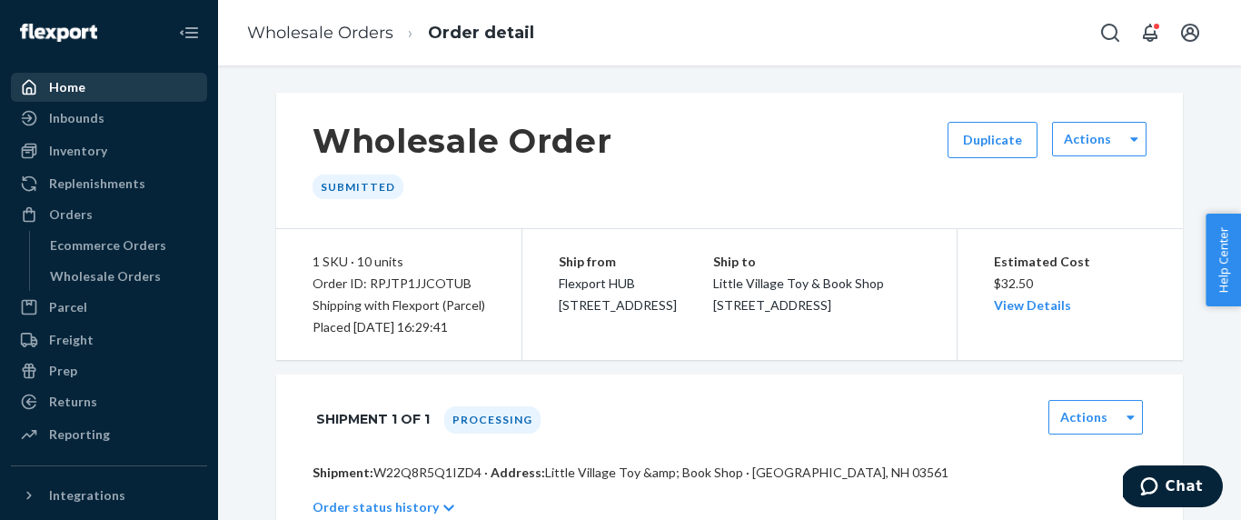
click at [76, 91] on div "Home" at bounding box center [67, 87] width 36 height 18
